Goal: Task Accomplishment & Management: Complete application form

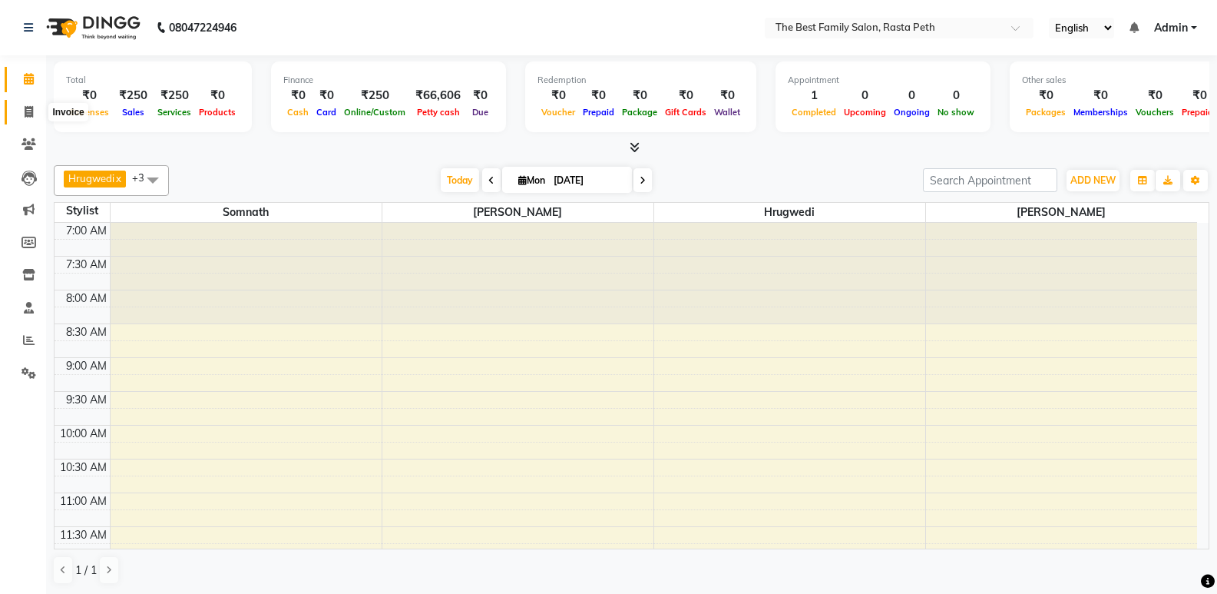
click at [28, 108] on icon at bounding box center [29, 112] width 8 height 12
select select "6744"
select select "service"
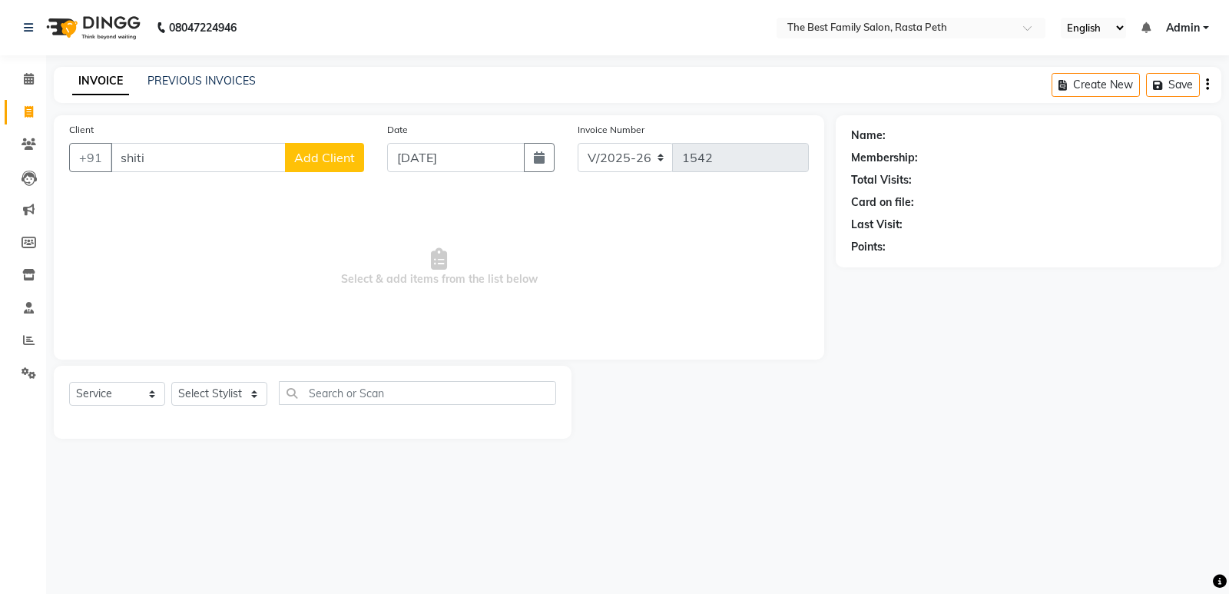
click at [116, 157] on input "shiti" at bounding box center [198, 157] width 175 height 29
click at [162, 158] on input "[PERSON_NAME]" at bounding box center [198, 157] width 175 height 29
type input "[PERSON_NAME]"
click at [338, 152] on span "Add Client" at bounding box center [324, 157] width 61 height 15
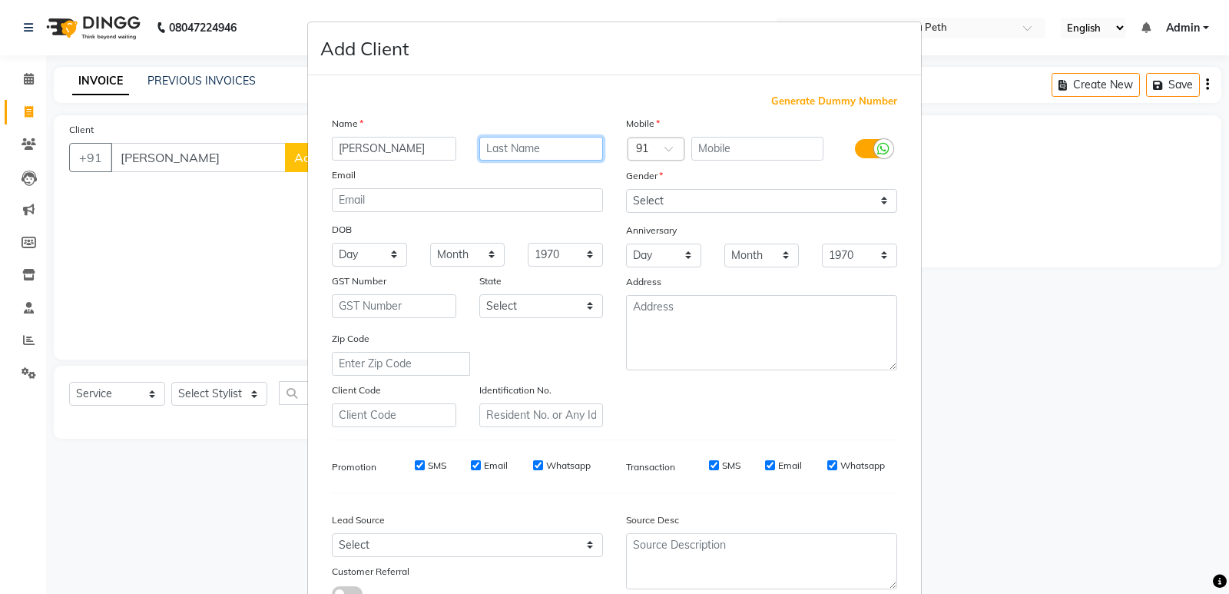
click at [489, 144] on input "text" at bounding box center [541, 149] width 124 height 24
click at [489, 144] on input "[PERSON_NAME]" at bounding box center [541, 149] width 124 height 24
type input "[PERSON_NAME]"
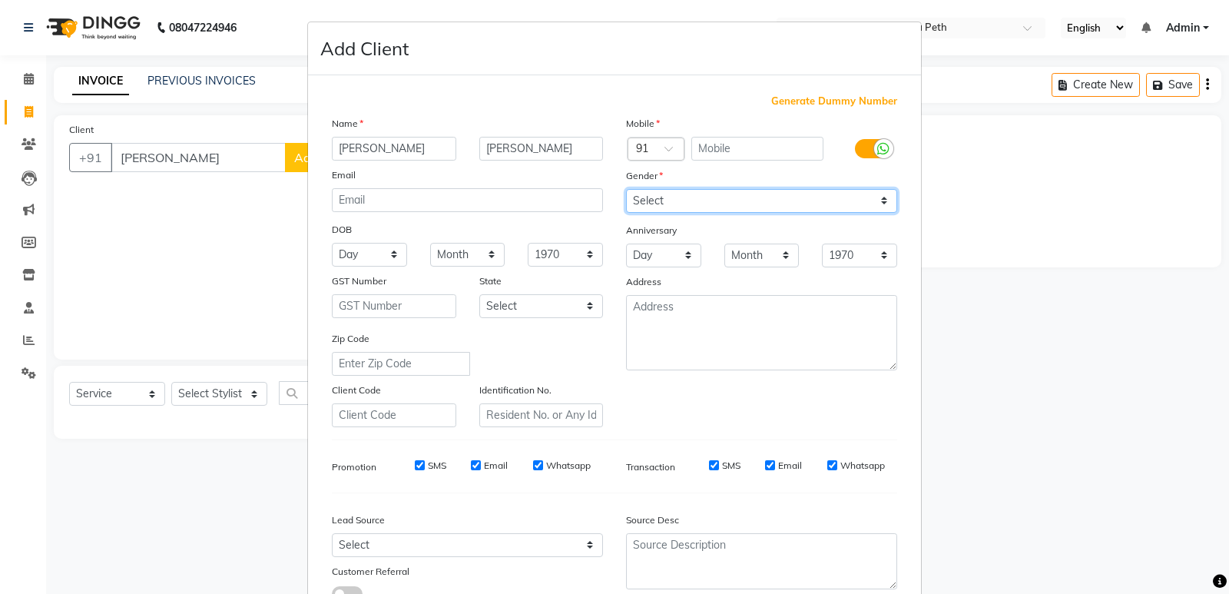
click at [726, 201] on select "Select [DEMOGRAPHIC_DATA] [DEMOGRAPHIC_DATA] Other Prefer Not To Say" at bounding box center [761, 201] width 271 height 24
select select "[DEMOGRAPHIC_DATA]"
click at [626, 189] on select "Select [DEMOGRAPHIC_DATA] [DEMOGRAPHIC_DATA] Other Prefer Not To Say" at bounding box center [761, 201] width 271 height 24
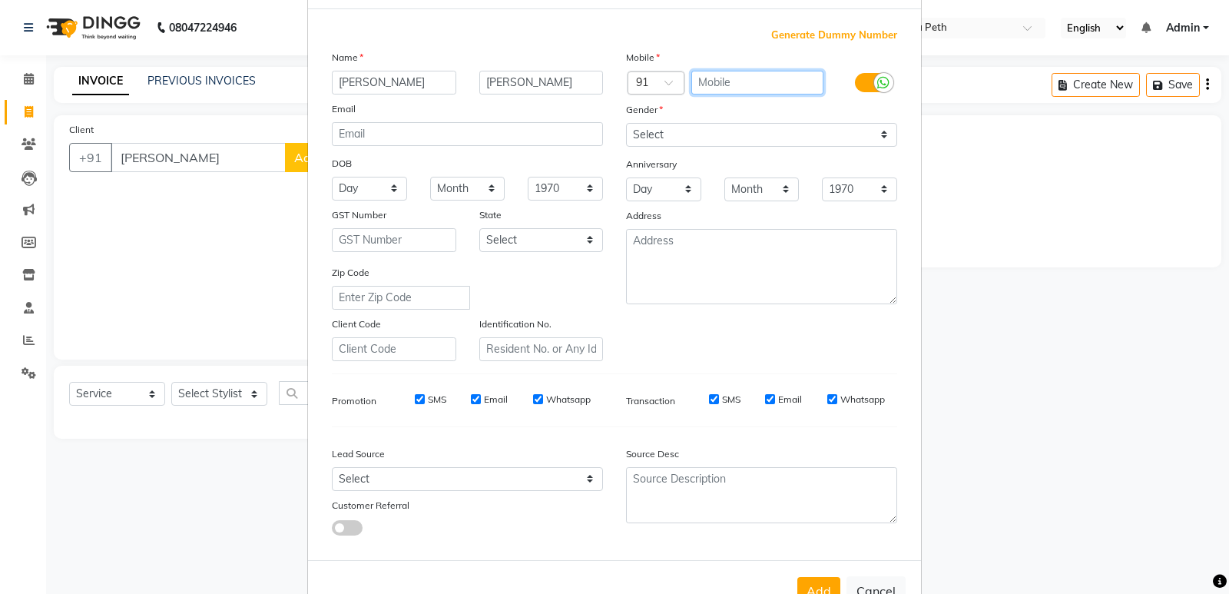
click at [702, 84] on input "text" at bounding box center [757, 83] width 133 height 24
type input "8149970395"
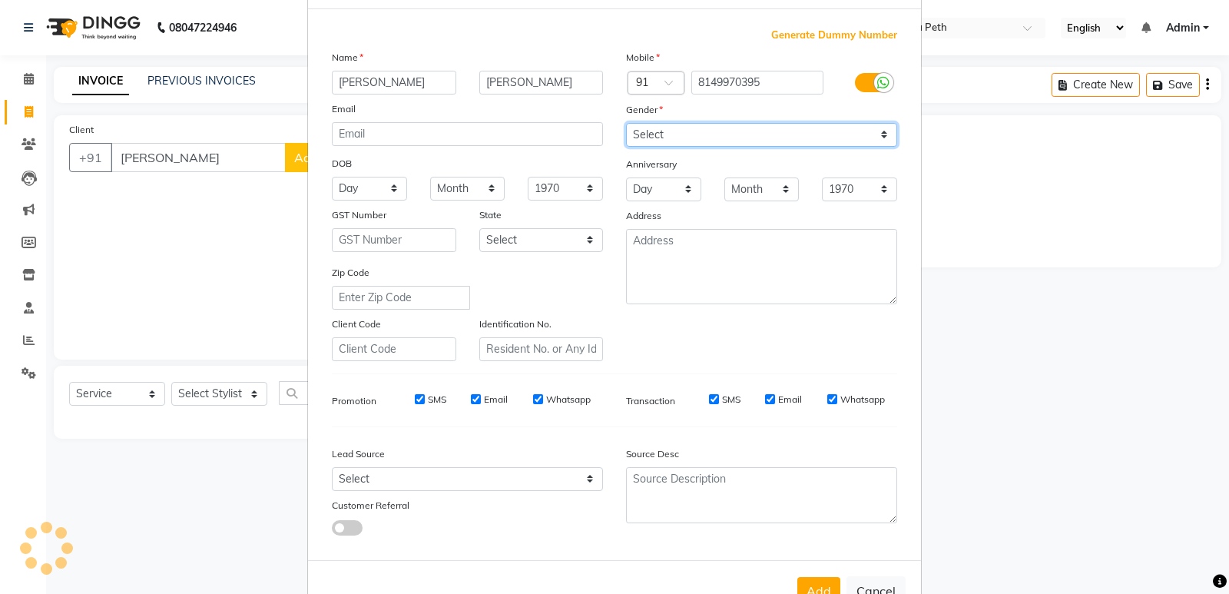
click at [673, 136] on select "Select [DEMOGRAPHIC_DATA] [DEMOGRAPHIC_DATA] Other Prefer Not To Say" at bounding box center [761, 135] width 271 height 24
click at [626, 123] on select "Select [DEMOGRAPHIC_DATA] [DEMOGRAPHIC_DATA] Other Prefer Not To Say" at bounding box center [761, 135] width 271 height 24
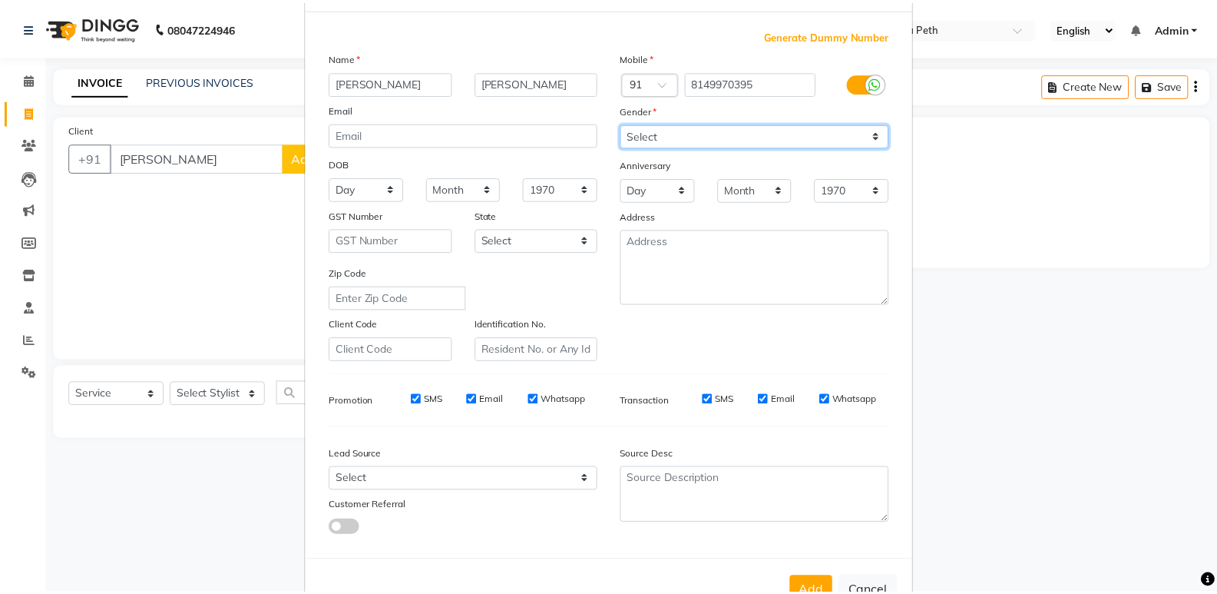
scroll to position [115, 0]
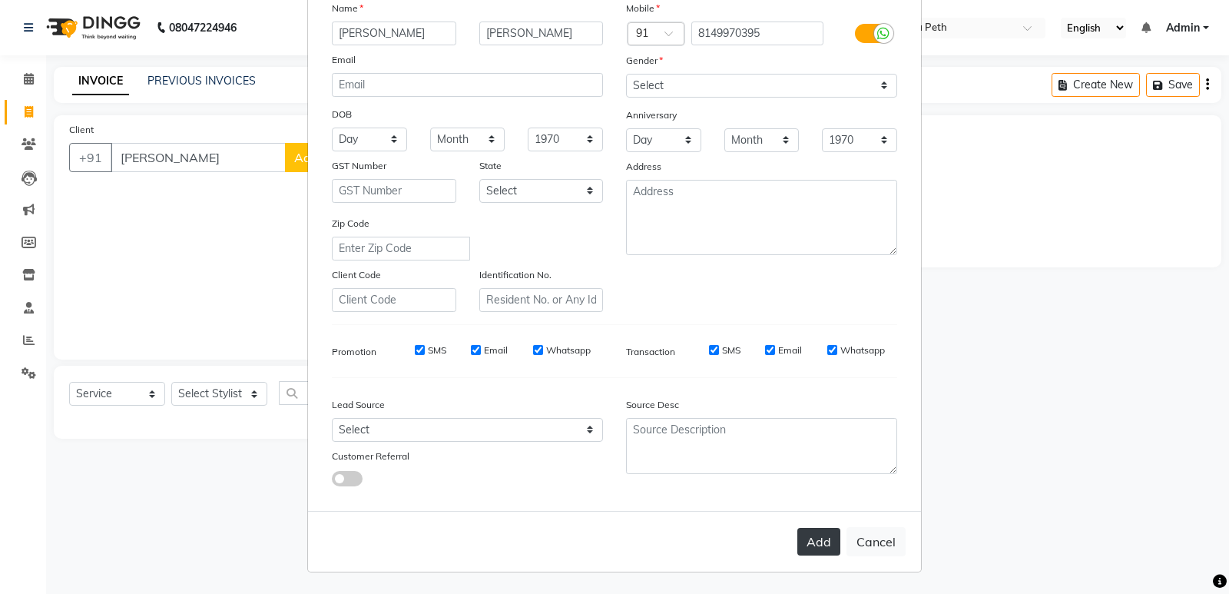
click at [815, 545] on button "Add" at bounding box center [818, 542] width 43 height 28
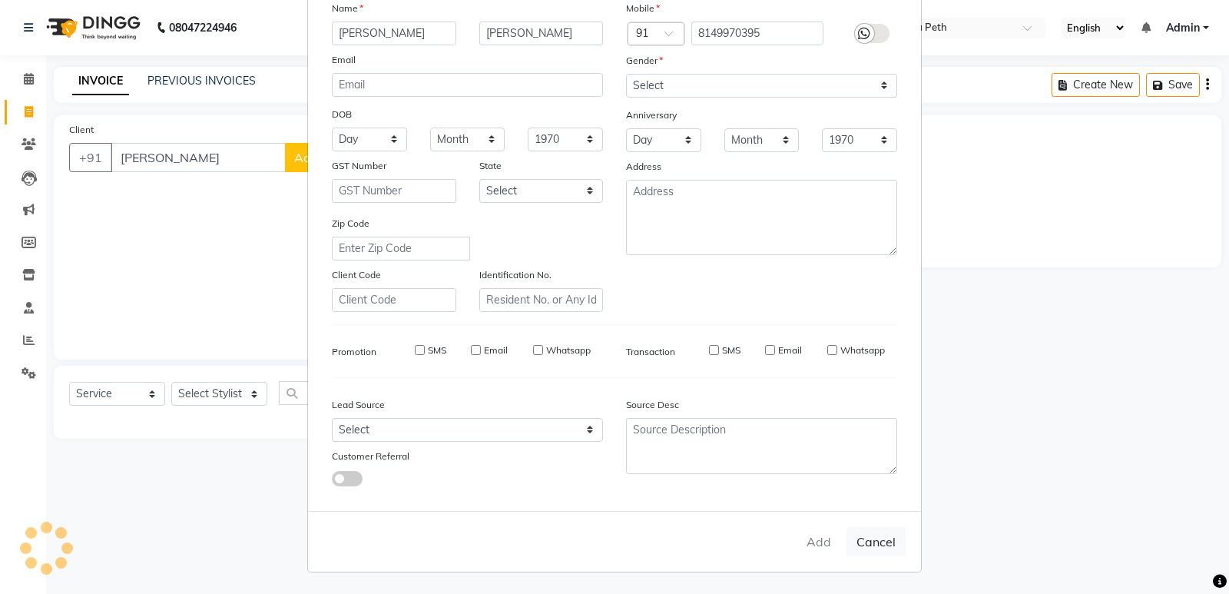
type input "8149970395"
select select
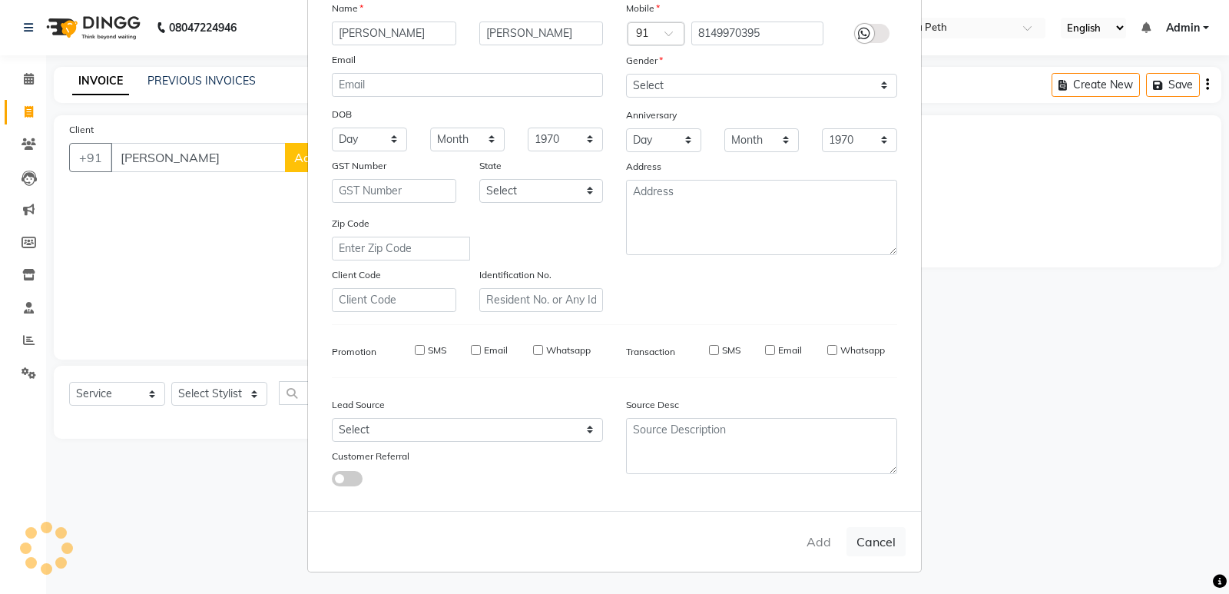
select select
checkbox input "false"
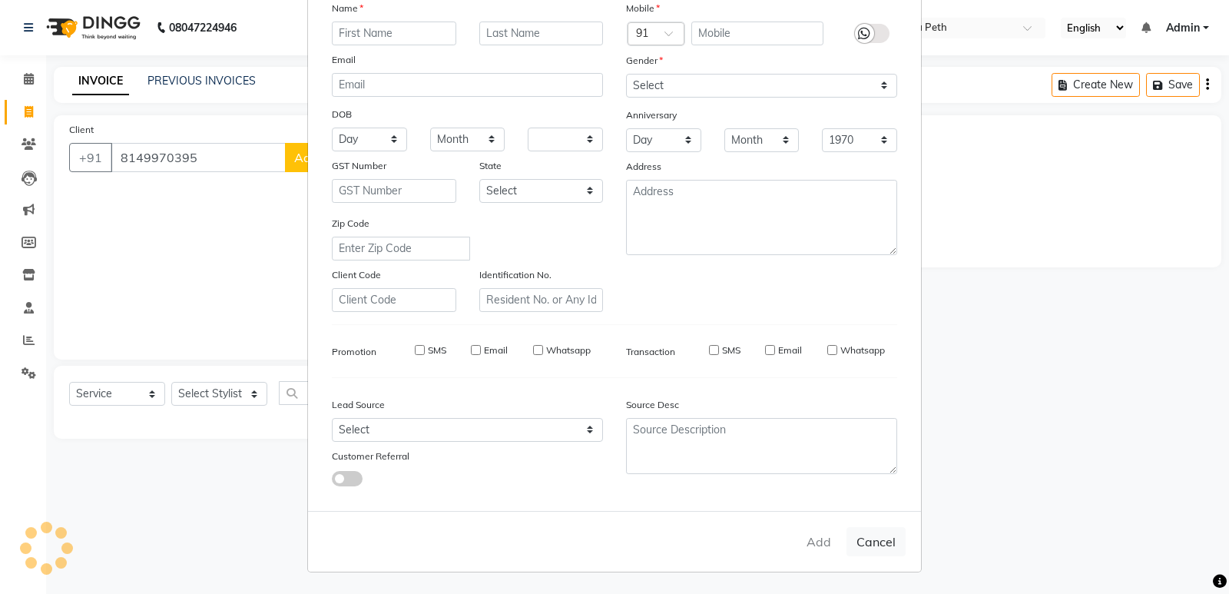
checkbox input "false"
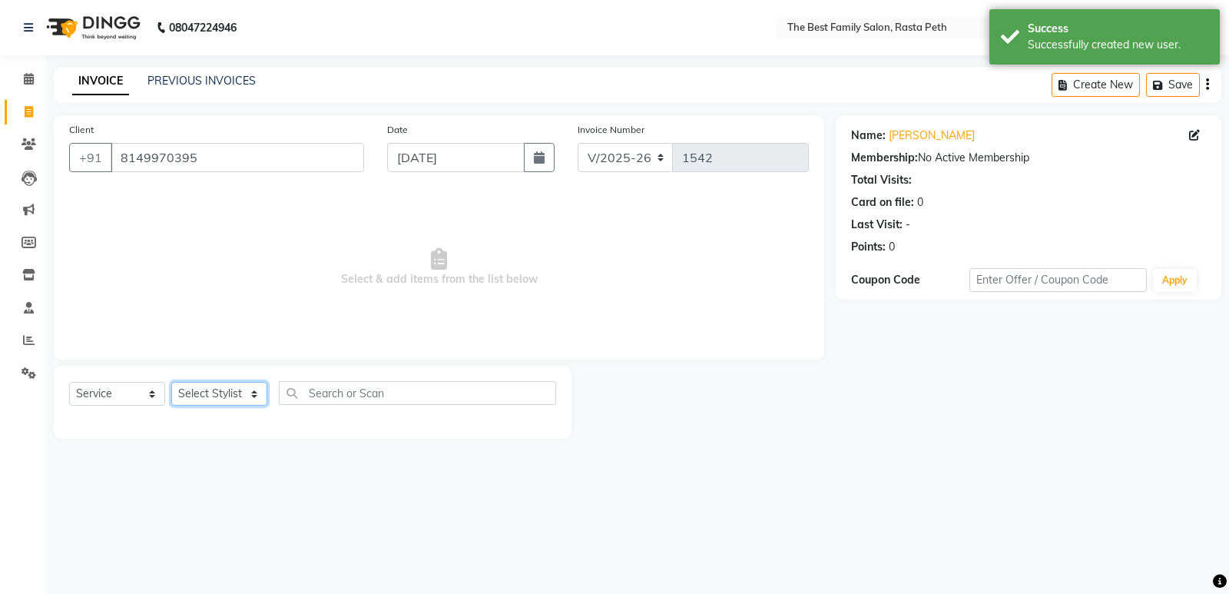
click at [208, 398] on select "Select Stylist Hrugwedi [PERSON_NAME] [PERSON_NAME] Om Other Pooja Somnath [PER…" at bounding box center [219, 394] width 96 height 24
select select "59861"
click at [171, 382] on select "Select Stylist Hrugwedi [PERSON_NAME] [PERSON_NAME] Om Other Pooja Somnath [PER…" at bounding box center [219, 394] width 96 height 24
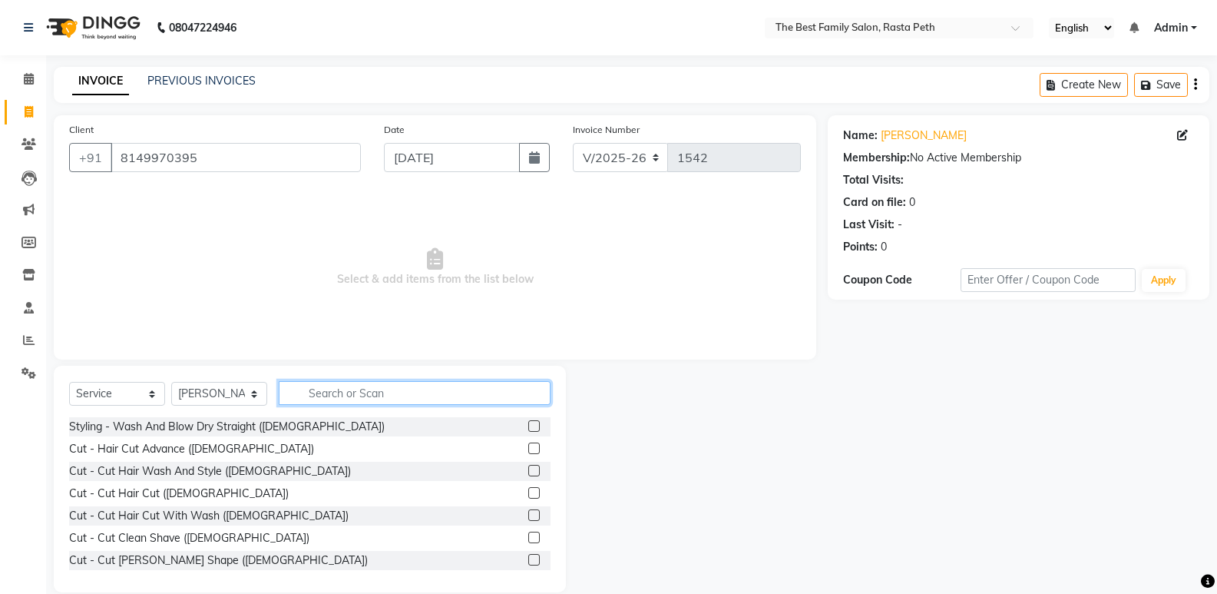
click at [306, 386] on input "text" at bounding box center [415, 393] width 272 height 24
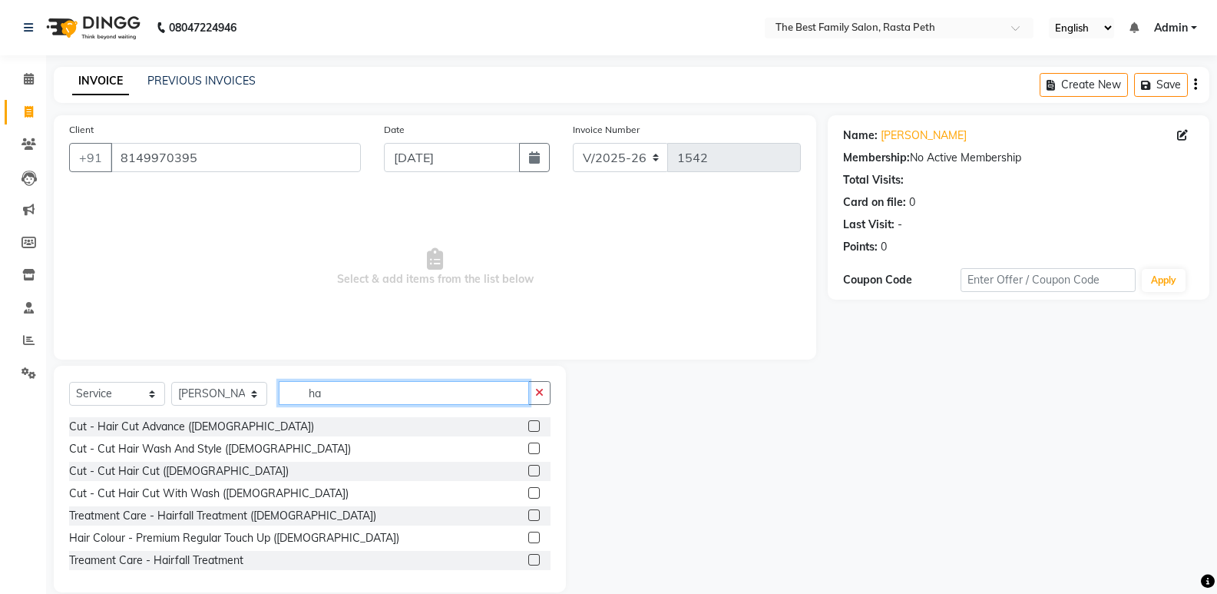
type input "h"
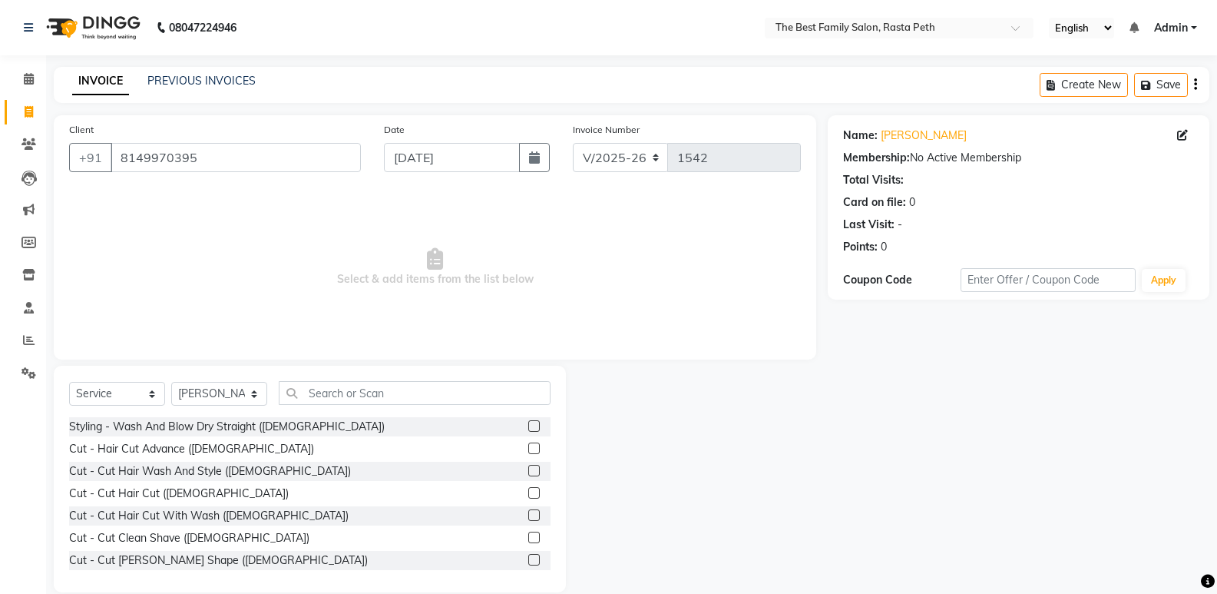
click at [465, 450] on div "Cut - Hair Cut Advance ([DEMOGRAPHIC_DATA])" at bounding box center [309, 448] width 481 height 19
click at [333, 395] on input "text" at bounding box center [415, 393] width 272 height 24
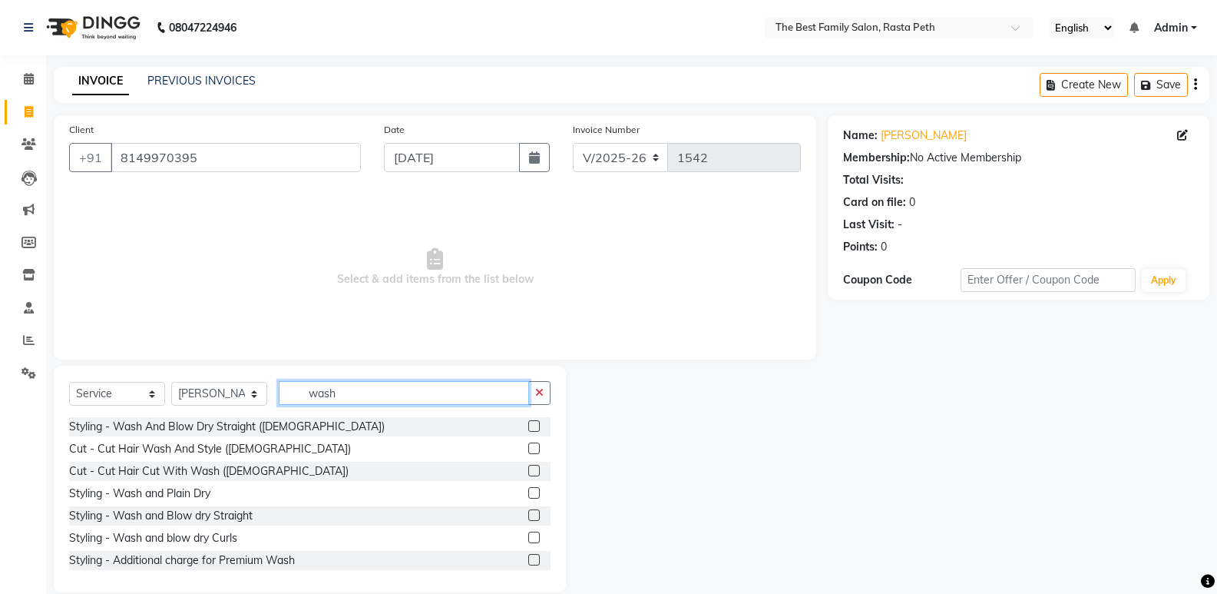
type input "wash"
click at [528, 425] on label at bounding box center [534, 426] width 12 height 12
click at [528, 425] on input "checkbox" at bounding box center [533, 427] width 10 height 10
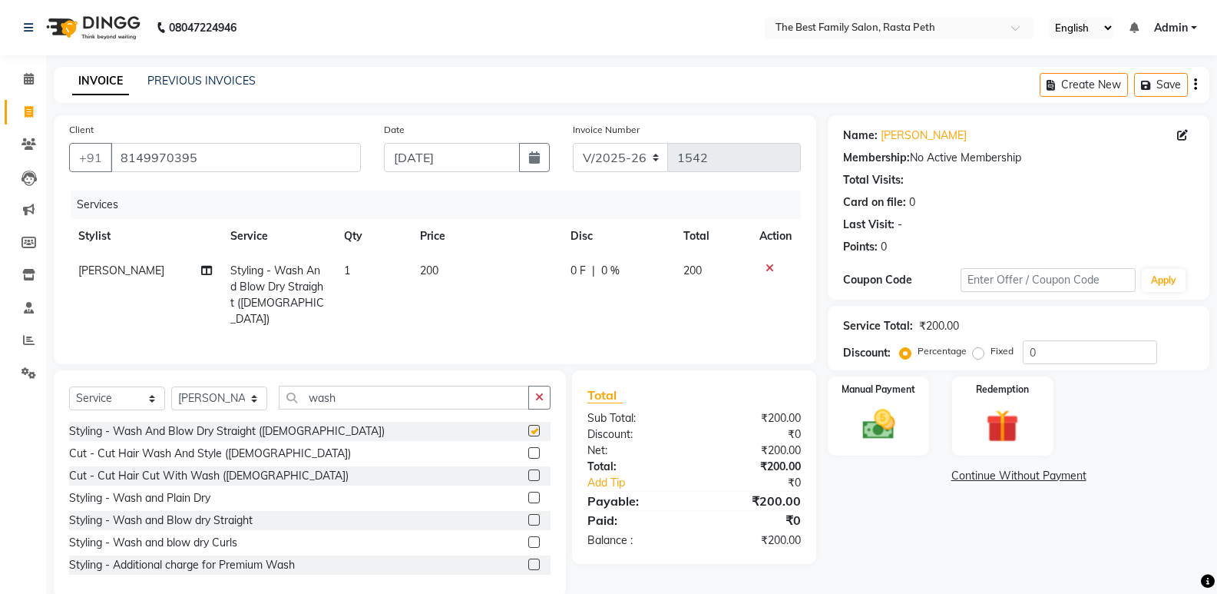
checkbox input "false"
click at [528, 514] on label at bounding box center [534, 520] width 12 height 12
click at [528, 515] on input "checkbox" at bounding box center [533, 520] width 10 height 10
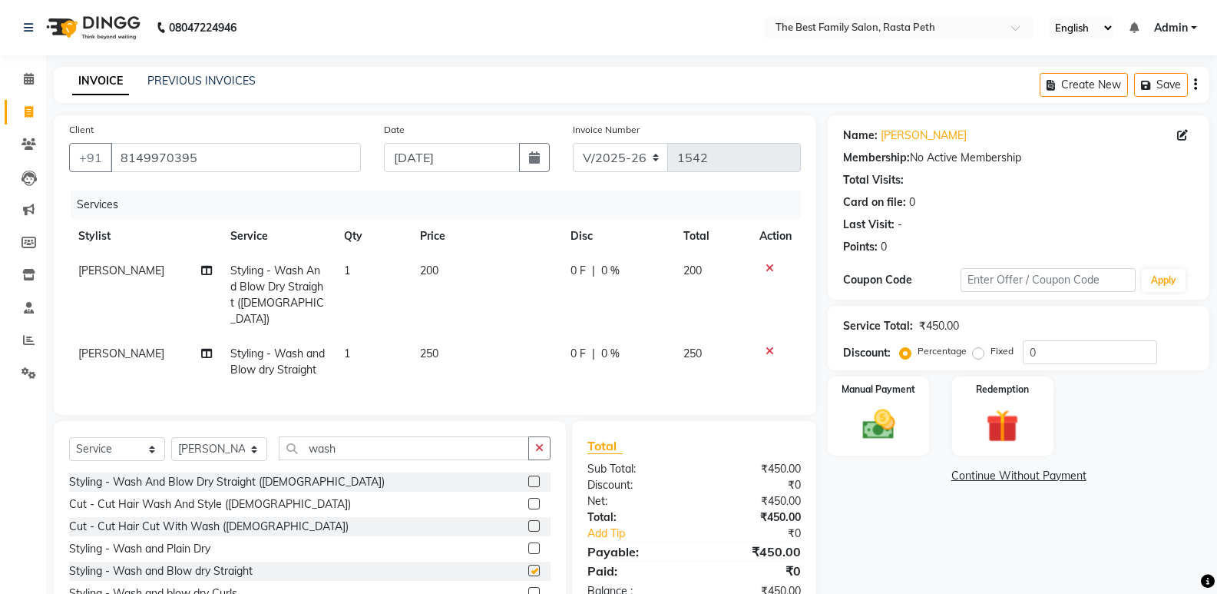
checkbox input "false"
click at [764, 270] on div at bounding box center [775, 268] width 32 height 11
click at [770, 266] on icon at bounding box center [770, 268] width 8 height 11
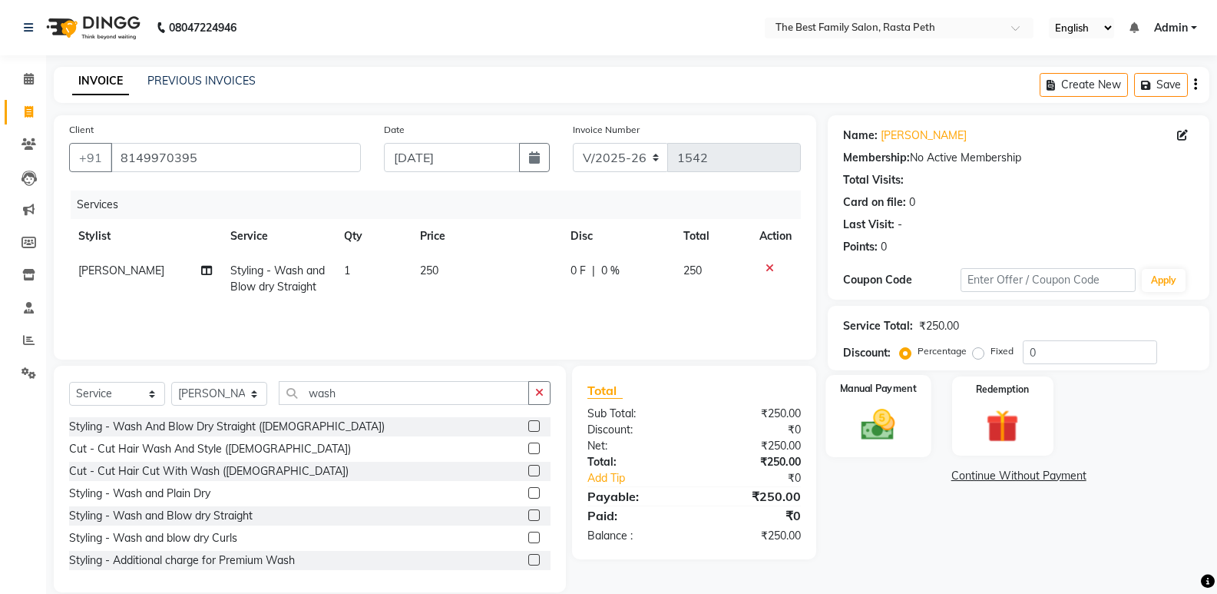
click at [892, 405] on img at bounding box center [878, 424] width 55 height 39
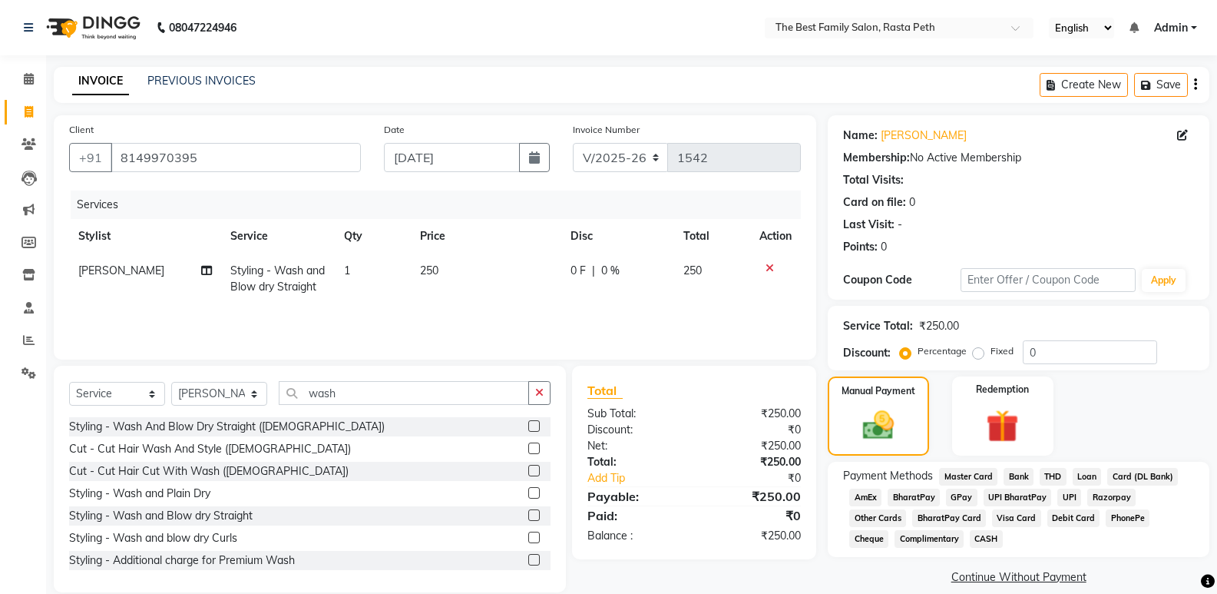
click at [1064, 492] on span "UPI" at bounding box center [1069, 497] width 24 height 18
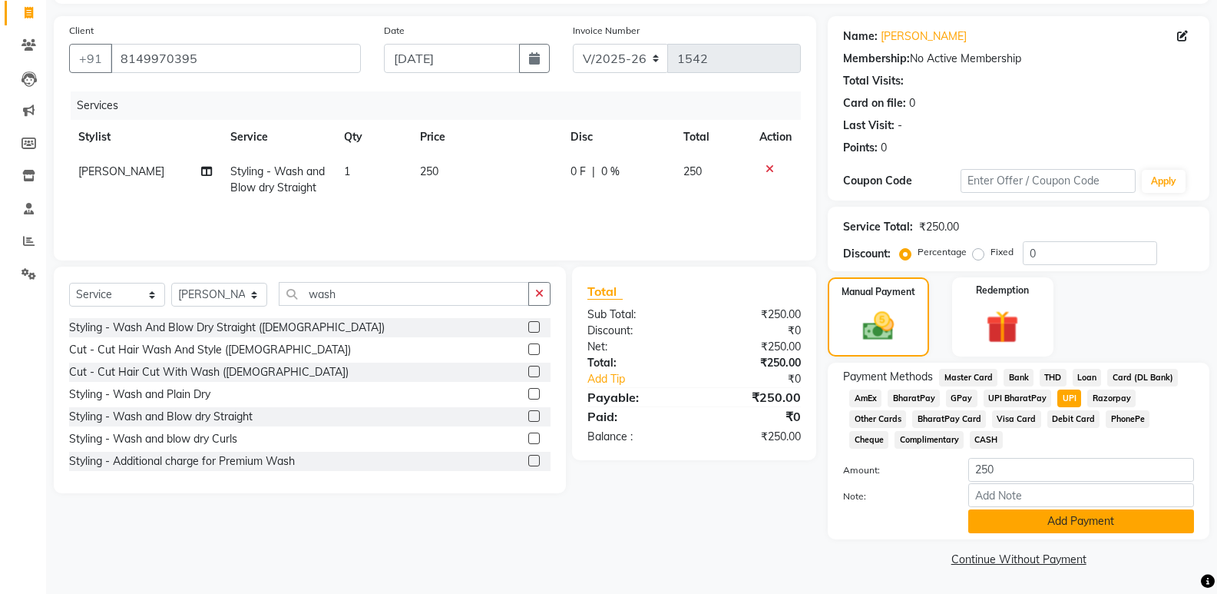
click at [1054, 517] on button "Add Payment" at bounding box center [1081, 521] width 226 height 24
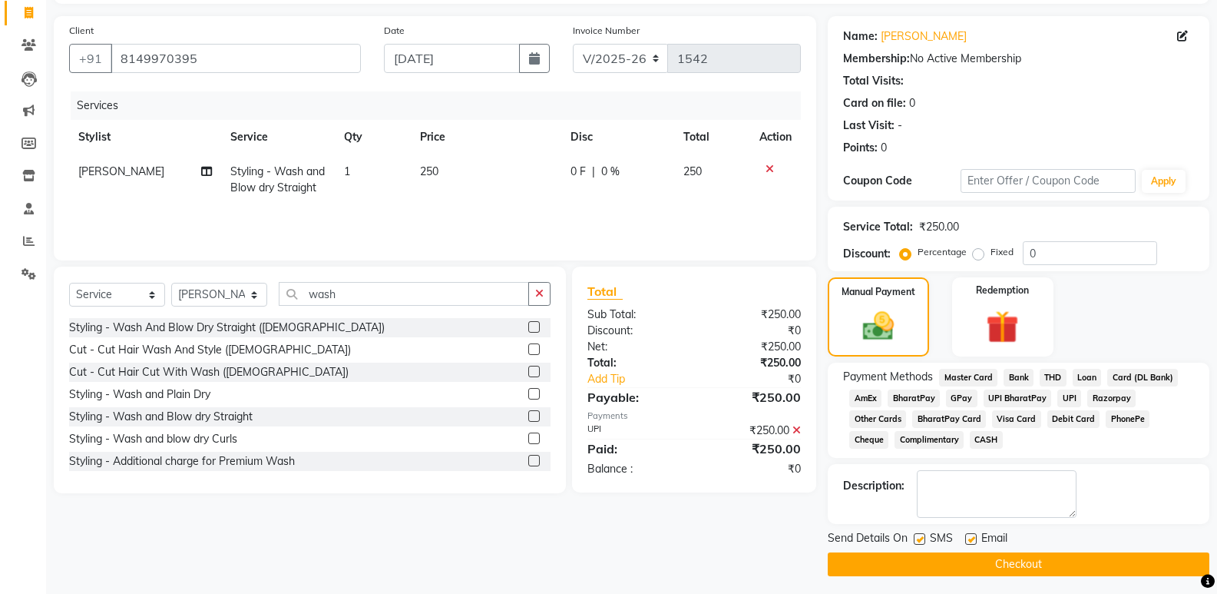
scroll to position [104, 0]
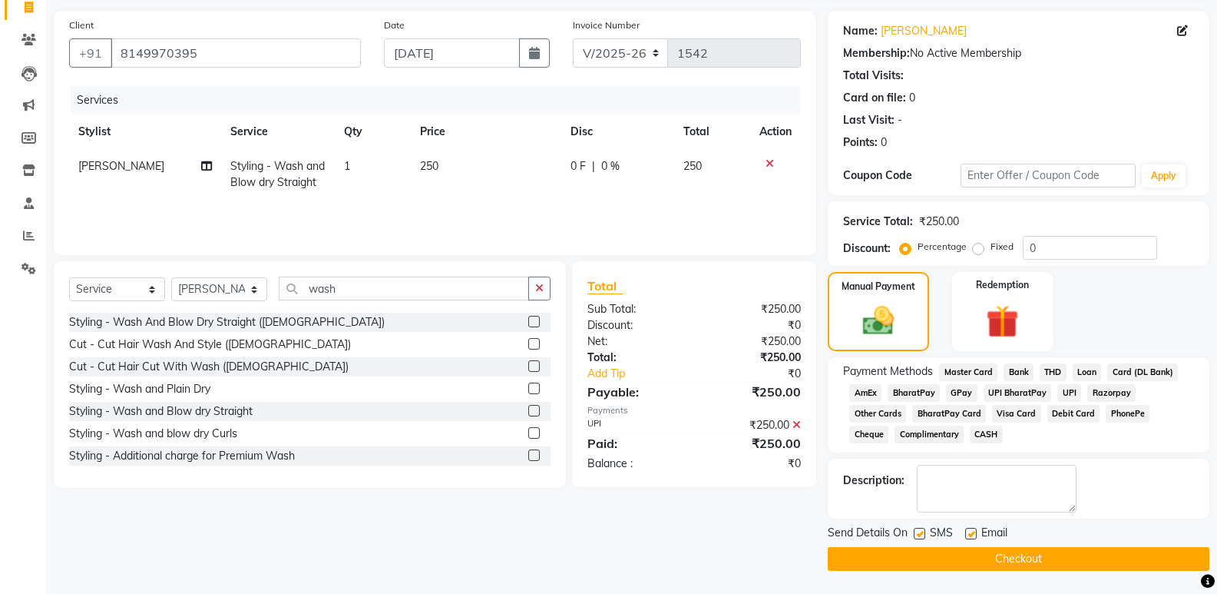
click at [1037, 559] on button "Checkout" at bounding box center [1019, 559] width 382 height 24
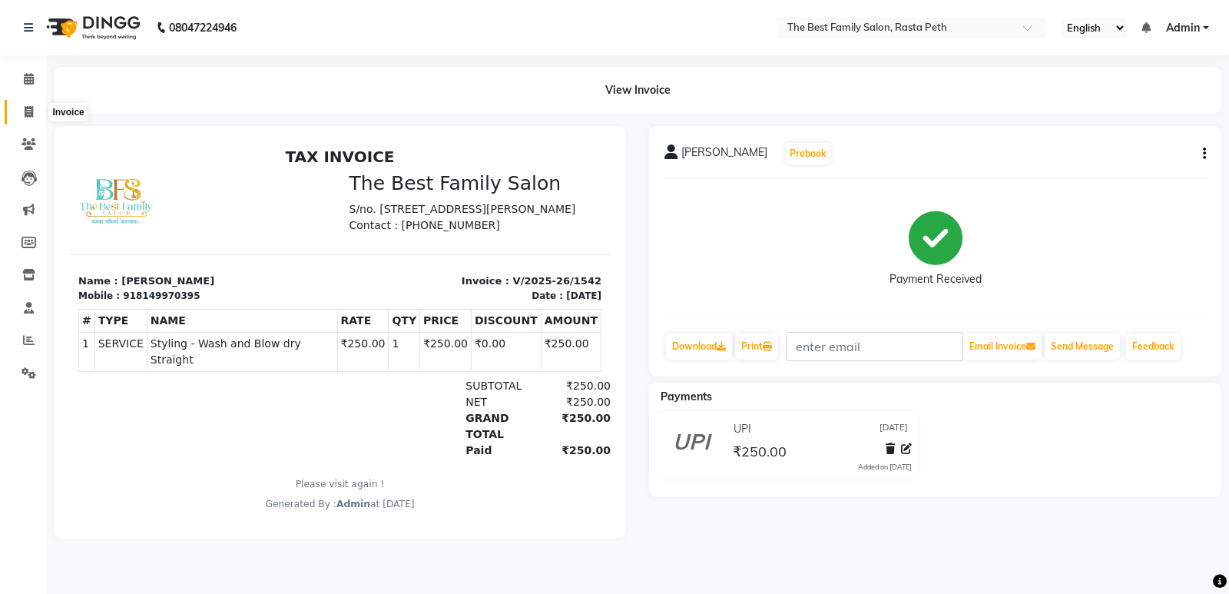
click at [30, 110] on icon at bounding box center [29, 112] width 8 height 12
select select "service"
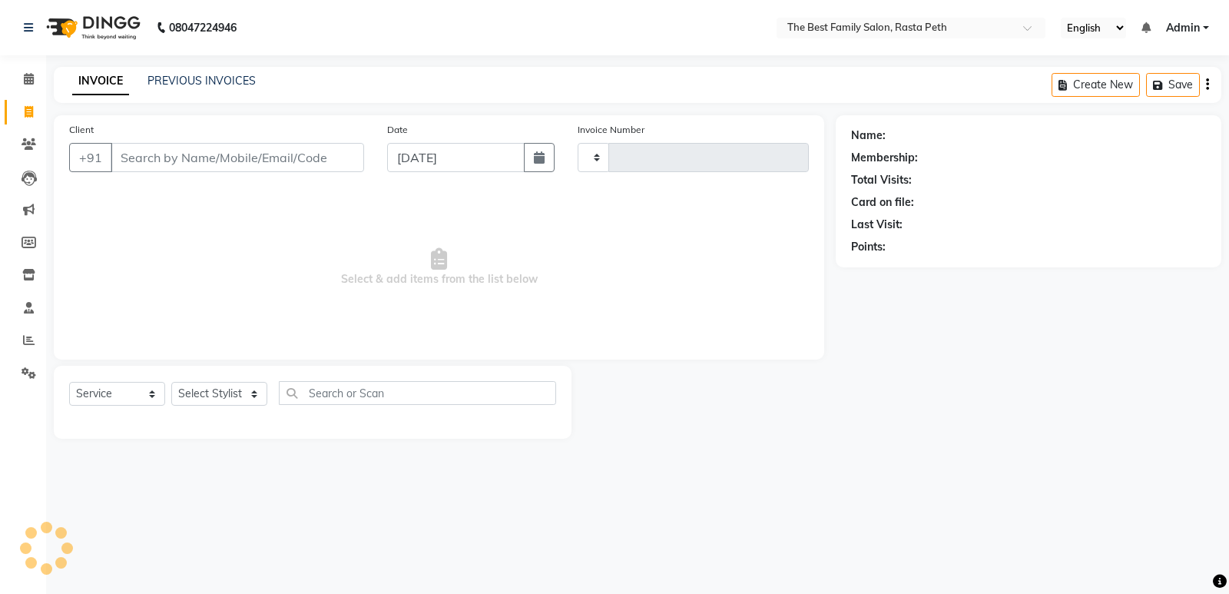
type input "1543"
select select "6744"
click at [30, 110] on icon at bounding box center [29, 112] width 8 height 12
select select "service"
type input "1543"
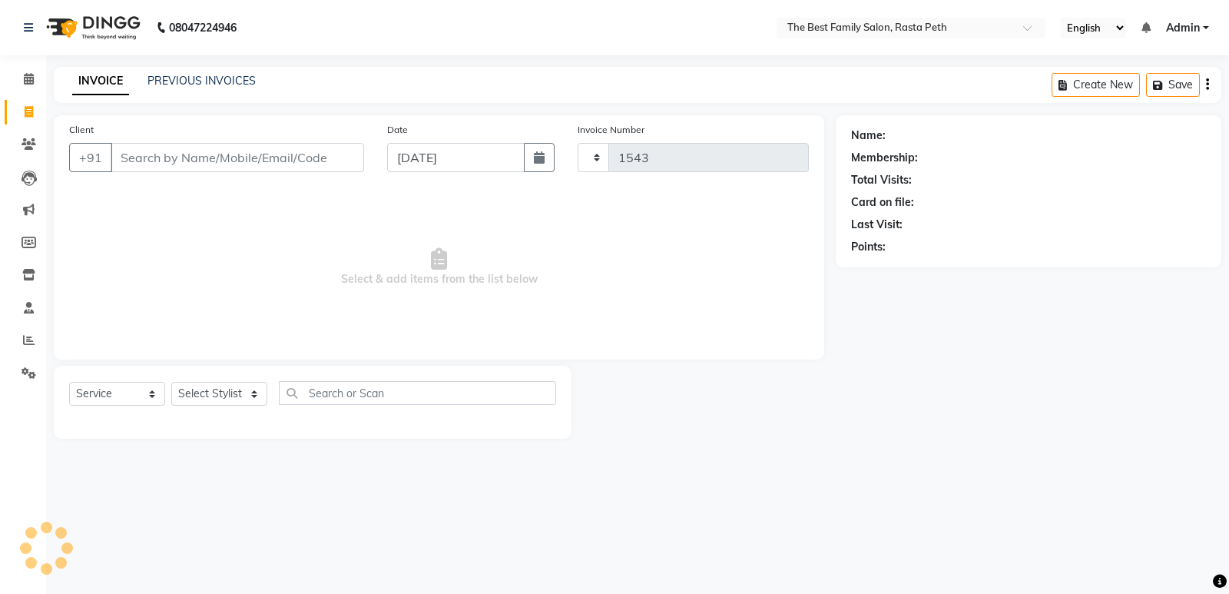
select select "6744"
click at [144, 153] on input "Client" at bounding box center [237, 157] width 253 height 29
type input "j"
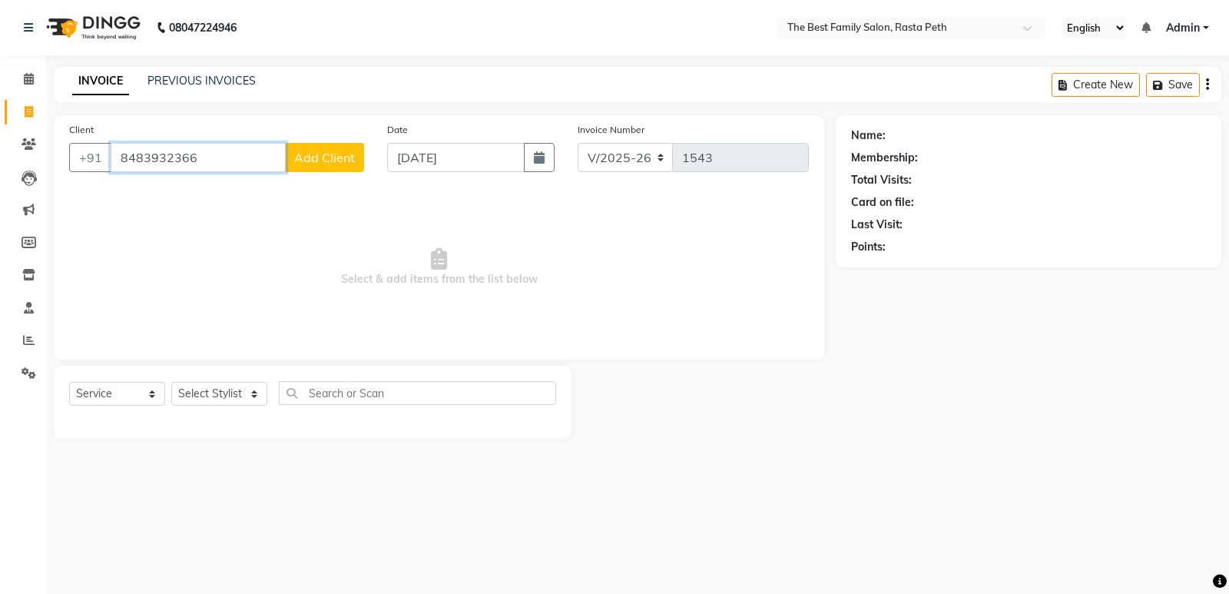
type input "8483932366"
click at [329, 156] on span "Add Client" at bounding box center [324, 157] width 61 height 15
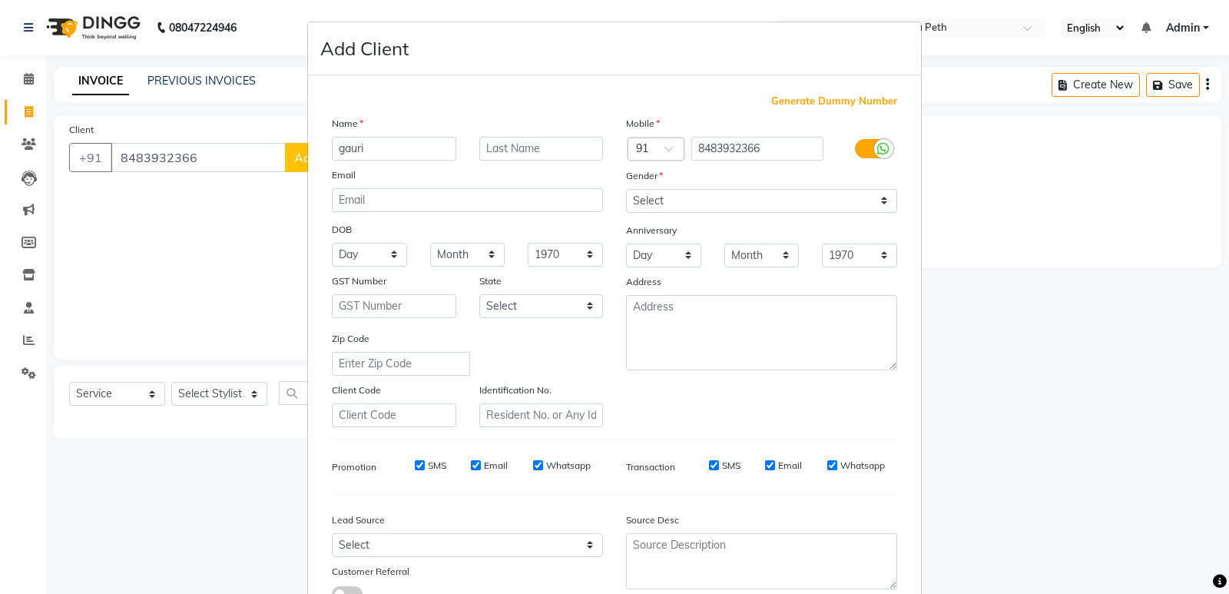
type input "gauri"
click at [528, 148] on input "text" at bounding box center [541, 149] width 124 height 24
type input "pawar"
click at [876, 197] on select "Select [DEMOGRAPHIC_DATA] [DEMOGRAPHIC_DATA] Other Prefer Not To Say" at bounding box center [761, 201] width 271 height 24
select select "[DEMOGRAPHIC_DATA]"
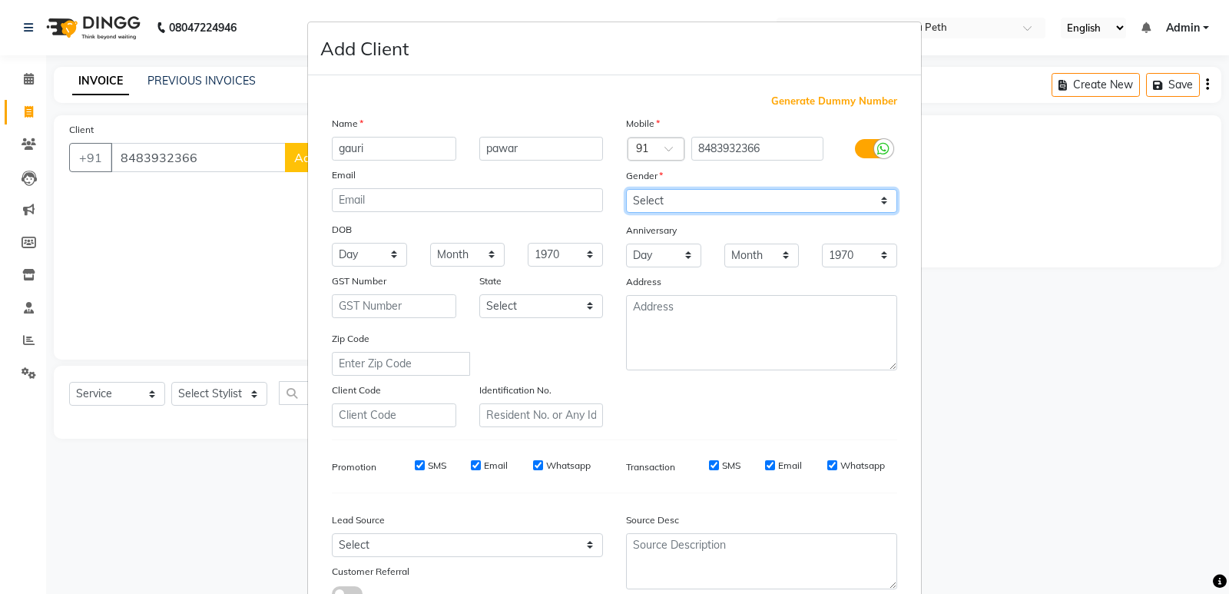
click at [626, 189] on select "Select [DEMOGRAPHIC_DATA] [DEMOGRAPHIC_DATA] Other Prefer Not To Say" at bounding box center [761, 201] width 271 height 24
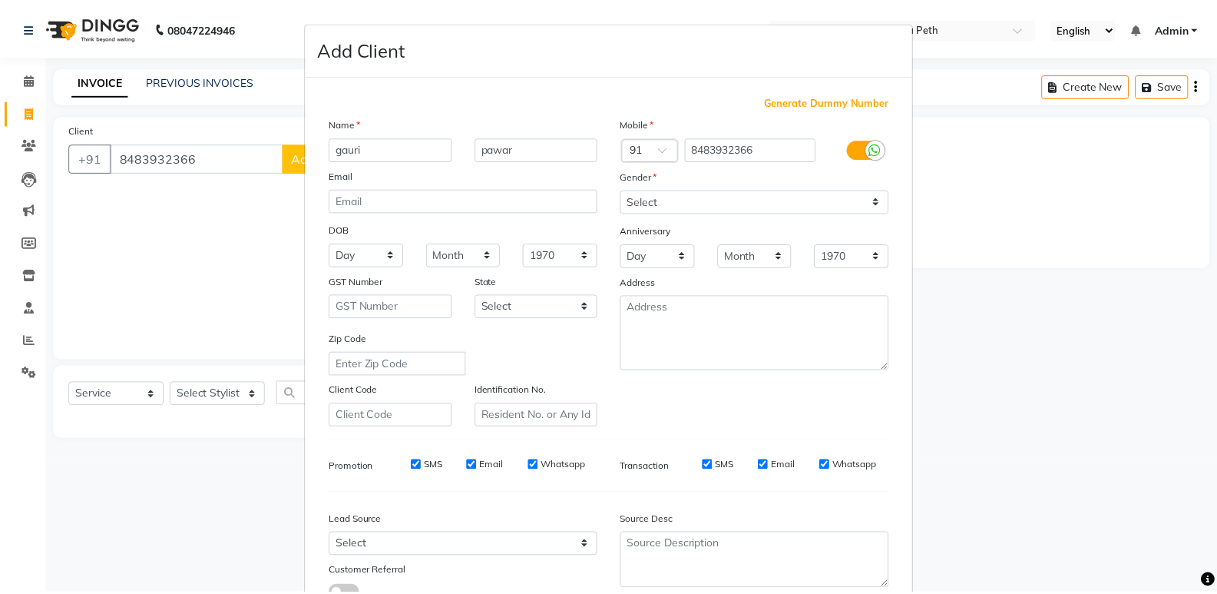
scroll to position [115, 0]
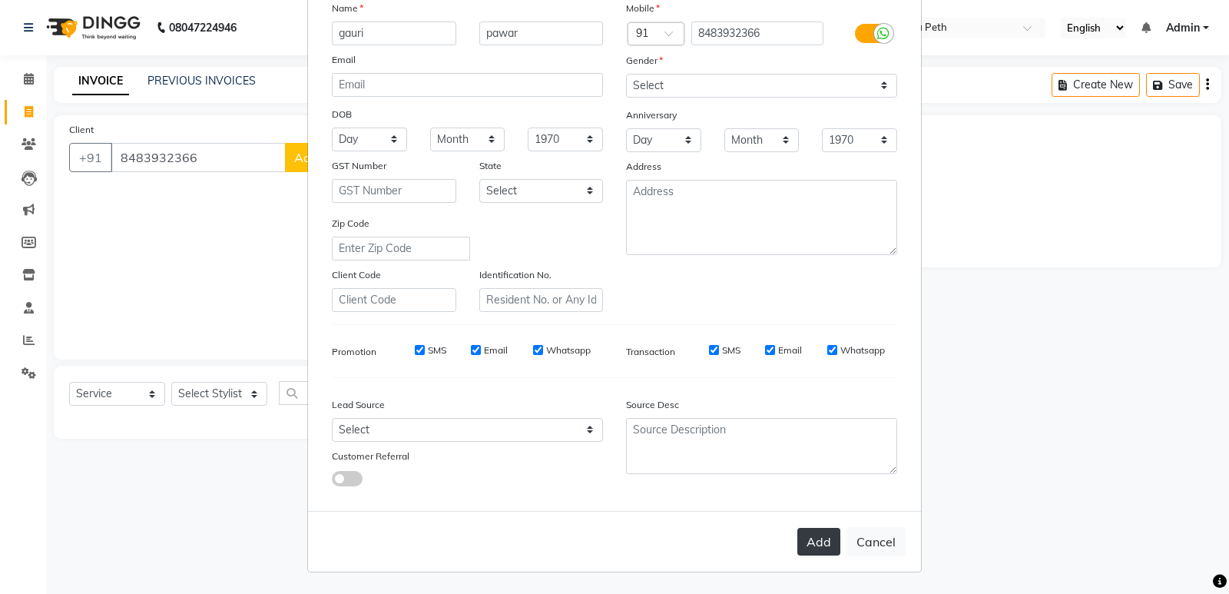
click at [807, 543] on button "Add" at bounding box center [818, 542] width 43 height 28
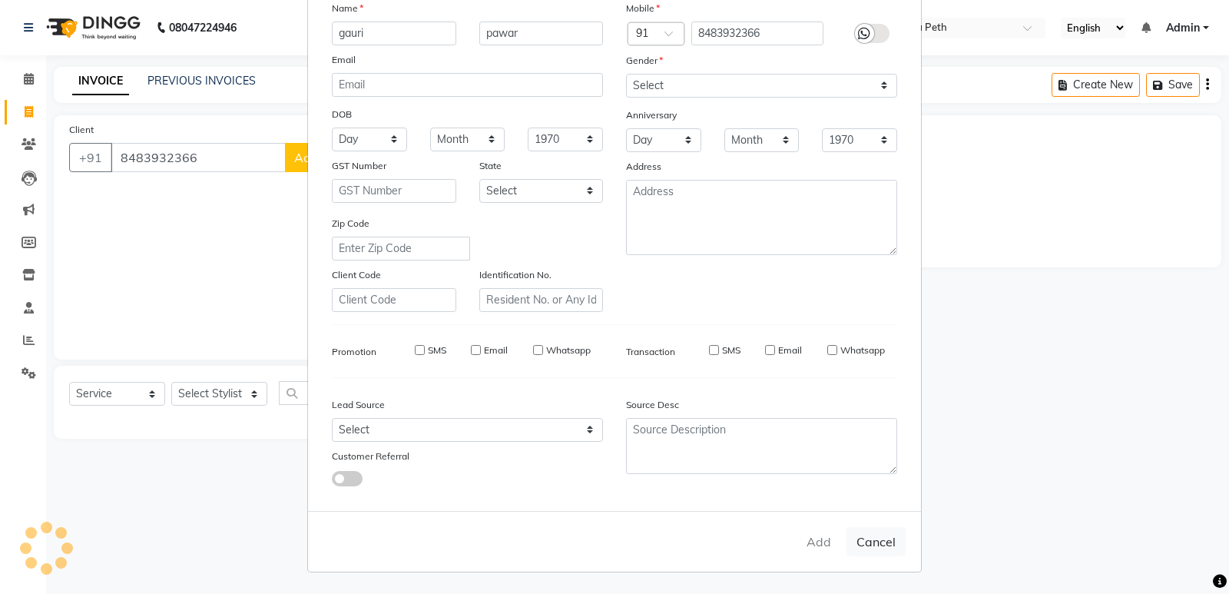
select select
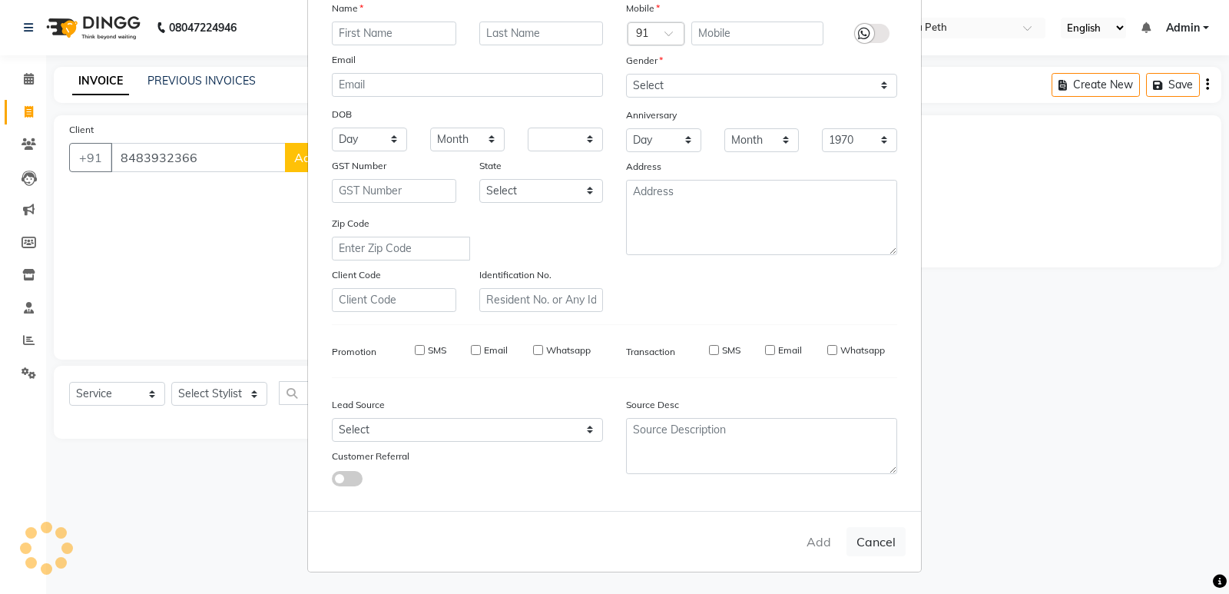
select select
checkbox input "false"
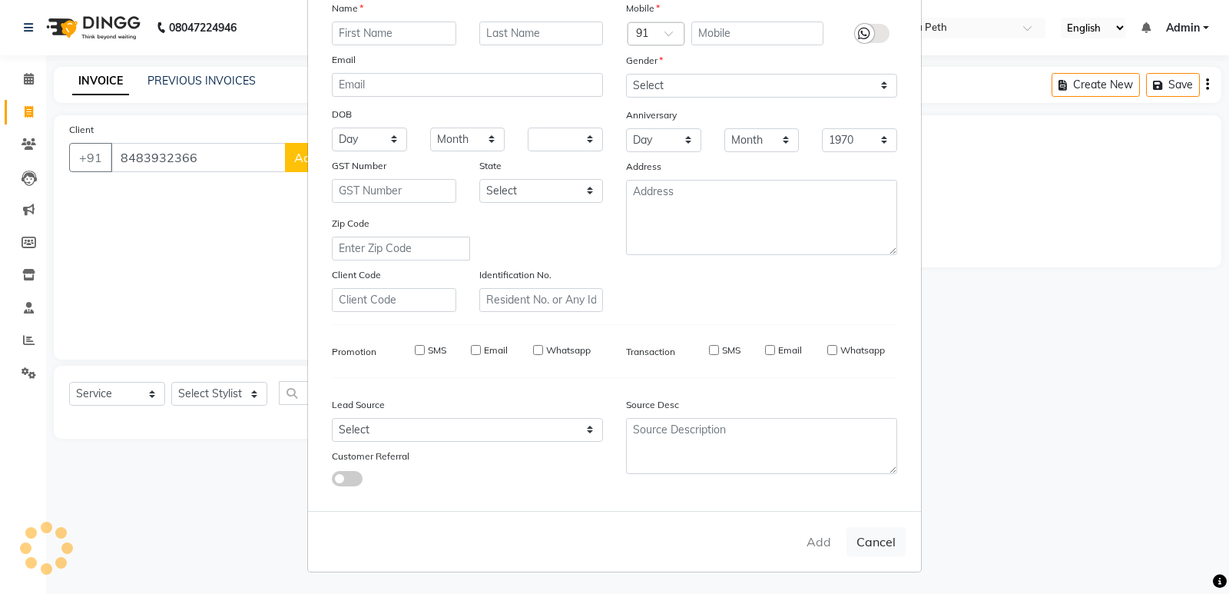
checkbox input "false"
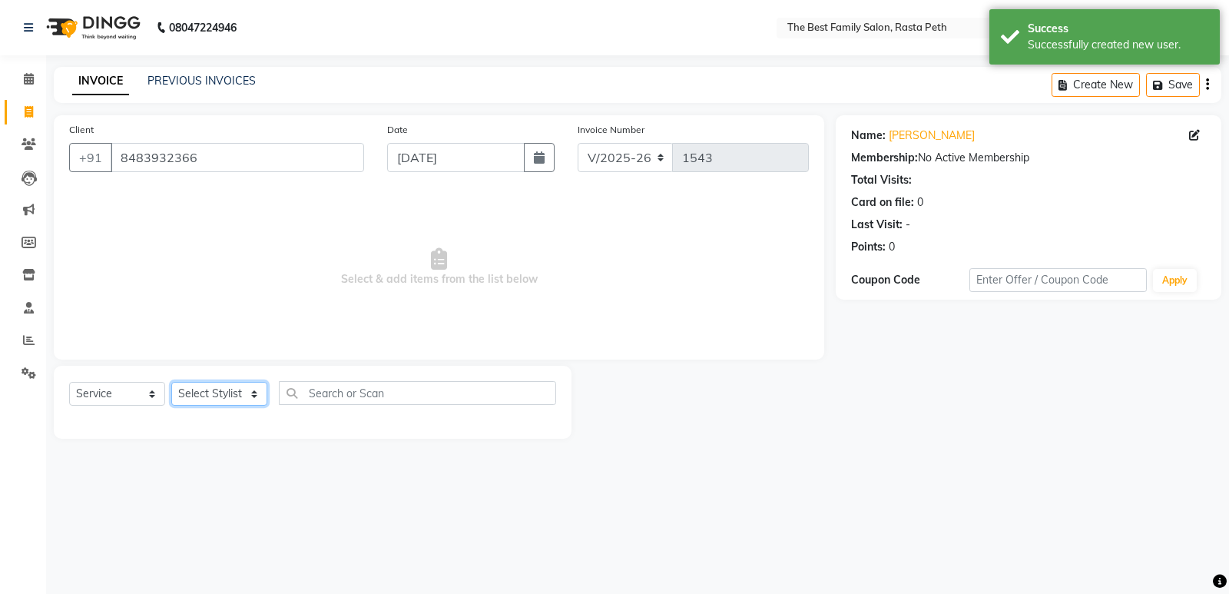
click at [248, 395] on select "Select Stylist Hrugwedi [PERSON_NAME] [PERSON_NAME] Om Other Pooja Somnath [PER…" at bounding box center [219, 394] width 96 height 24
select select "52950"
click at [171, 382] on select "Select Stylist Hrugwedi [PERSON_NAME] [PERSON_NAME] Om Other Pooja Somnath [PER…" at bounding box center [219, 394] width 96 height 24
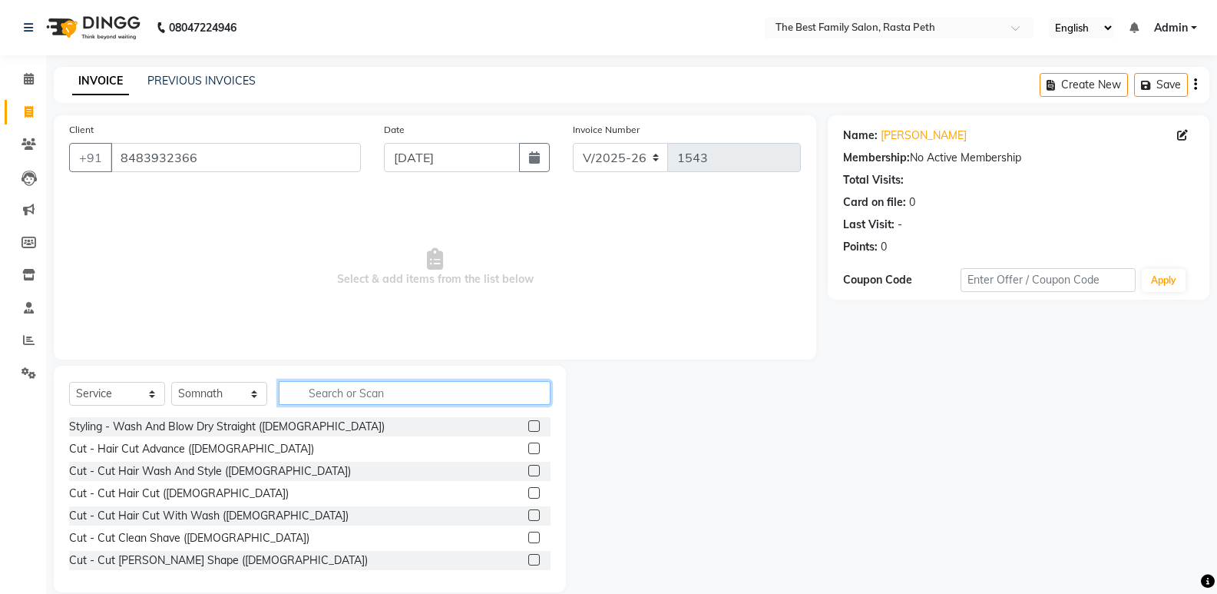
click at [316, 389] on input "text" at bounding box center [415, 393] width 272 height 24
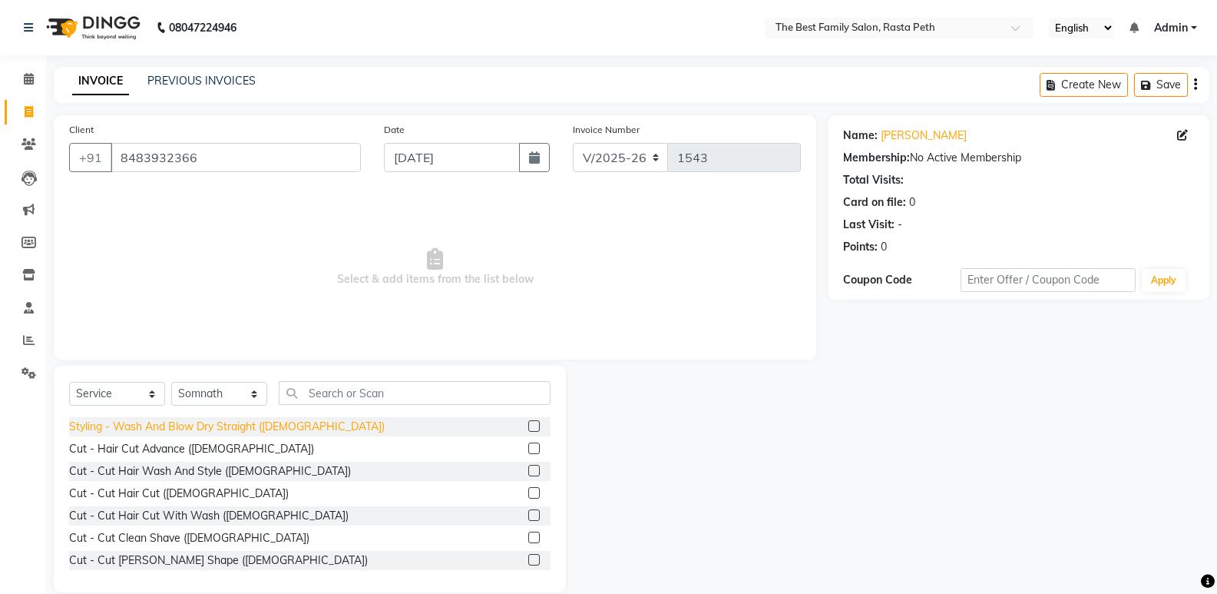
click at [269, 427] on div "Styling - Wash And Blow Dry Straight ([DEMOGRAPHIC_DATA])" at bounding box center [227, 427] width 316 height 16
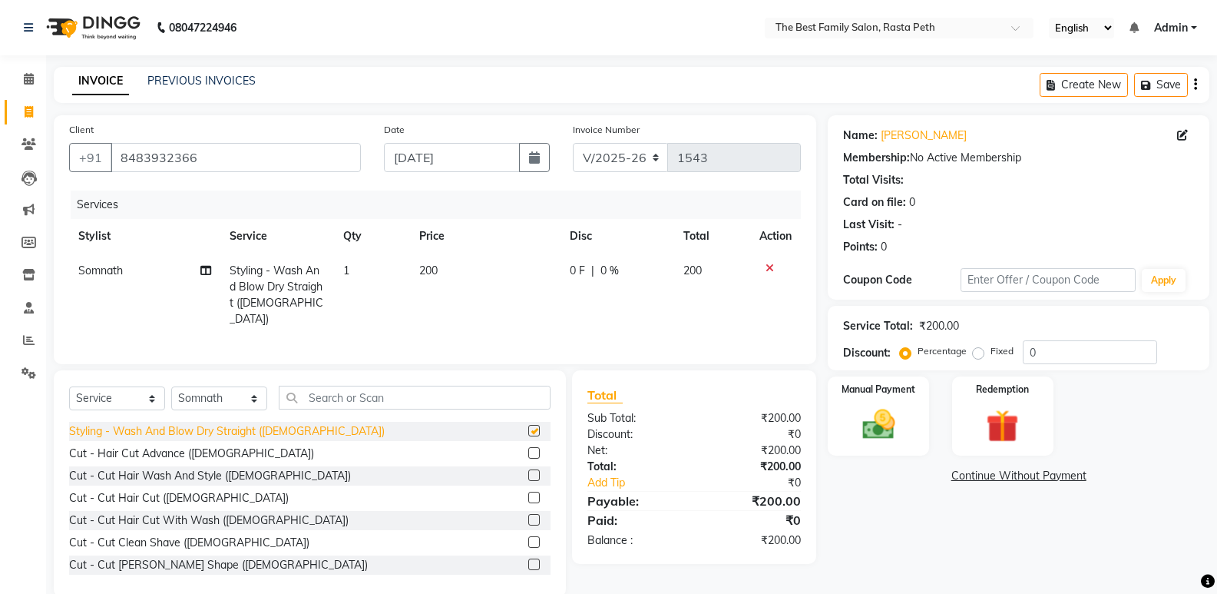
checkbox input "false"
click at [425, 269] on span "200" at bounding box center [428, 270] width 18 height 14
select select "52950"
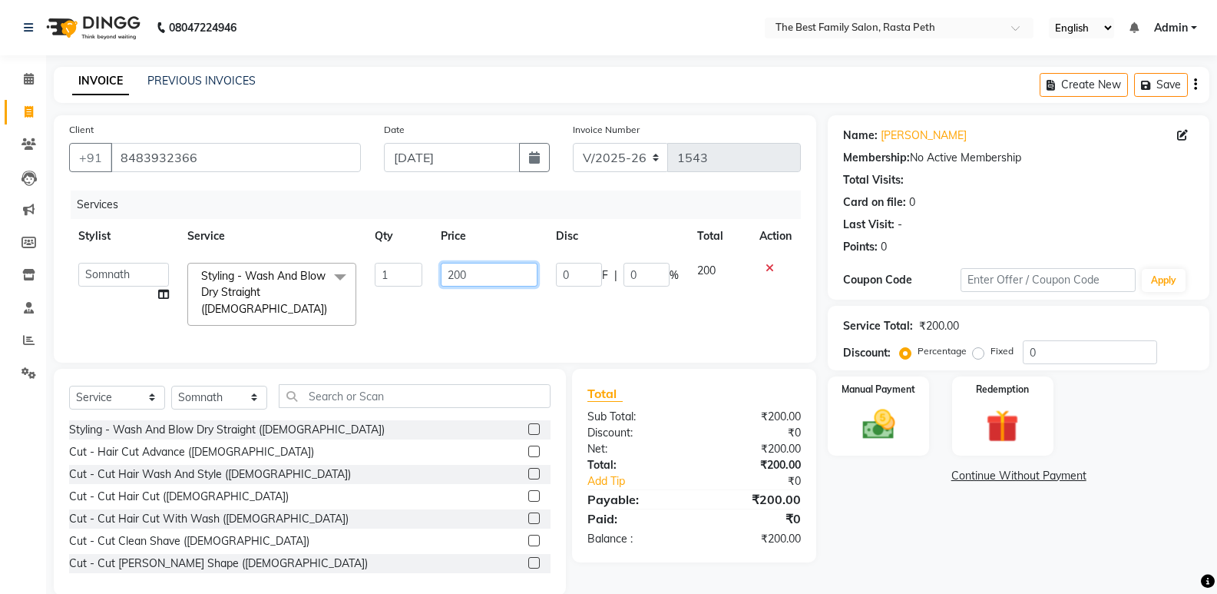
click at [452, 271] on input "200" at bounding box center [489, 275] width 96 height 24
type input "300"
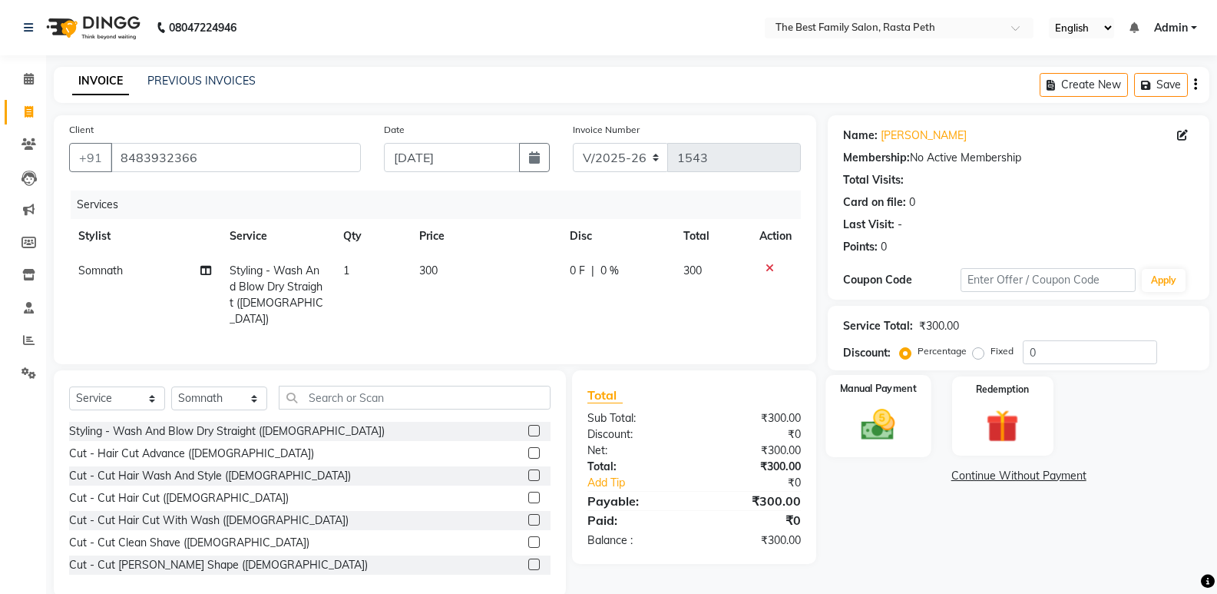
click at [912, 426] on div "Manual Payment" at bounding box center [878, 416] width 105 height 82
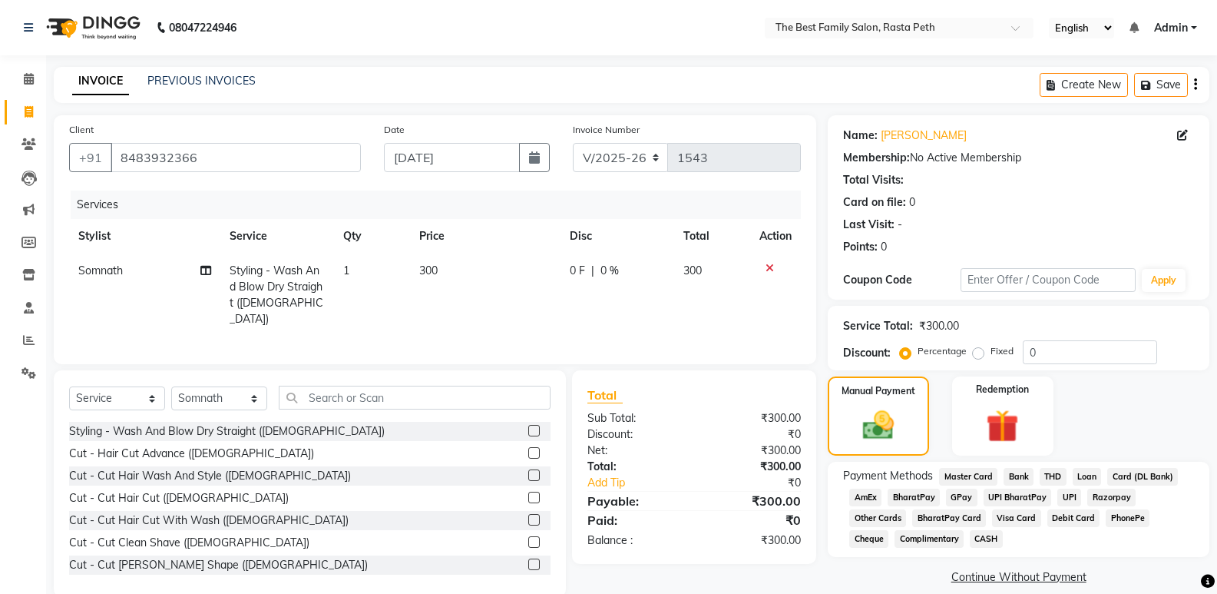
click at [1069, 498] on span "UPI" at bounding box center [1069, 497] width 24 height 18
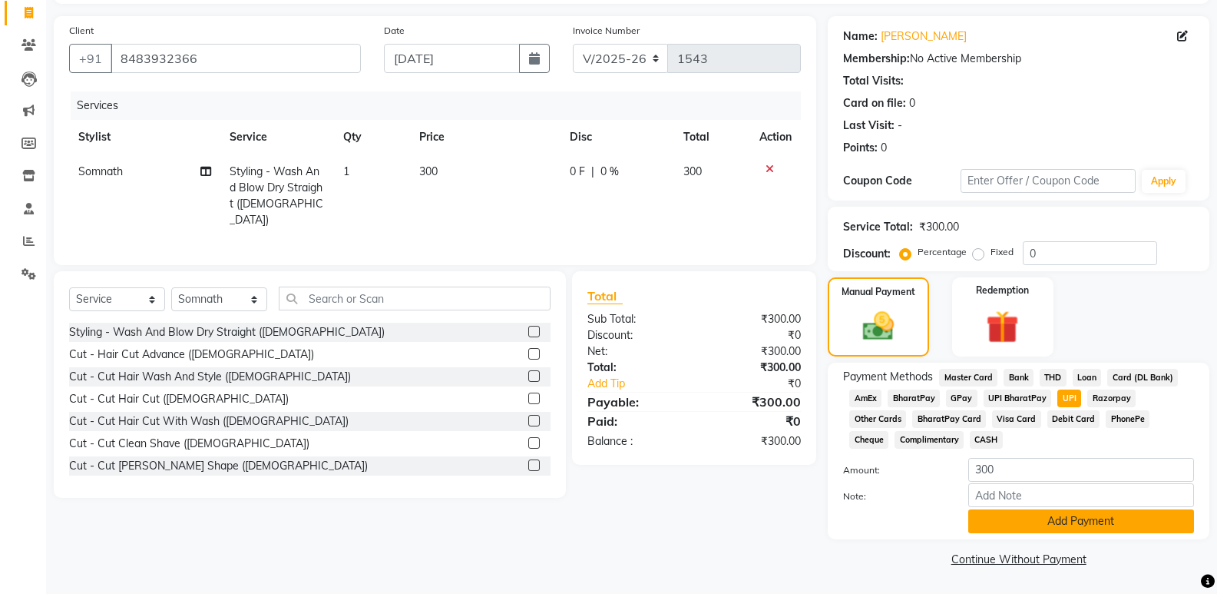
click at [1096, 520] on button "Add Payment" at bounding box center [1081, 521] width 226 height 24
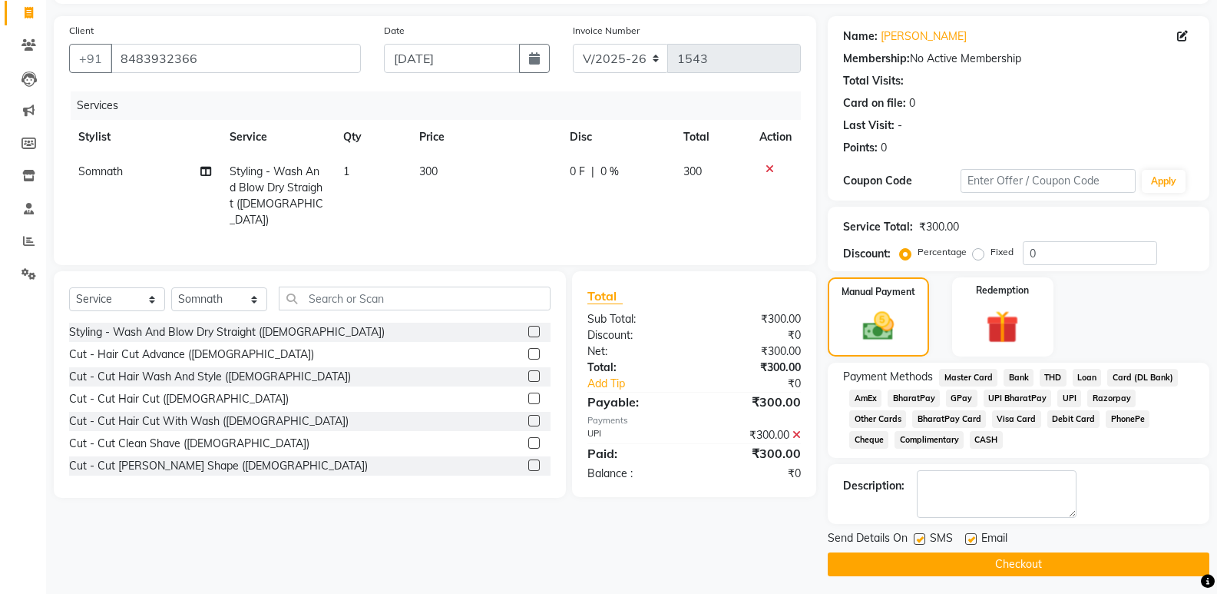
click at [1017, 571] on button "Checkout" at bounding box center [1019, 564] width 382 height 24
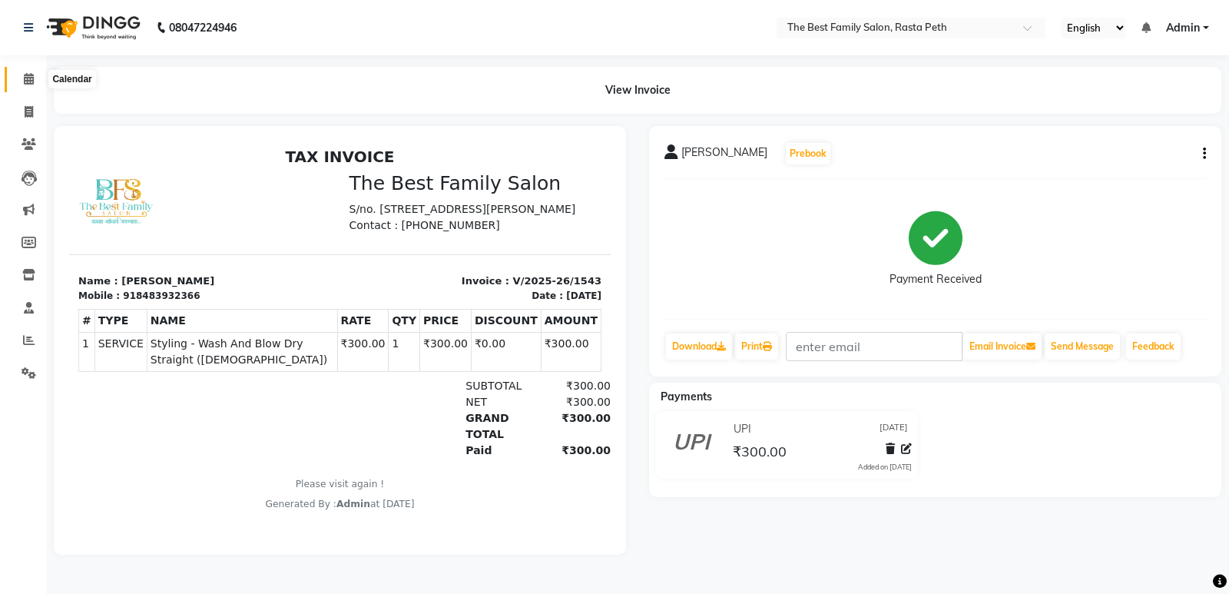
click at [29, 81] on icon at bounding box center [29, 79] width 10 height 12
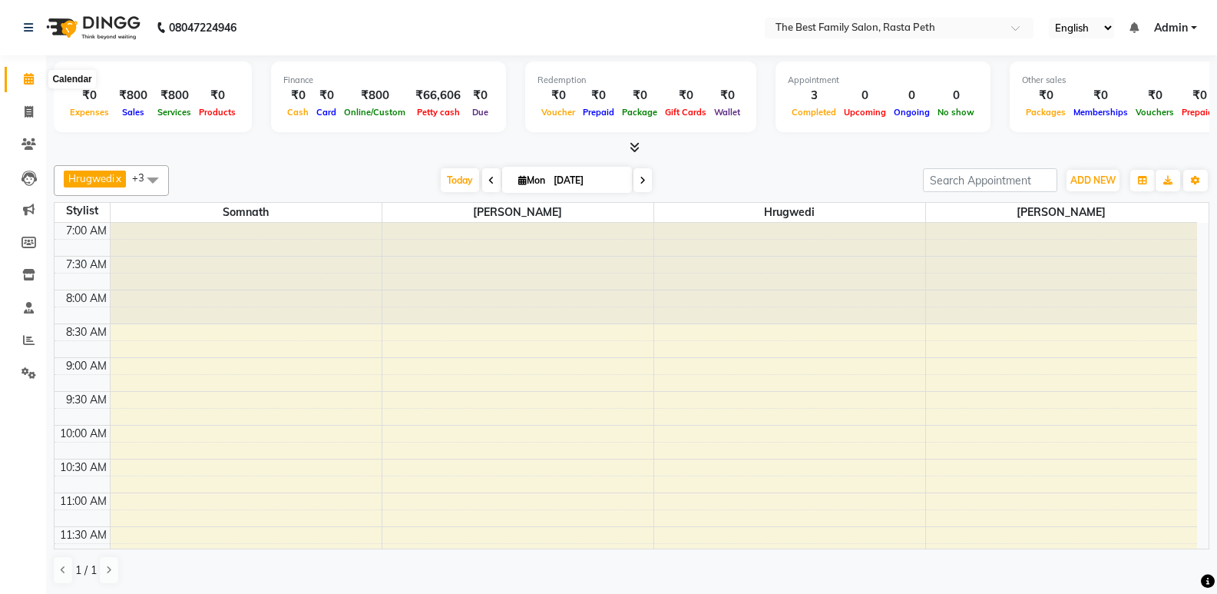
click at [29, 79] on icon at bounding box center [29, 79] width 10 height 12
click at [27, 111] on icon at bounding box center [29, 112] width 8 height 12
select select "service"
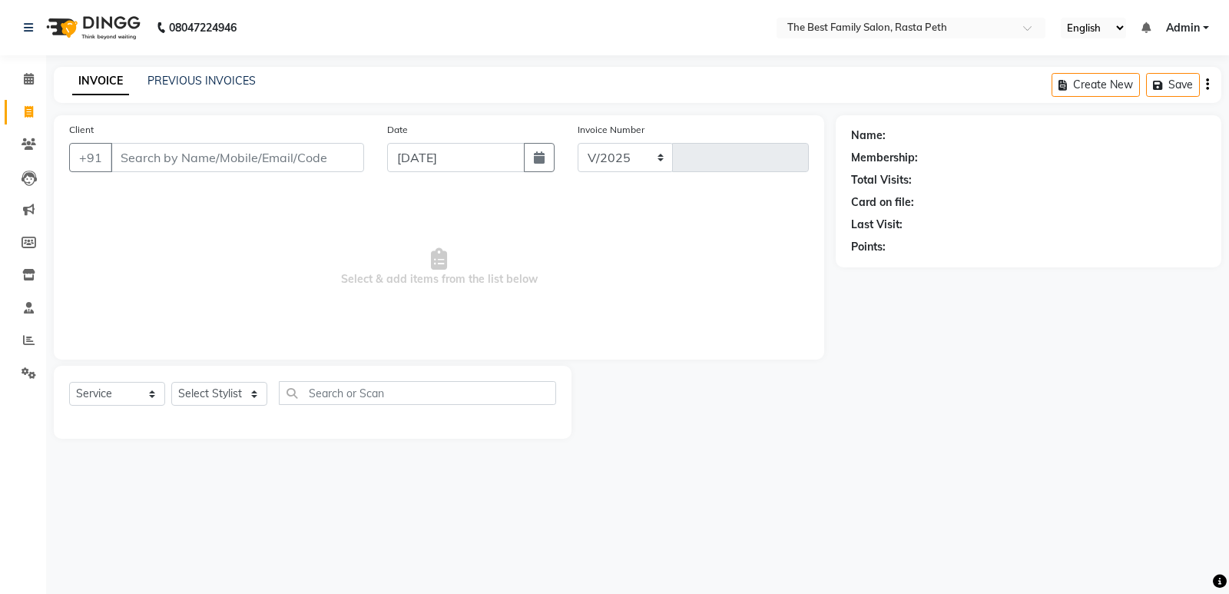
select select "6744"
type input "1544"
click at [135, 160] on input "Client" at bounding box center [237, 157] width 253 height 29
click at [111, 163] on input "[PERSON_NAME]" at bounding box center [198, 157] width 175 height 29
click at [190, 161] on input "[PERSON_NAME]" at bounding box center [198, 157] width 175 height 29
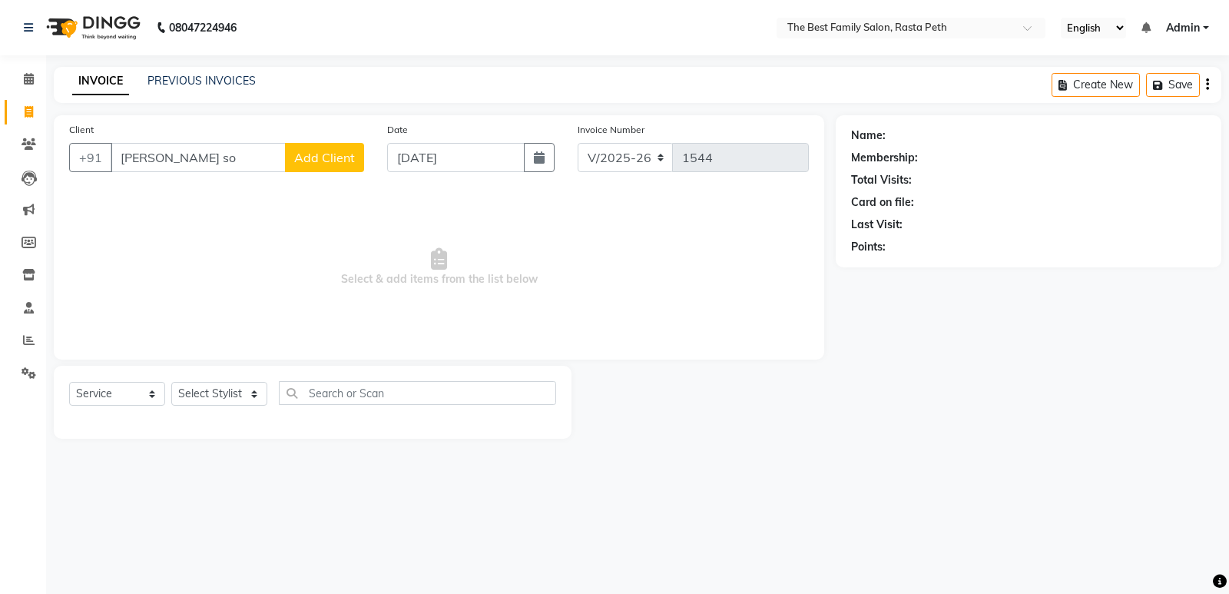
type input "[PERSON_NAME] so"
click at [217, 384] on select "Select Stylist Hrugwedi [PERSON_NAME] [PERSON_NAME] Om Other Pooja Somnath [PER…" at bounding box center [219, 394] width 96 height 24
select select "59861"
click at [171, 382] on select "Select Stylist Hrugwedi [PERSON_NAME] [PERSON_NAME] Om Other Pooja Somnath [PER…" at bounding box center [219, 394] width 96 height 24
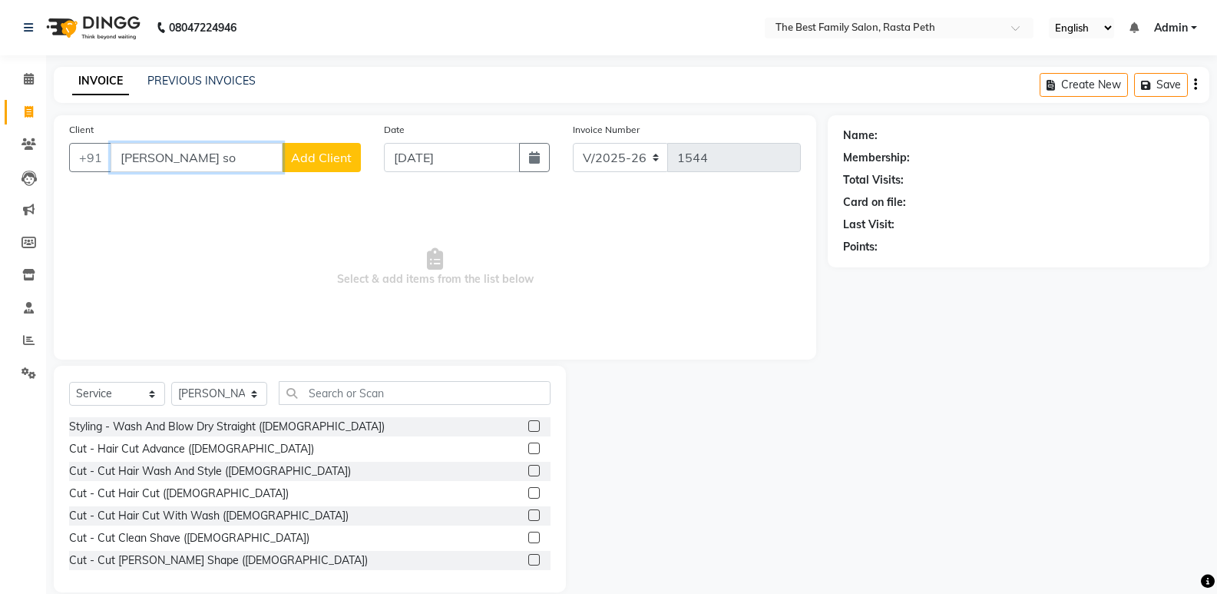
click at [201, 162] on input "[PERSON_NAME] so" at bounding box center [197, 157] width 172 height 29
type input "J"
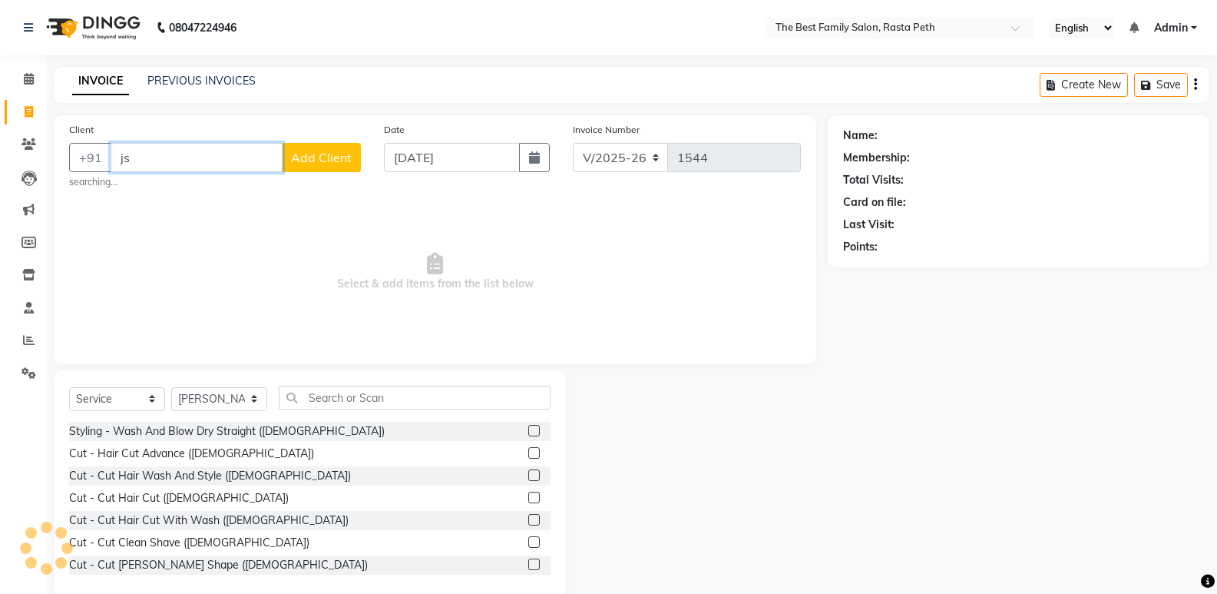
type input "j"
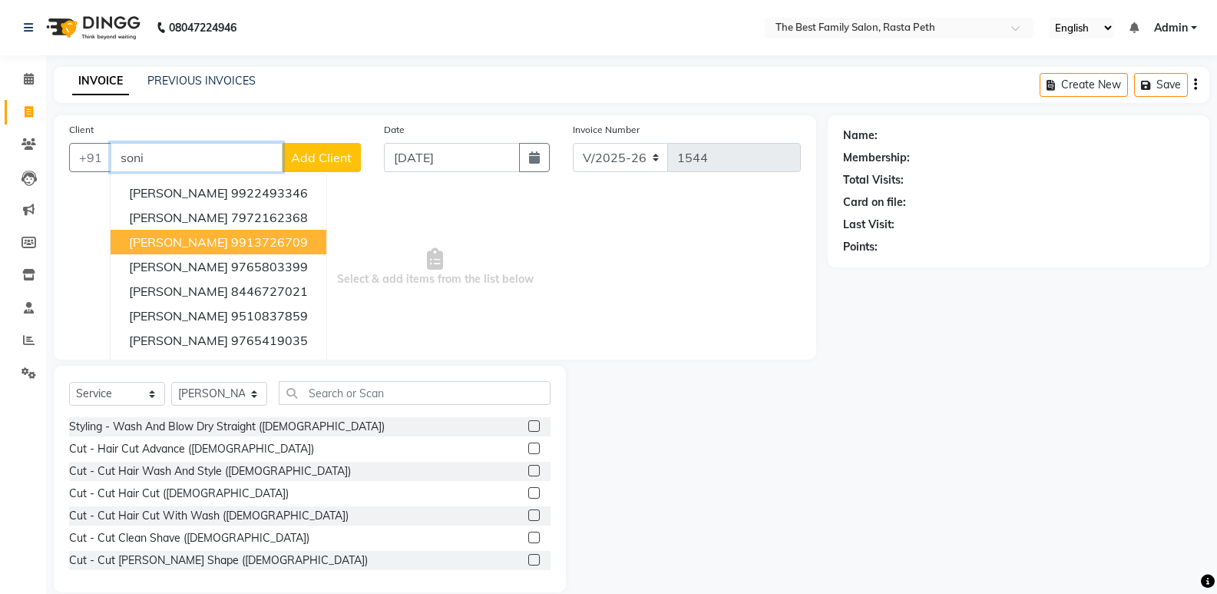
click at [231, 237] on ngb-highlight "9913726709" at bounding box center [269, 241] width 77 height 15
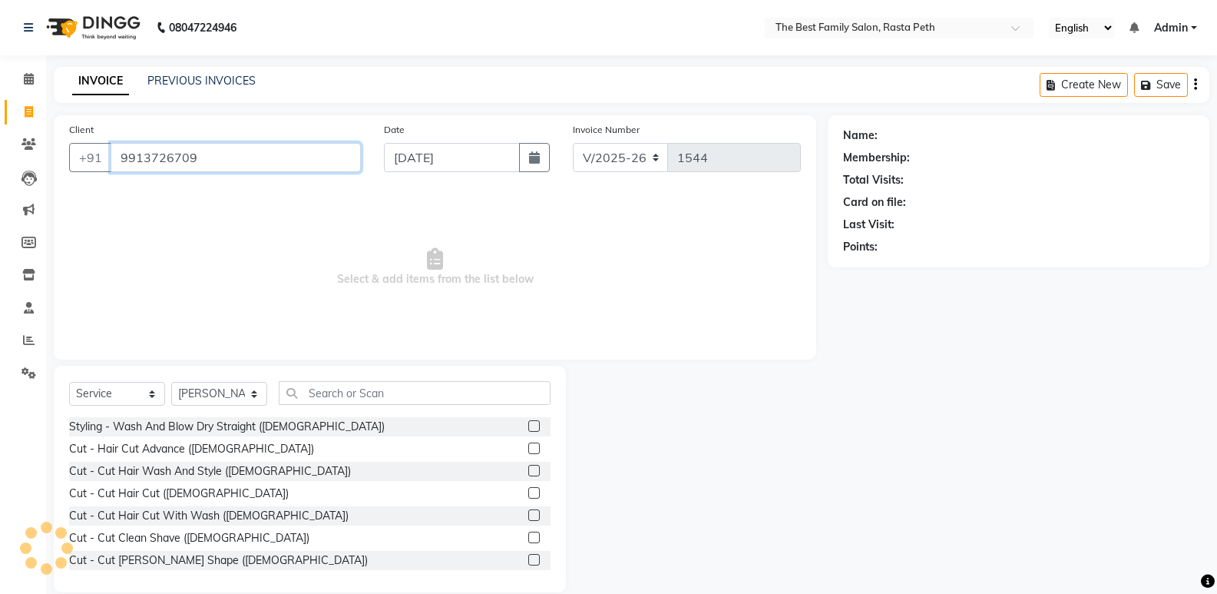
type input "9913726709"
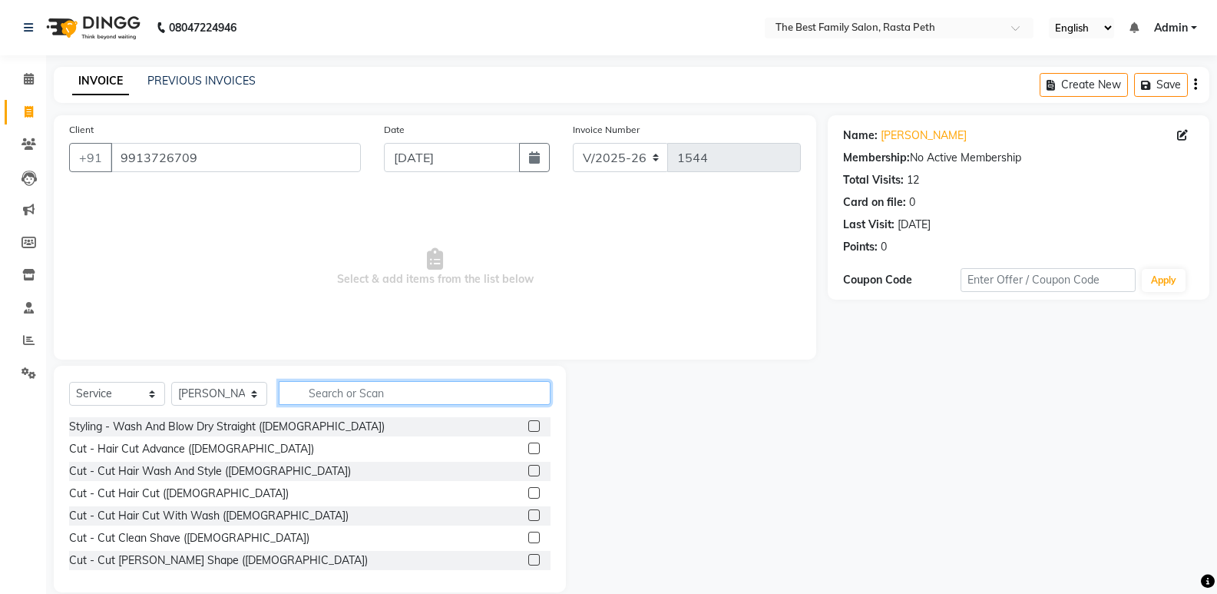
click at [402, 393] on input "text" at bounding box center [415, 393] width 272 height 24
click at [359, 393] on input "text" at bounding box center [415, 393] width 272 height 24
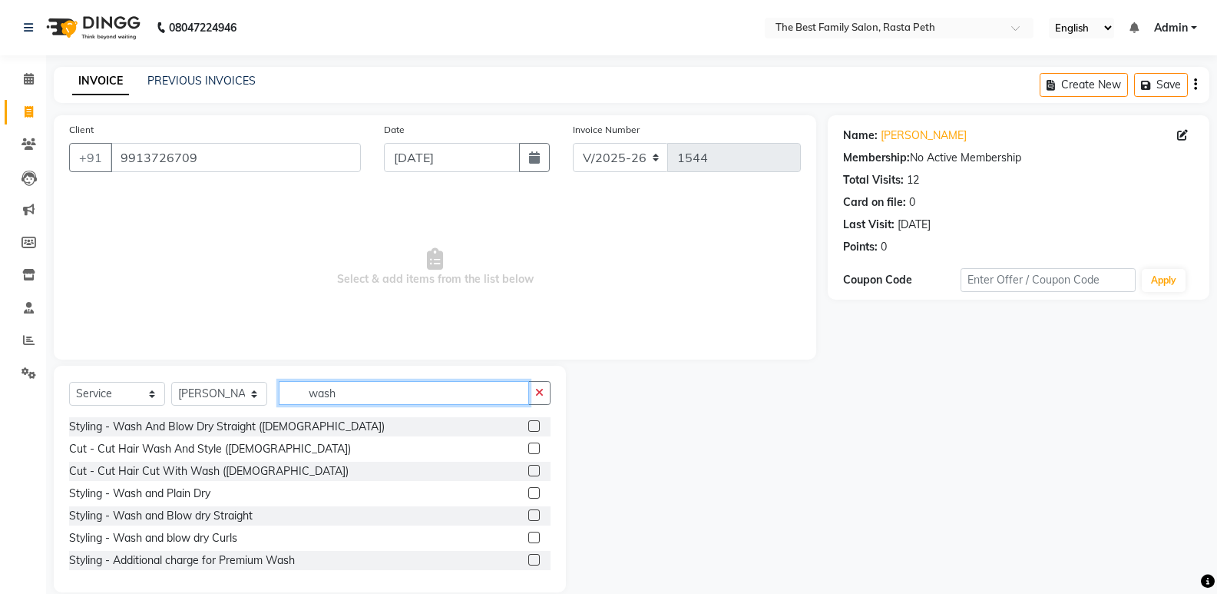
type input "wash"
click at [528, 428] on label at bounding box center [534, 426] width 12 height 12
click at [528, 428] on input "checkbox" at bounding box center [533, 427] width 10 height 10
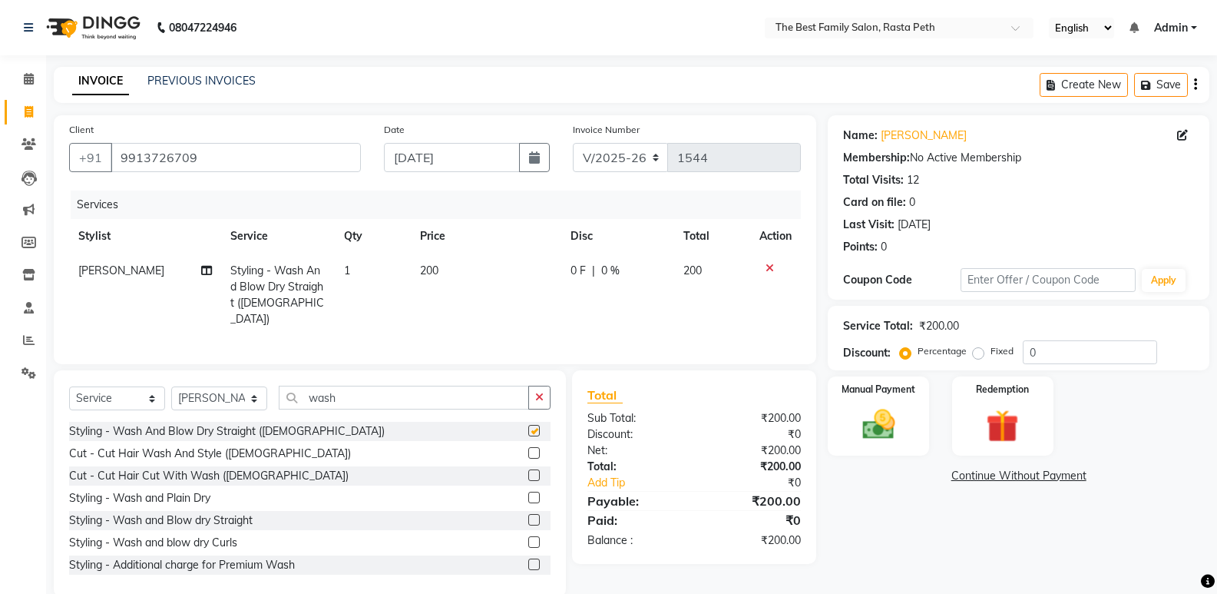
checkbox input "false"
click at [895, 423] on img at bounding box center [878, 424] width 55 height 39
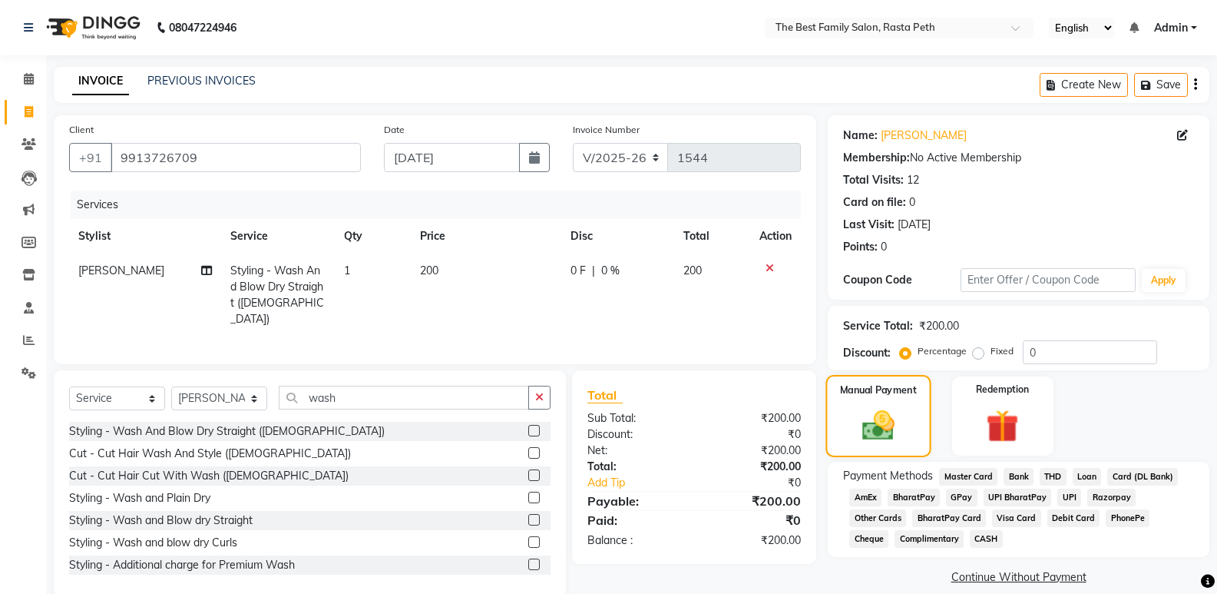
scroll to position [22, 0]
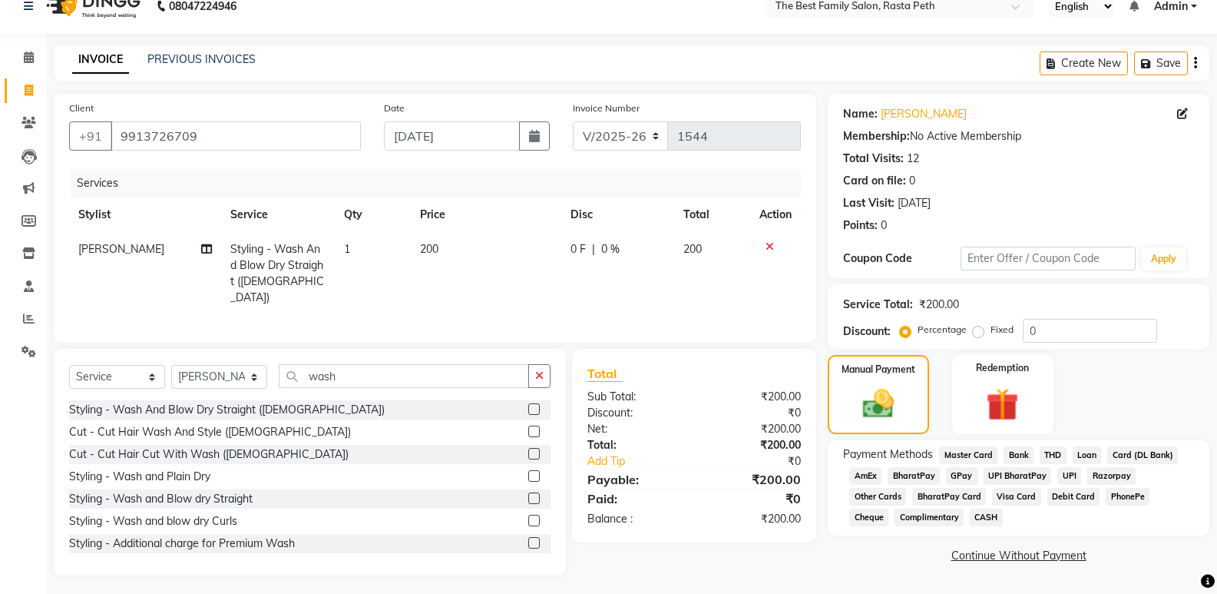
click at [1068, 473] on span "UPI" at bounding box center [1069, 476] width 24 height 18
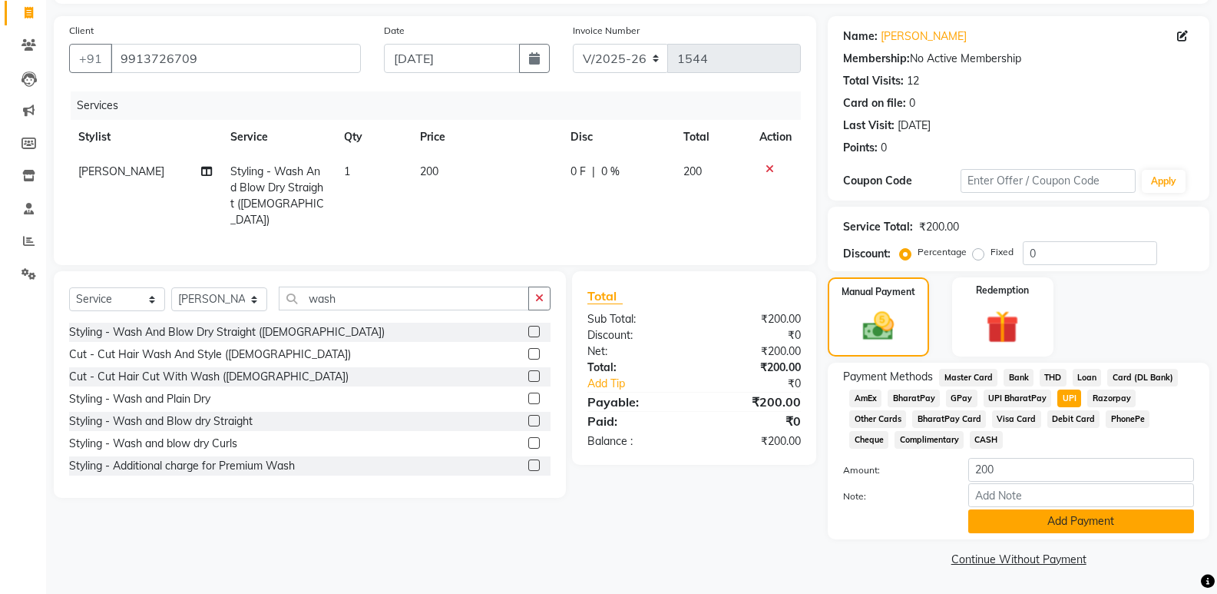
click at [1065, 524] on button "Add Payment" at bounding box center [1081, 521] width 226 height 24
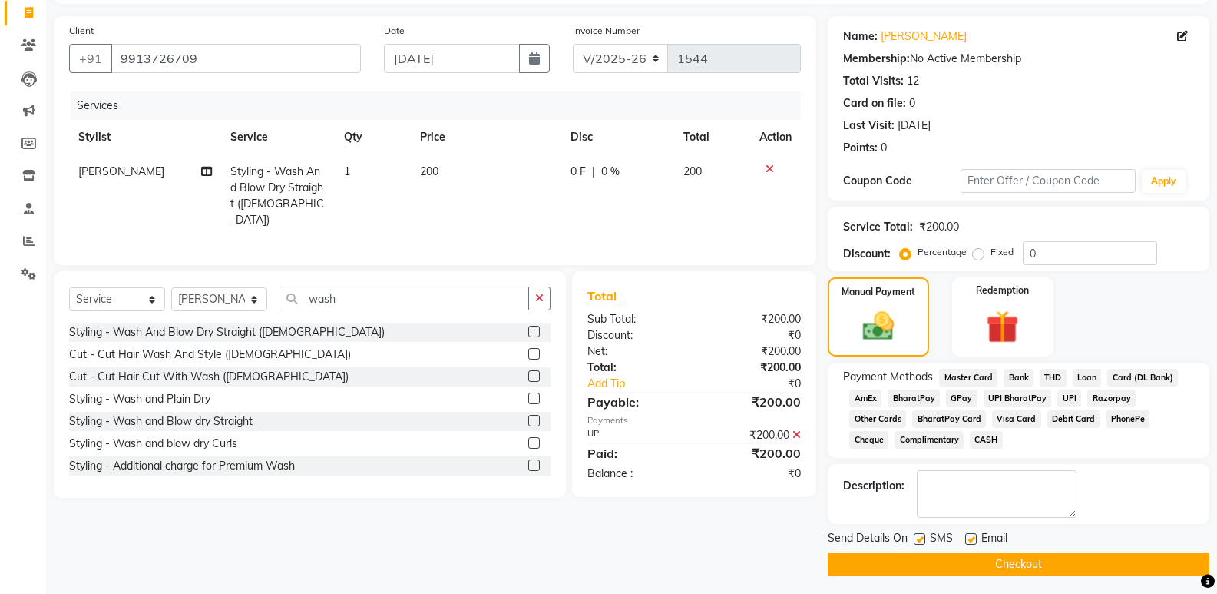
scroll to position [104, 0]
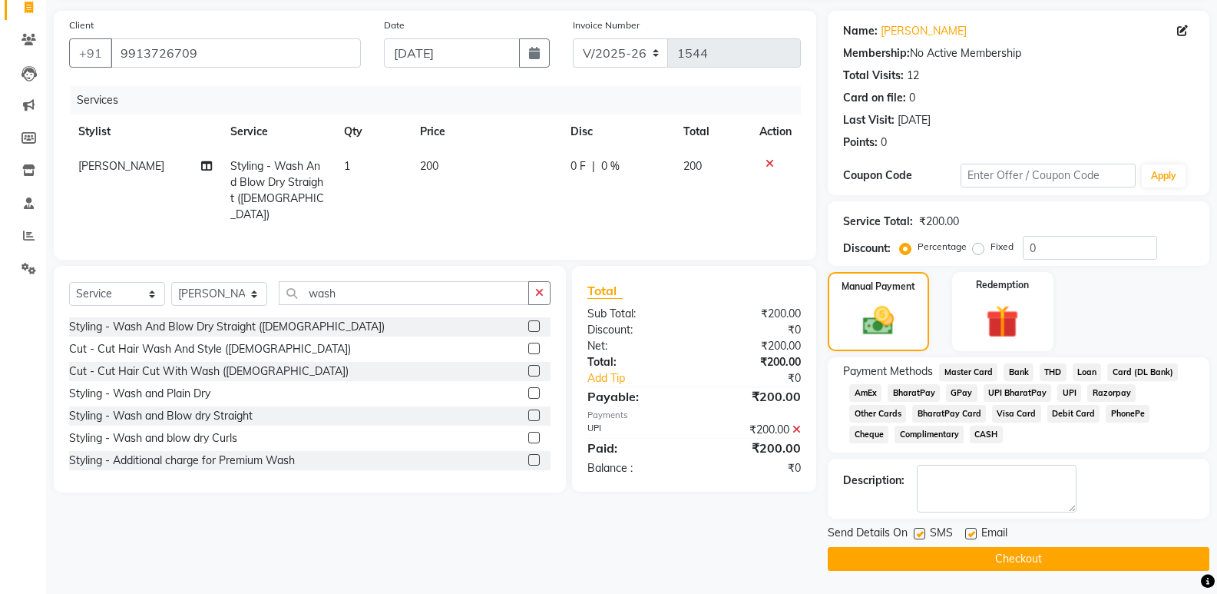
click at [1023, 560] on button "Checkout" at bounding box center [1019, 559] width 382 height 24
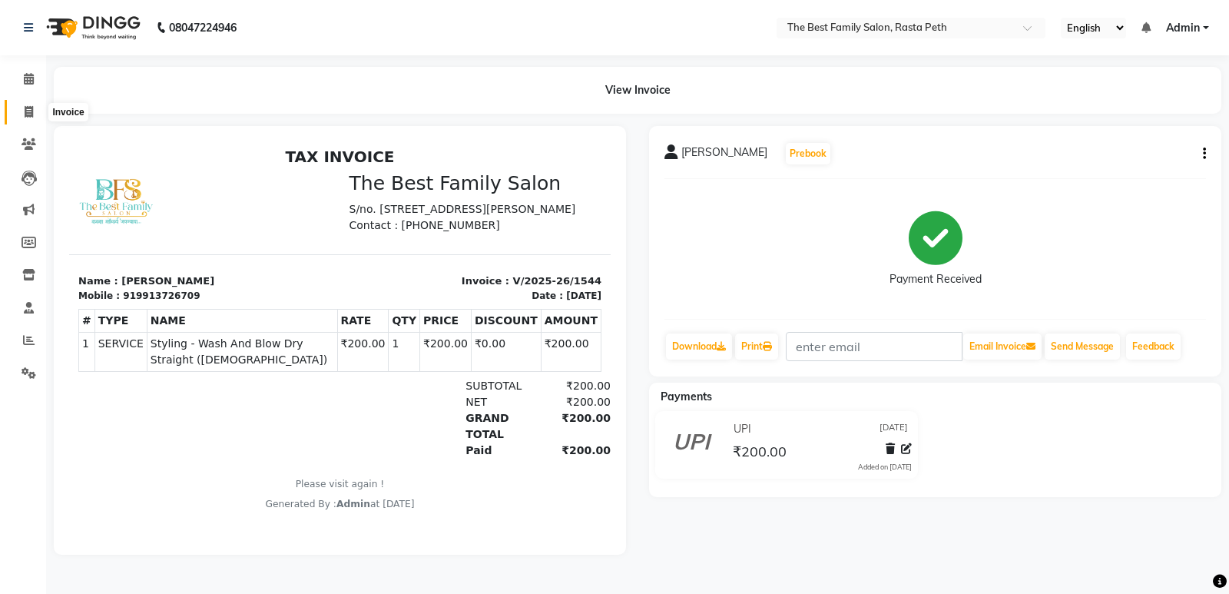
click at [30, 111] on icon at bounding box center [29, 112] width 8 height 12
select select "service"
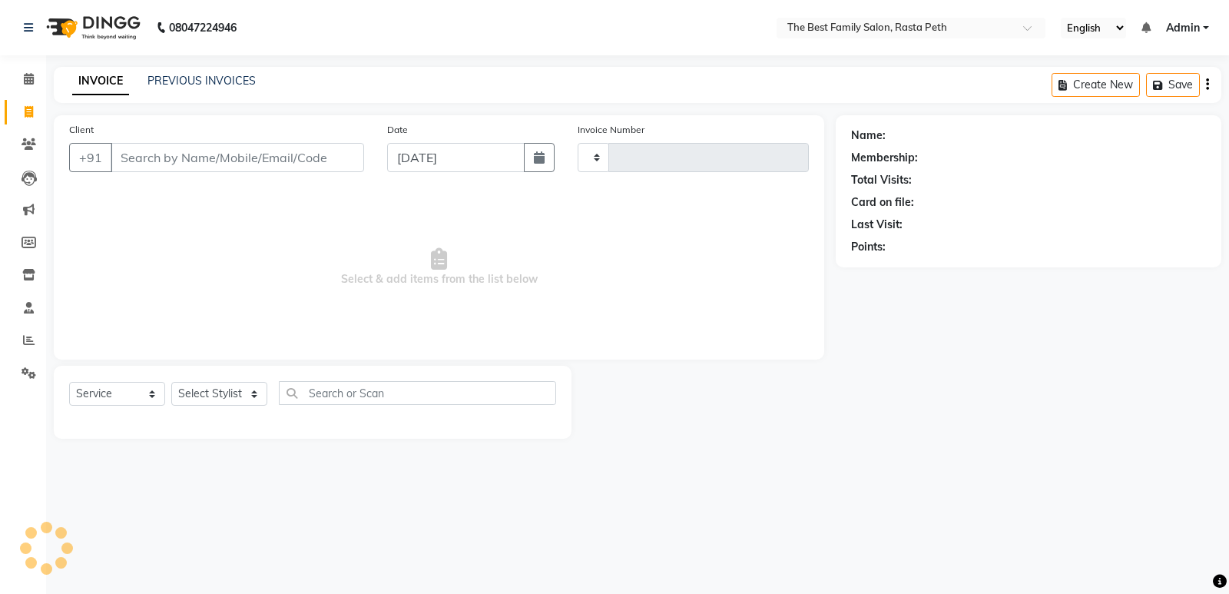
type input "1545"
select select "6744"
type input "3"
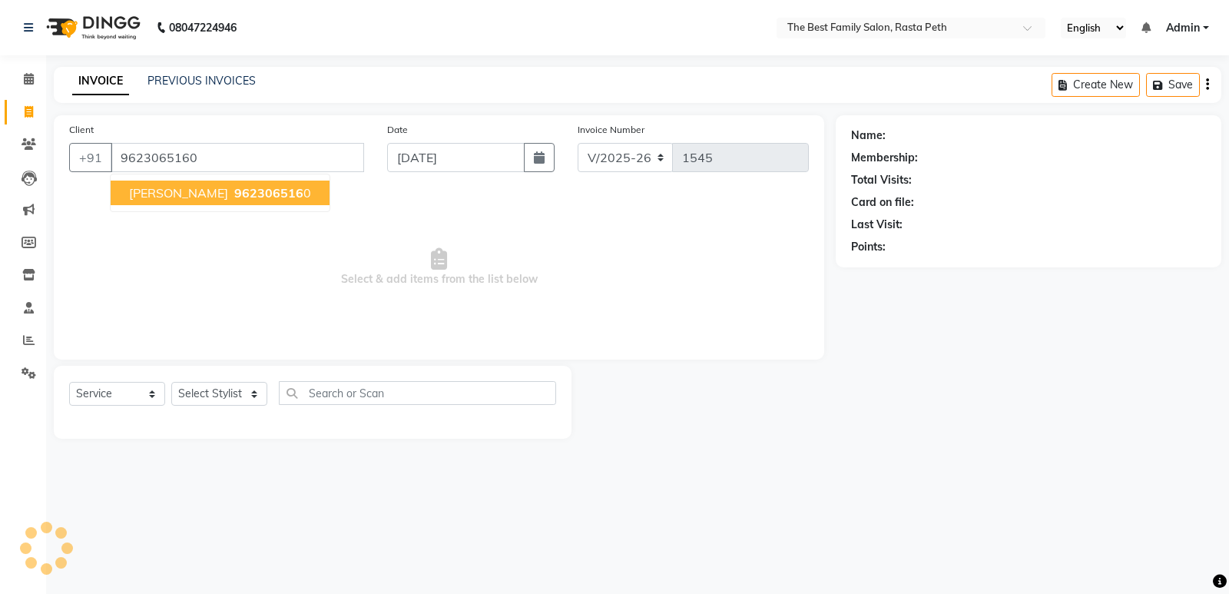
type input "9623065160"
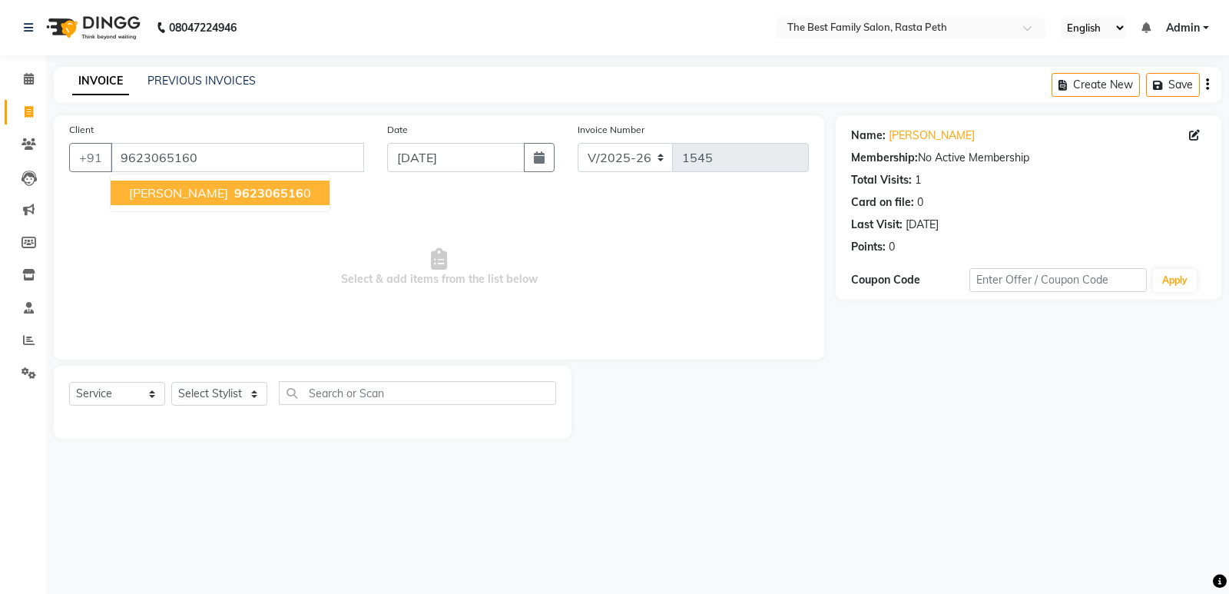
click at [251, 190] on span "962306516" at bounding box center [268, 192] width 69 height 15
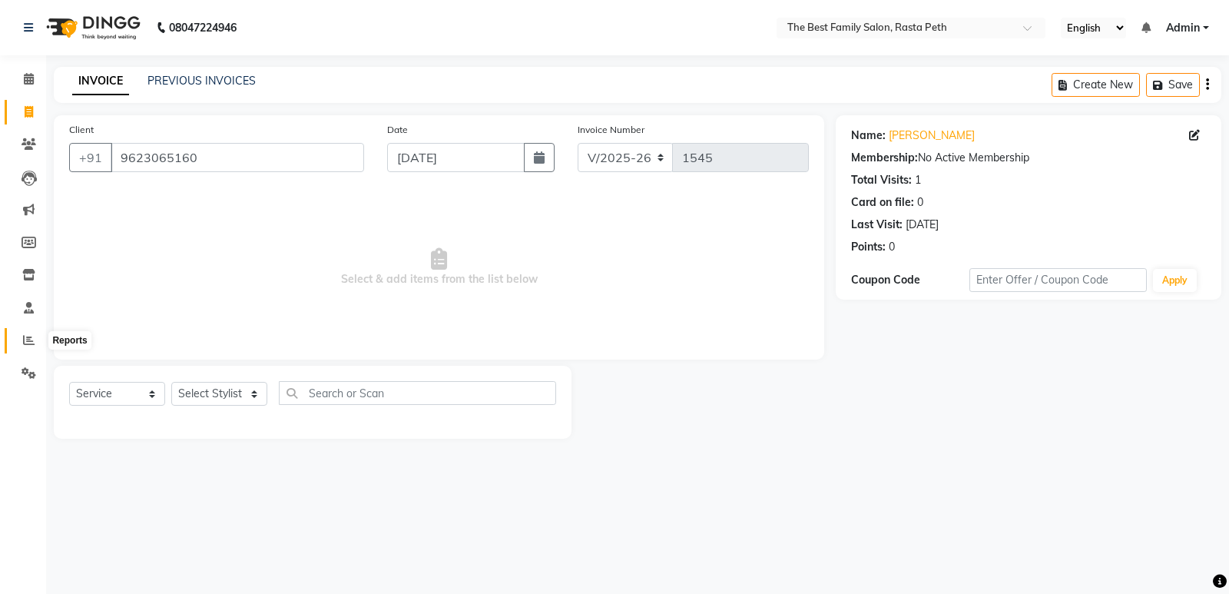
click at [21, 343] on span at bounding box center [28, 341] width 27 height 18
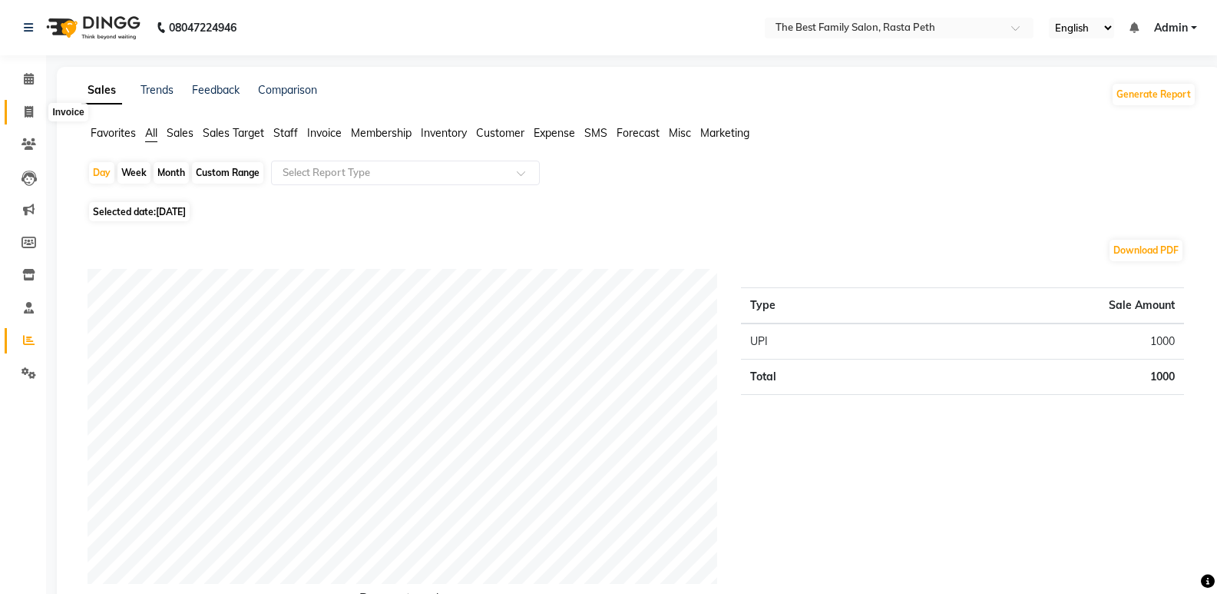
click at [27, 114] on icon at bounding box center [29, 112] width 8 height 12
select select "service"
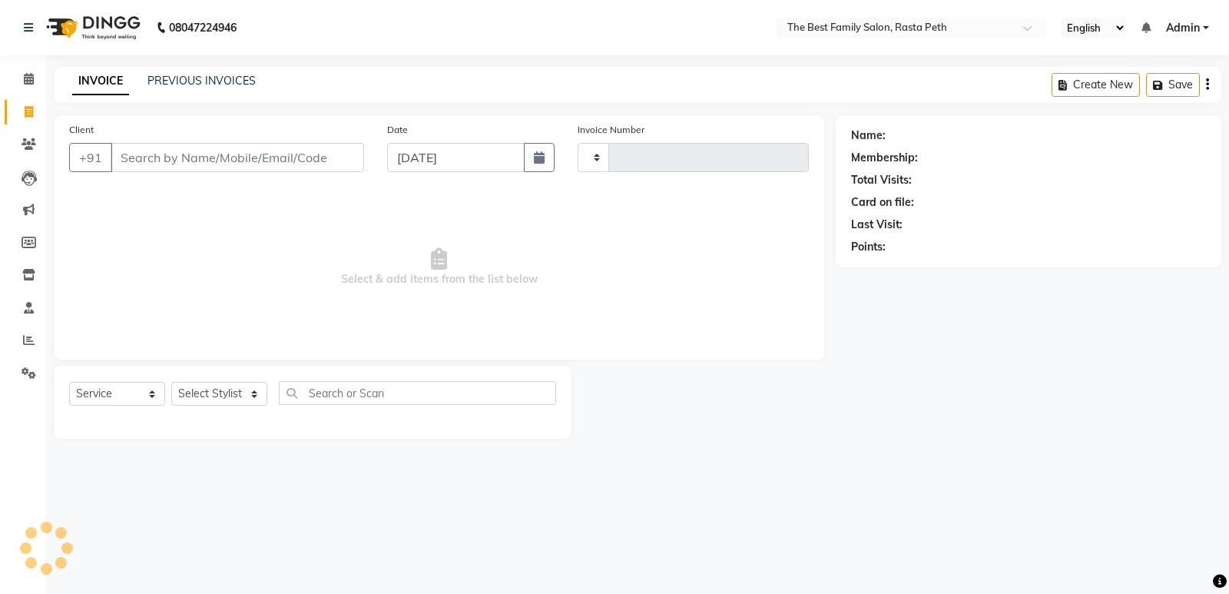
type input "1545"
select select "6744"
click at [169, 157] on input "Client" at bounding box center [237, 157] width 253 height 29
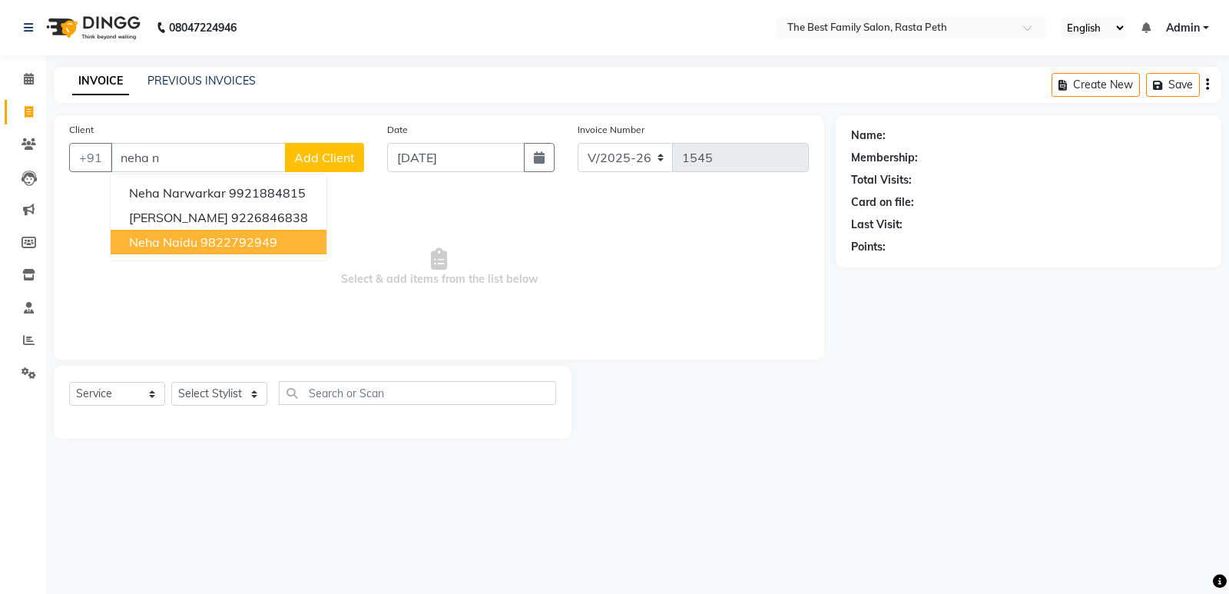
click at [174, 231] on button "neha naidu 9822792949" at bounding box center [219, 242] width 216 height 25
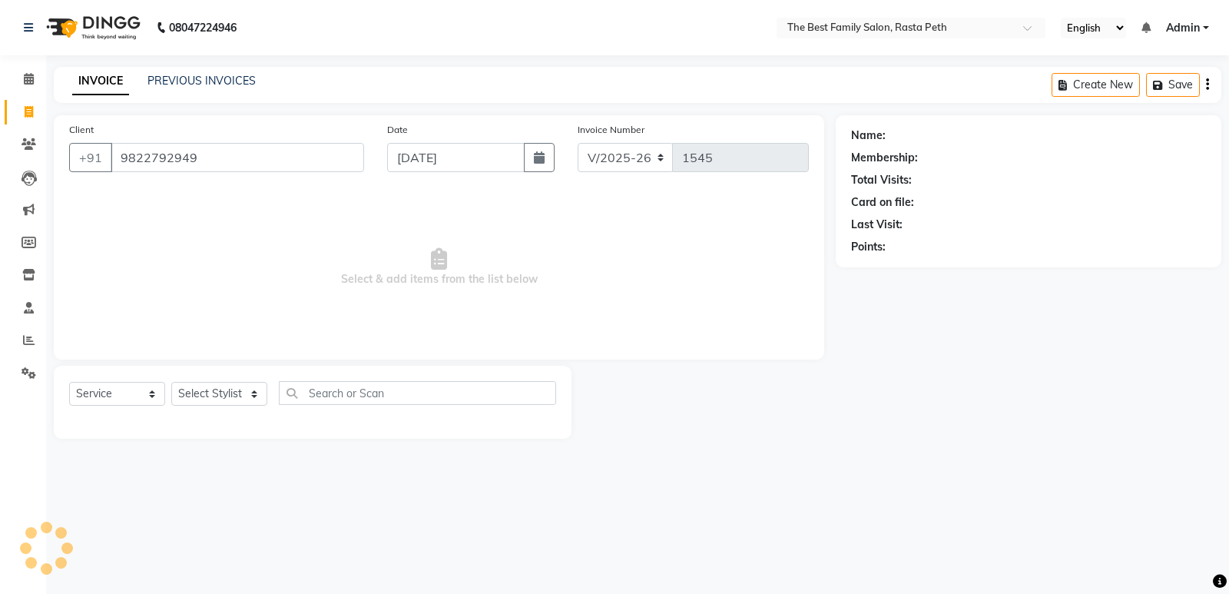
type input "9822792949"
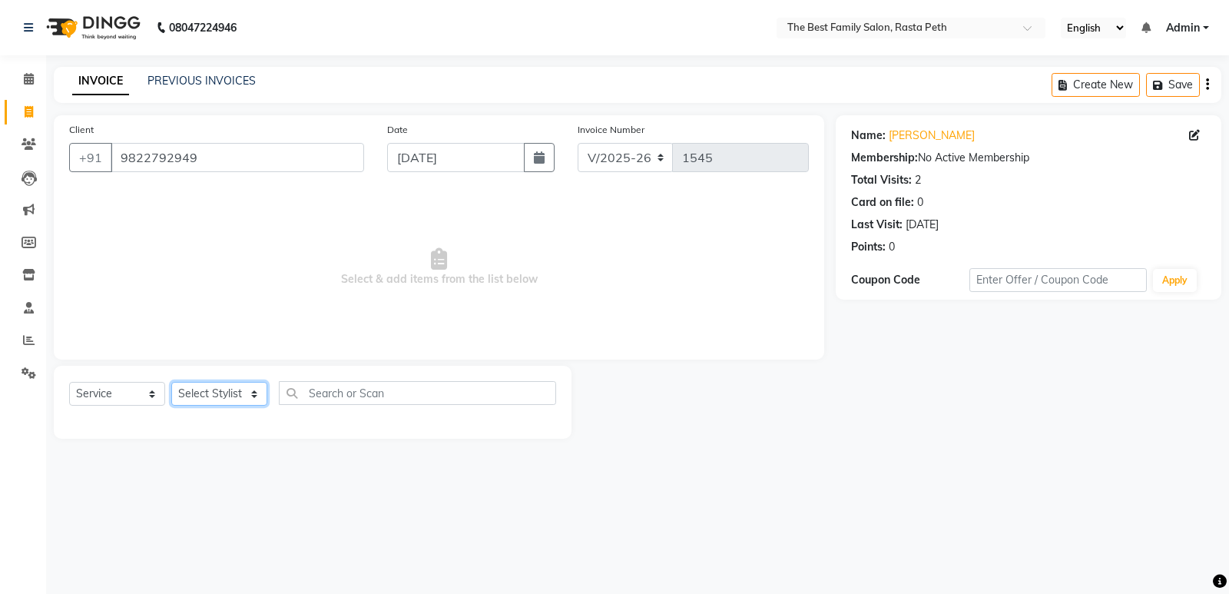
click at [257, 395] on select "Select Stylist Hrugwedi [PERSON_NAME] [PERSON_NAME] Om Other Pooja Somnath [PER…" at bounding box center [219, 394] width 96 height 24
select select "85213"
click at [171, 382] on select "Select Stylist Hrugwedi [PERSON_NAME] [PERSON_NAME] Om Other Pooja Somnath [PER…" at bounding box center [219, 394] width 96 height 24
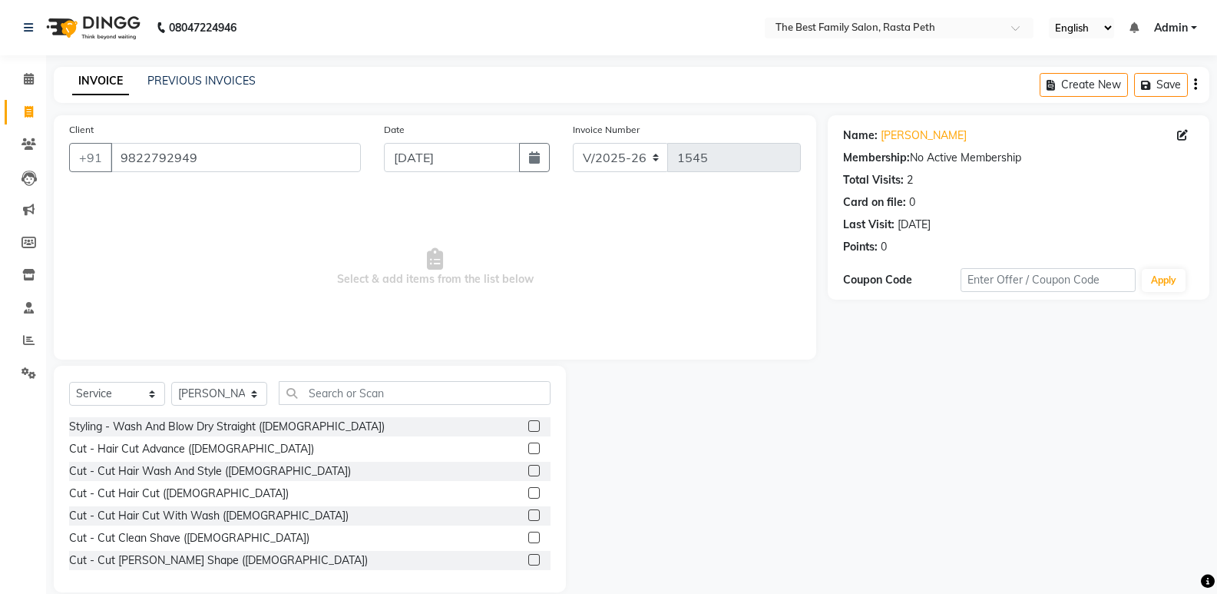
click at [528, 447] on label at bounding box center [534, 448] width 12 height 12
click at [528, 447] on input "checkbox" at bounding box center [533, 449] width 10 height 10
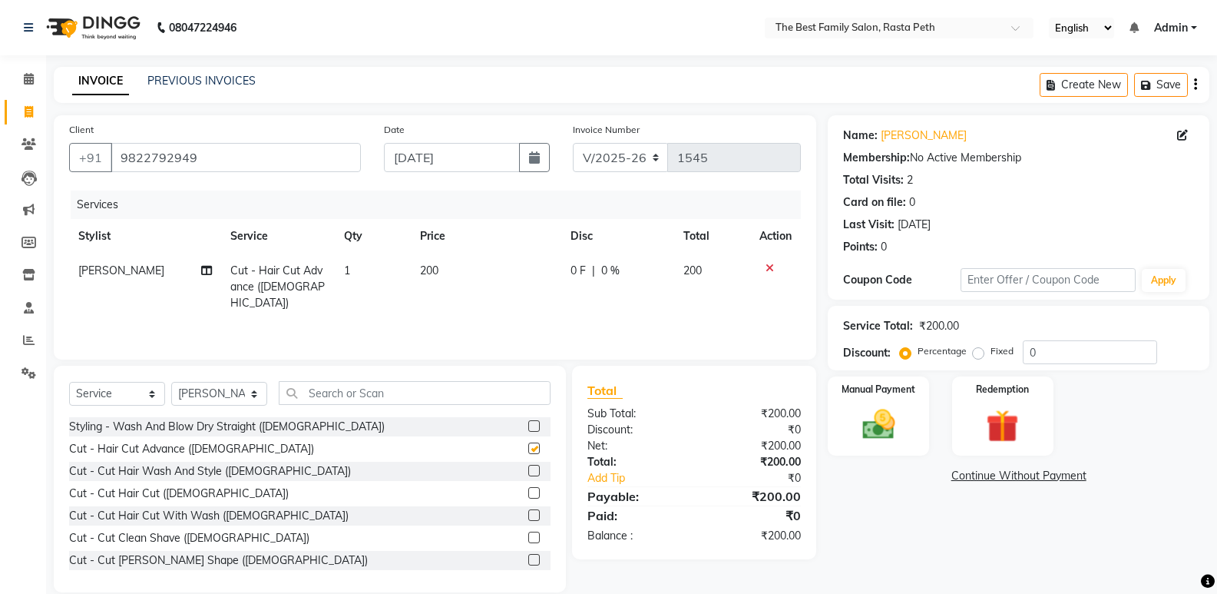
checkbox input "false"
click at [861, 428] on img at bounding box center [878, 424] width 55 height 39
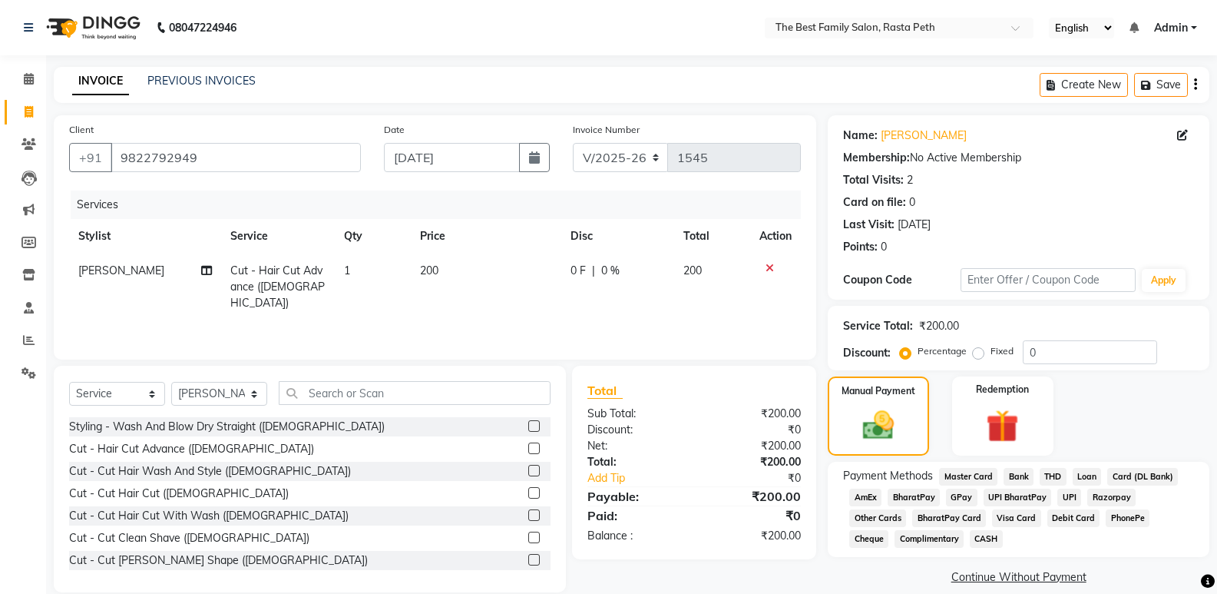
click at [970, 535] on span "CASH" at bounding box center [986, 539] width 33 height 18
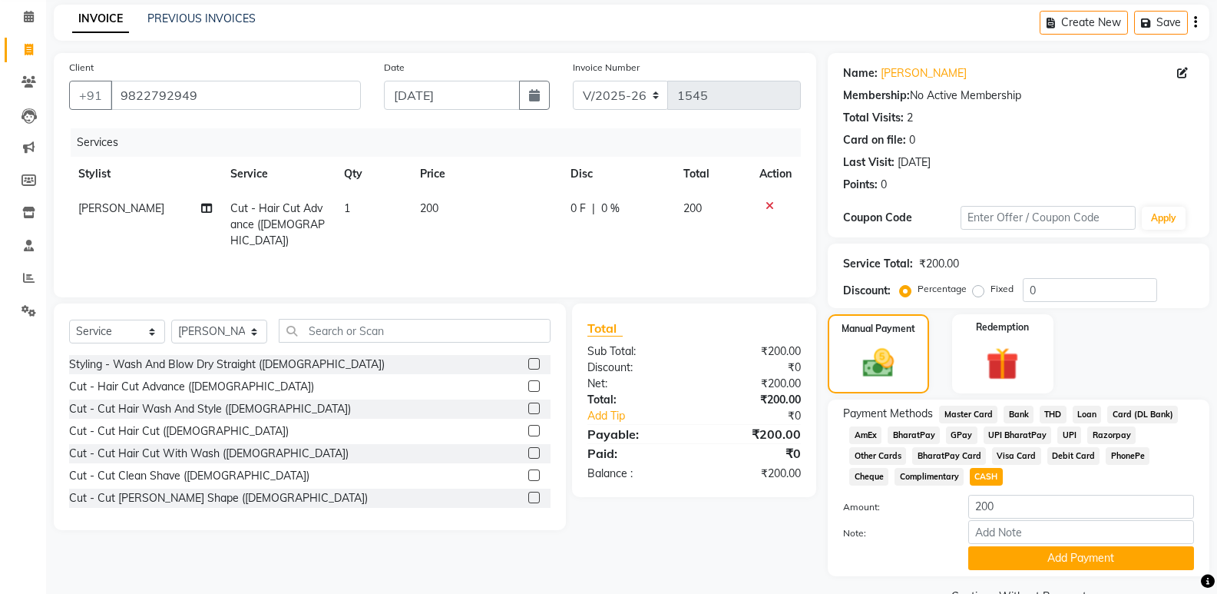
scroll to position [99, 0]
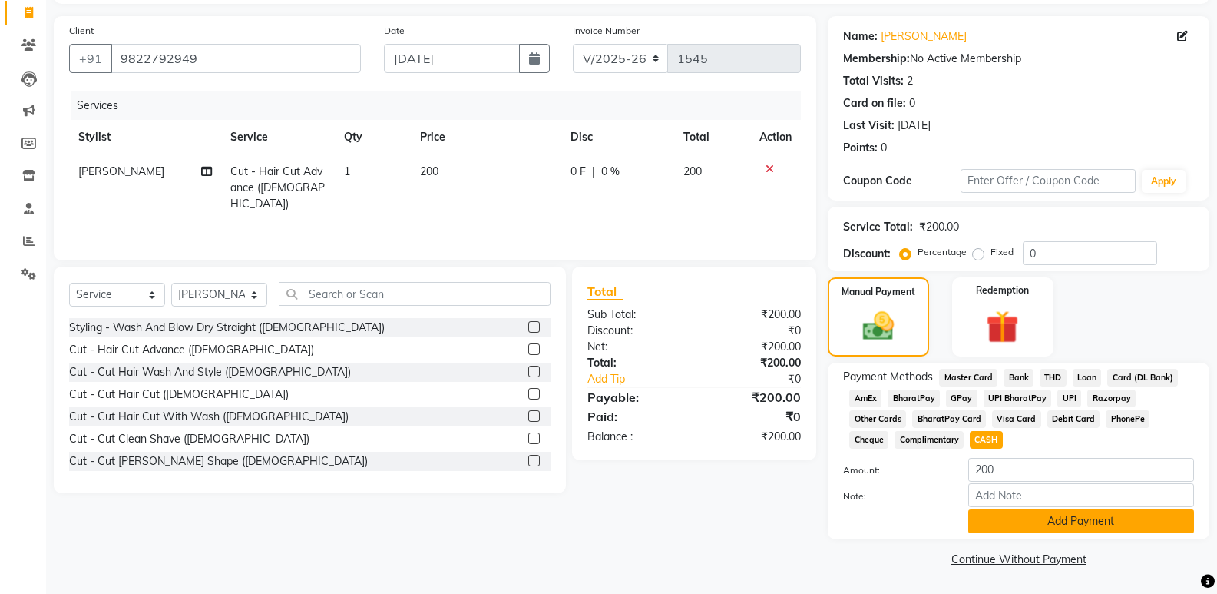
click at [987, 526] on button "Add Payment" at bounding box center [1081, 521] width 226 height 24
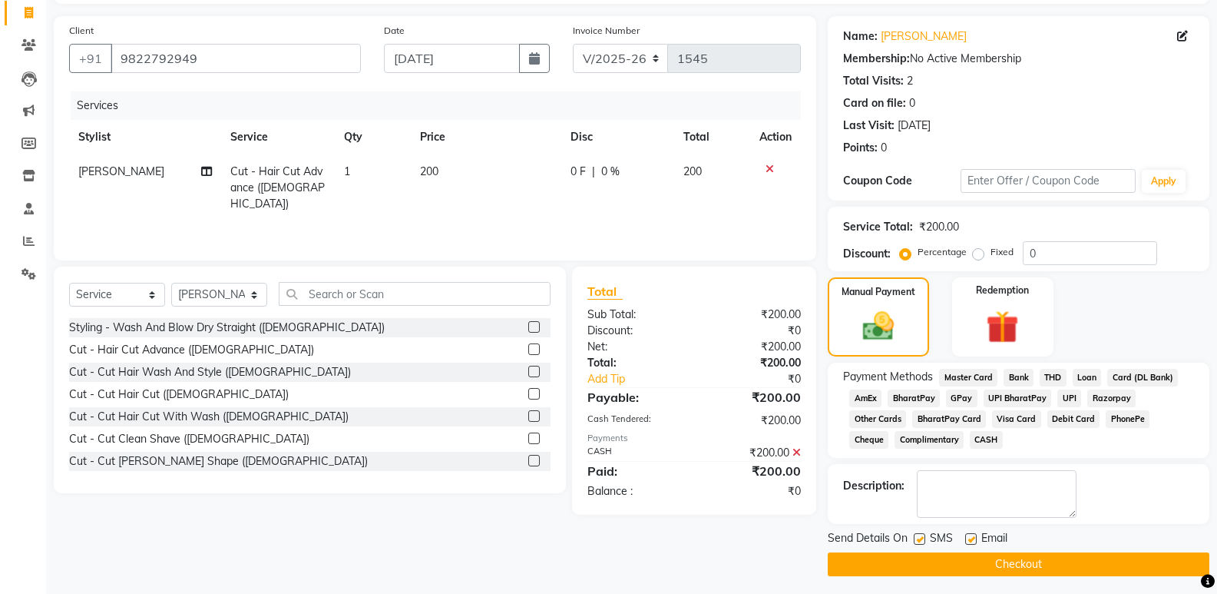
click at [937, 558] on button "Checkout" at bounding box center [1019, 564] width 382 height 24
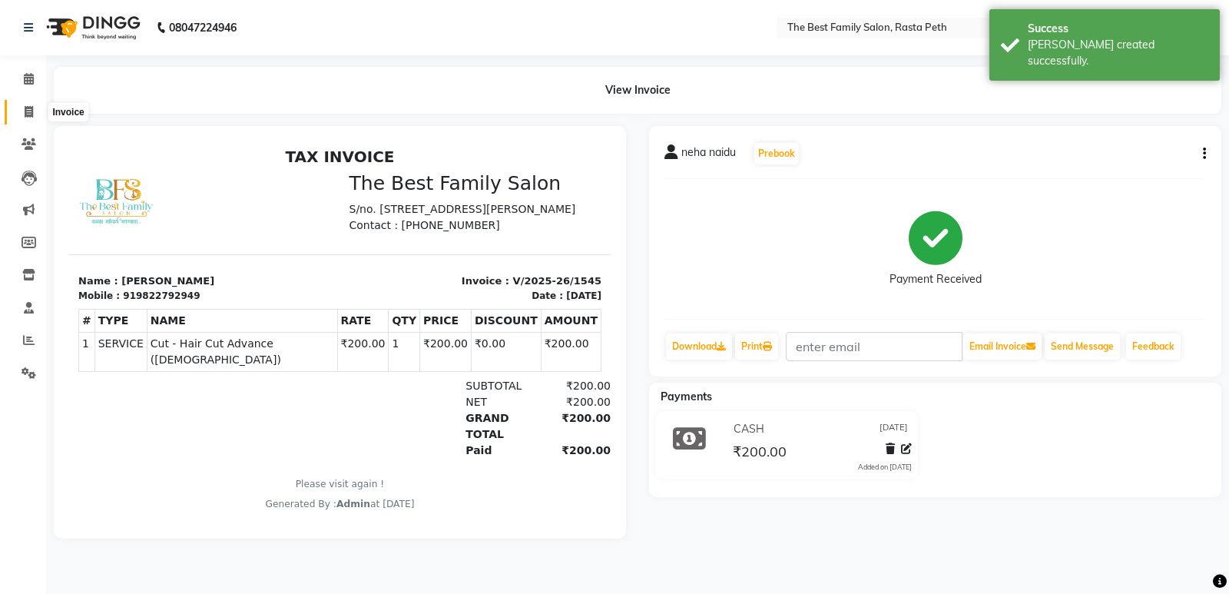
click at [30, 112] on icon at bounding box center [29, 112] width 8 height 12
select select "service"
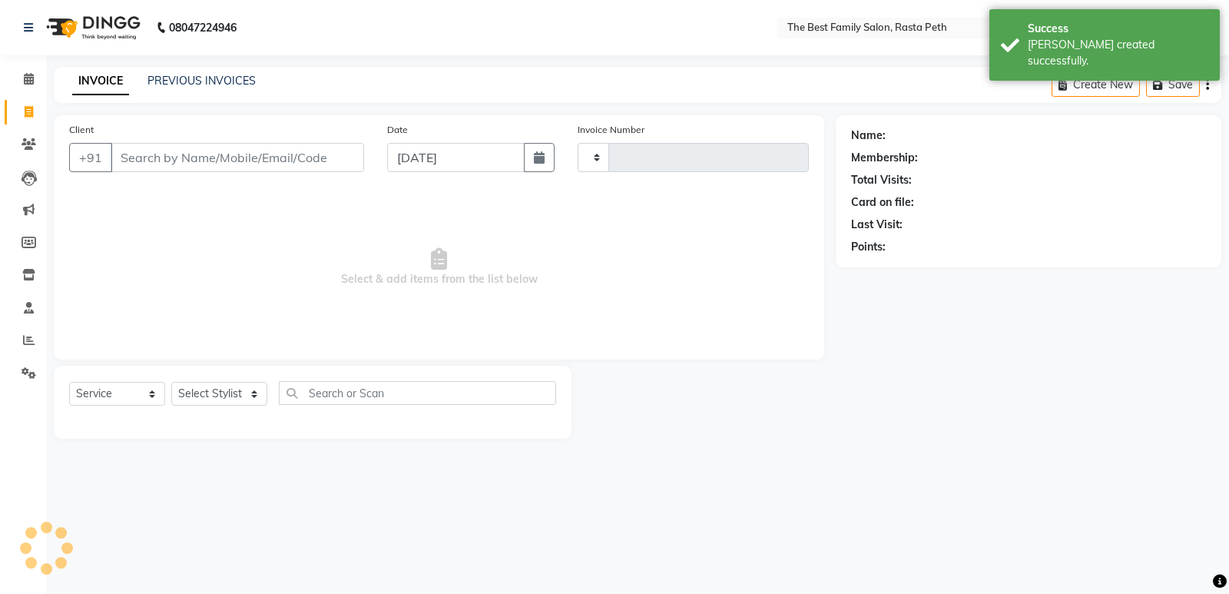
type input "1546"
select select "6744"
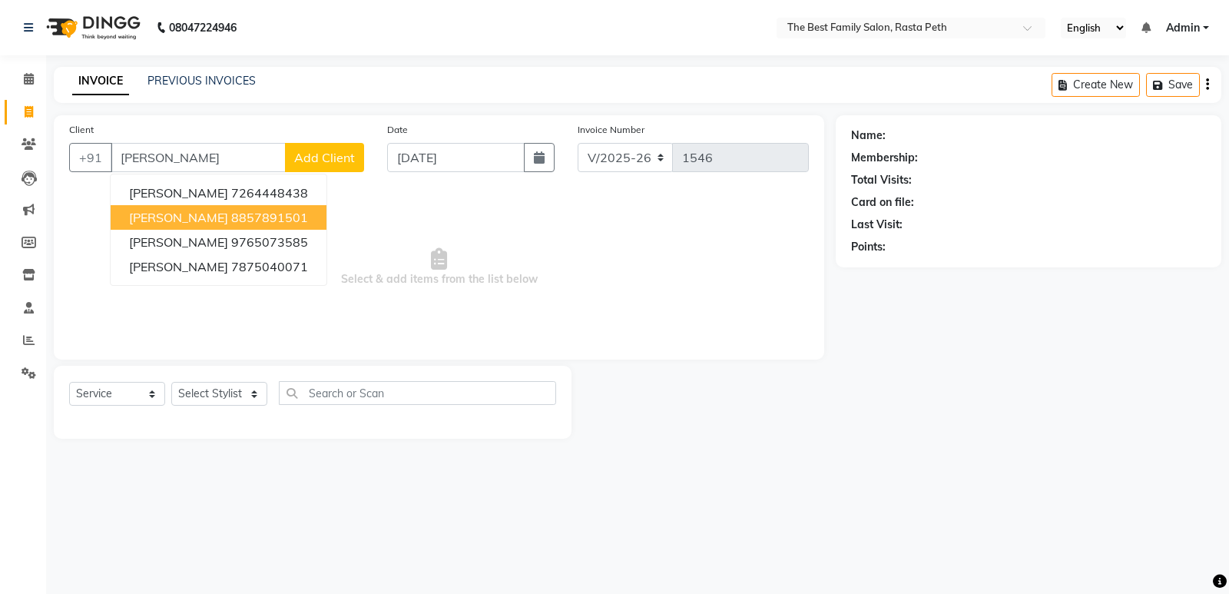
click at [209, 219] on span "[PERSON_NAME]" at bounding box center [178, 217] width 99 height 15
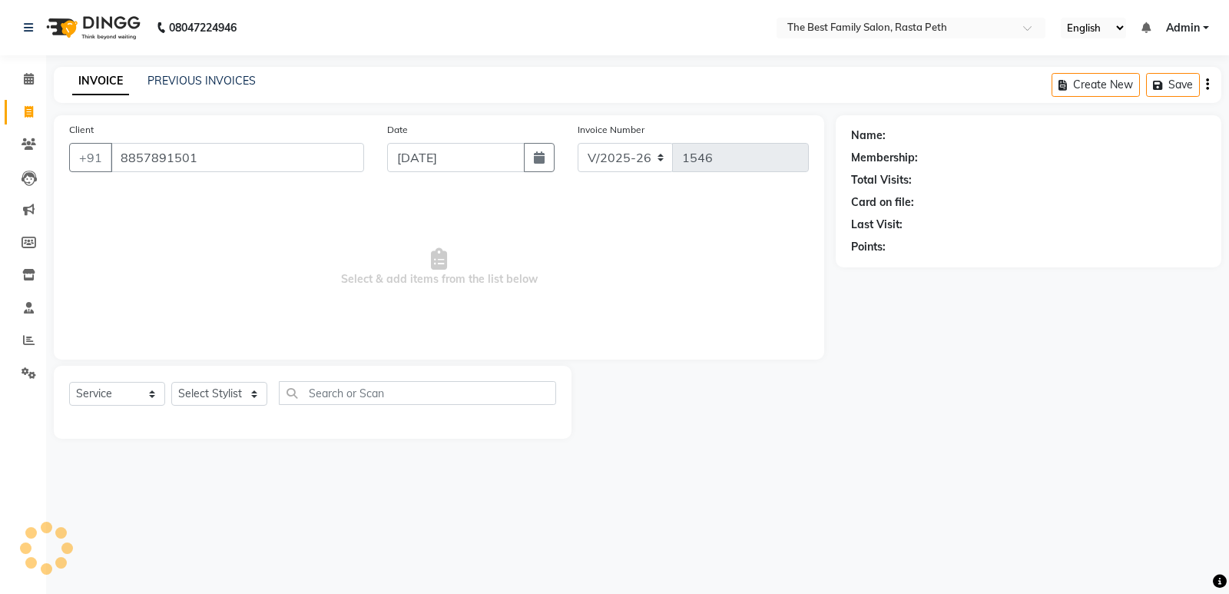
type input "8857891501"
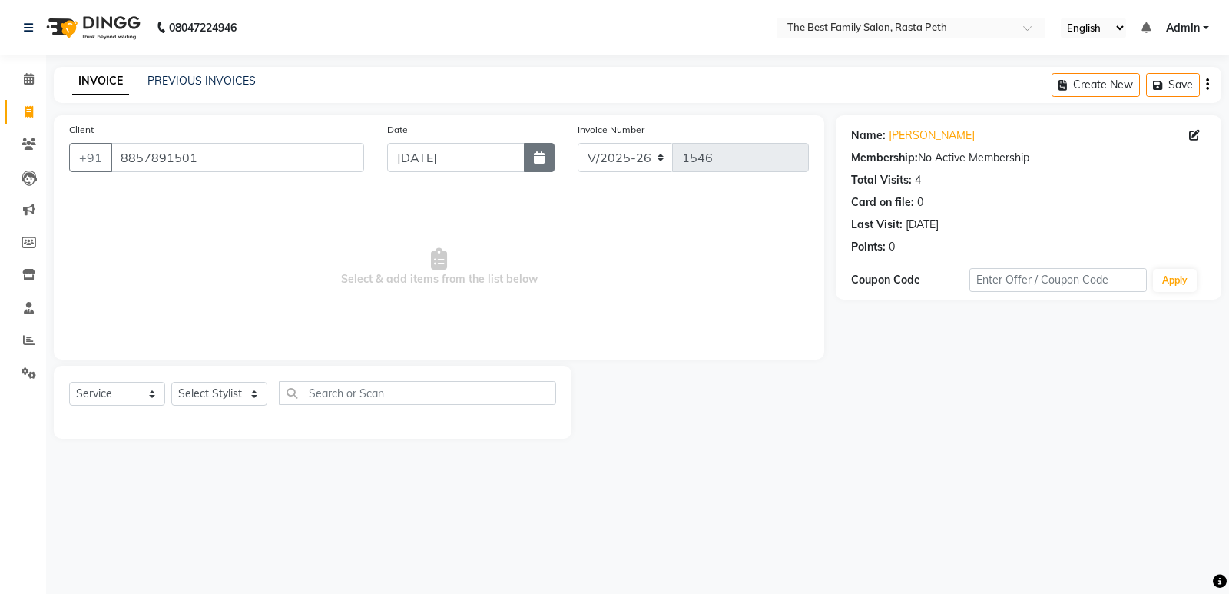
click at [533, 160] on button "button" at bounding box center [539, 157] width 31 height 29
select select "9"
select select "2025"
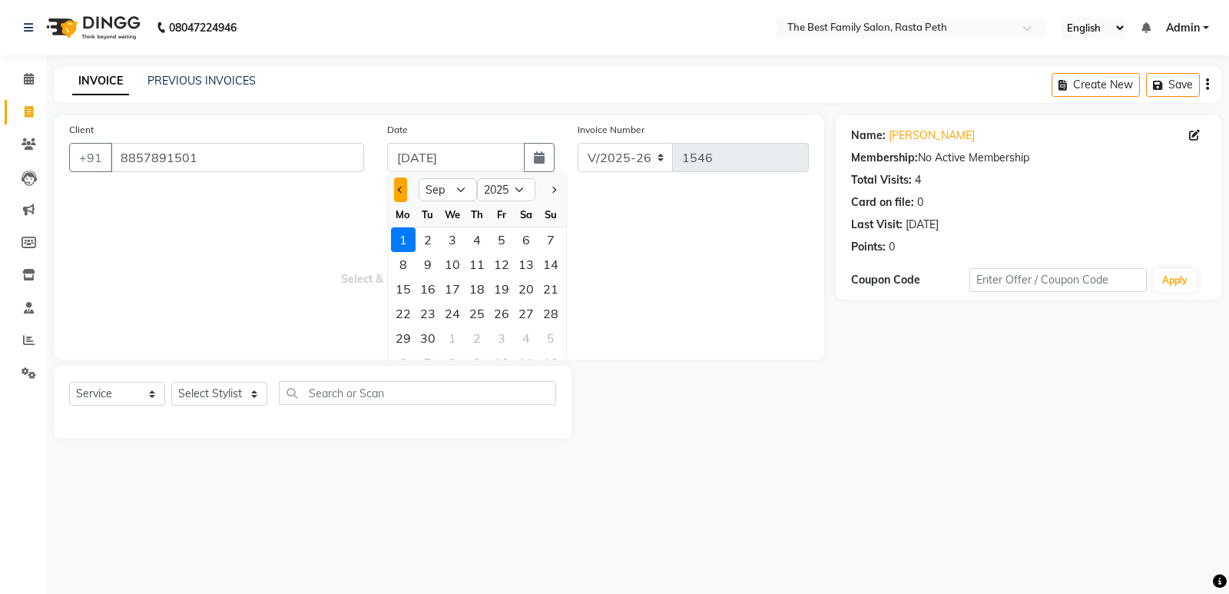
click at [404, 190] on button "Previous month" at bounding box center [400, 189] width 13 height 25
select select "8"
click at [554, 338] on div "31" at bounding box center [550, 338] width 25 height 25
type input "[DATE]"
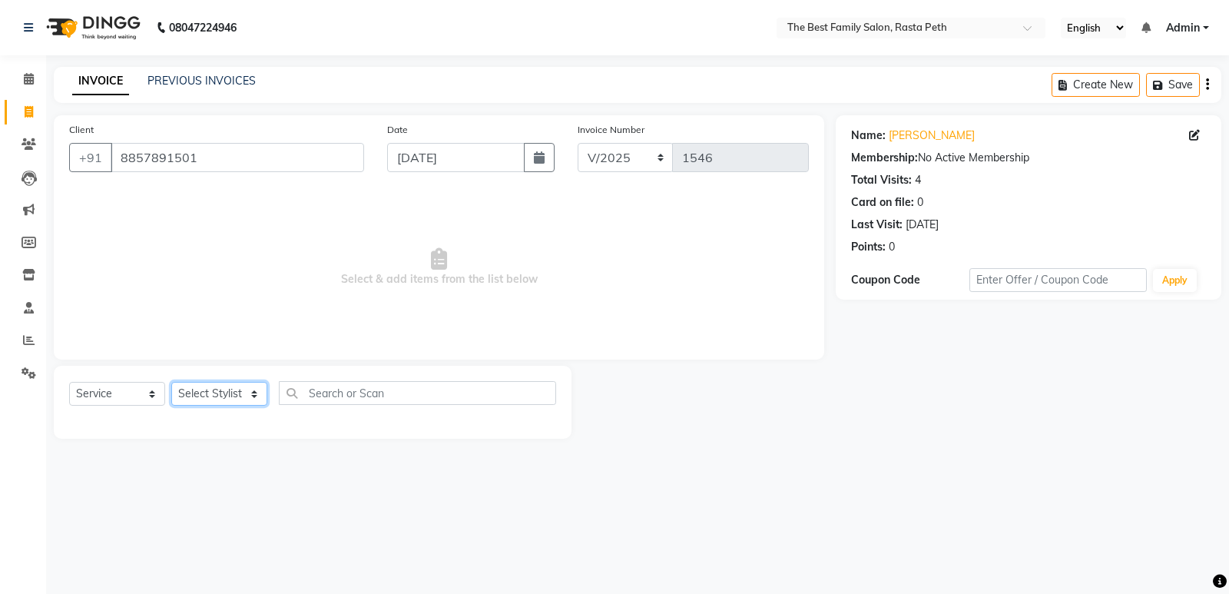
click at [240, 396] on select "Select Stylist Hrugwedi [PERSON_NAME] [PERSON_NAME] Om Other Pooja Somnath [PER…" at bounding box center [219, 394] width 96 height 24
select select "85213"
click at [171, 382] on select "Select Stylist Hrugwedi [PERSON_NAME] [PERSON_NAME] Om Other Pooja Somnath [PER…" at bounding box center [219, 394] width 96 height 24
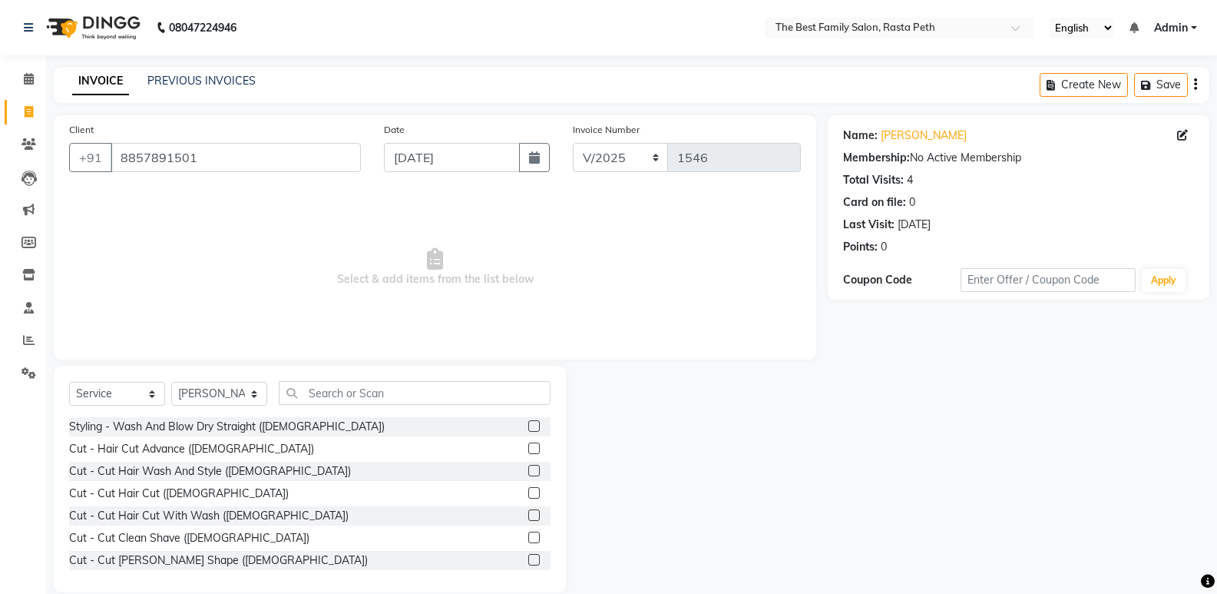
click at [528, 425] on label at bounding box center [534, 426] width 12 height 12
click at [528, 425] on input "checkbox" at bounding box center [533, 427] width 10 height 10
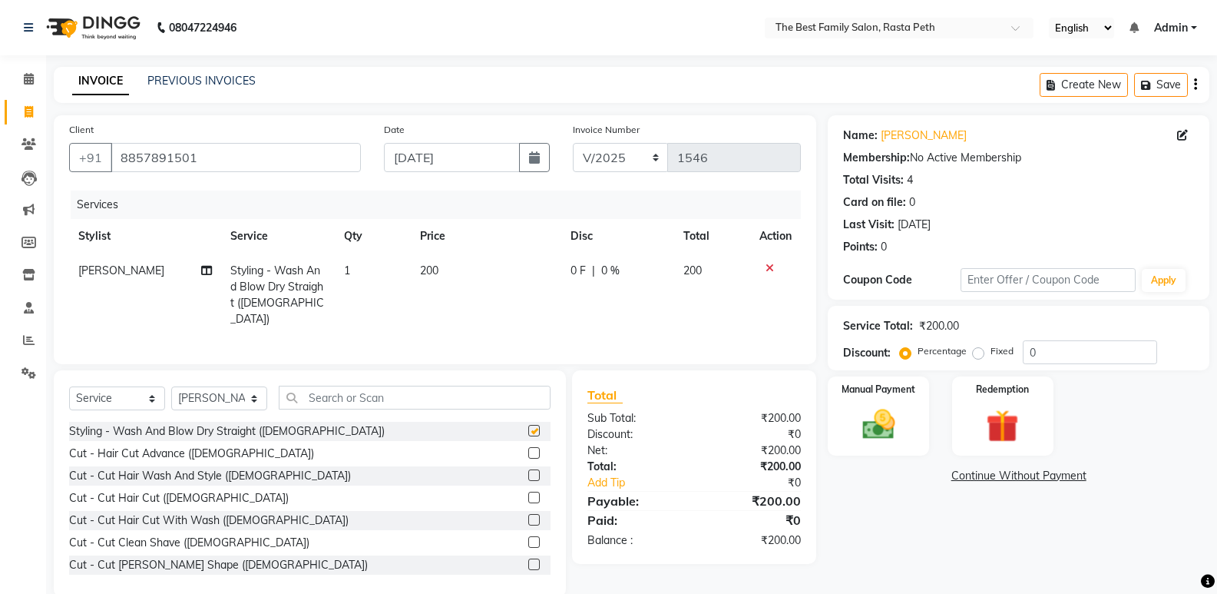
checkbox input "false"
click at [869, 422] on img at bounding box center [878, 424] width 55 height 39
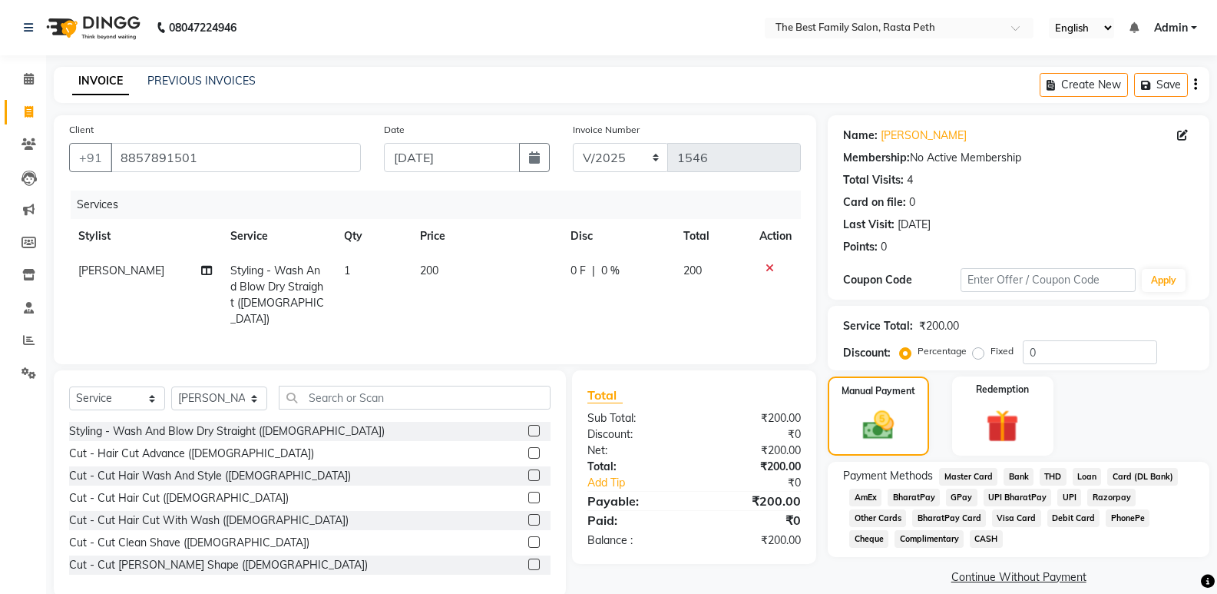
click at [1065, 495] on span "UPI" at bounding box center [1069, 497] width 24 height 18
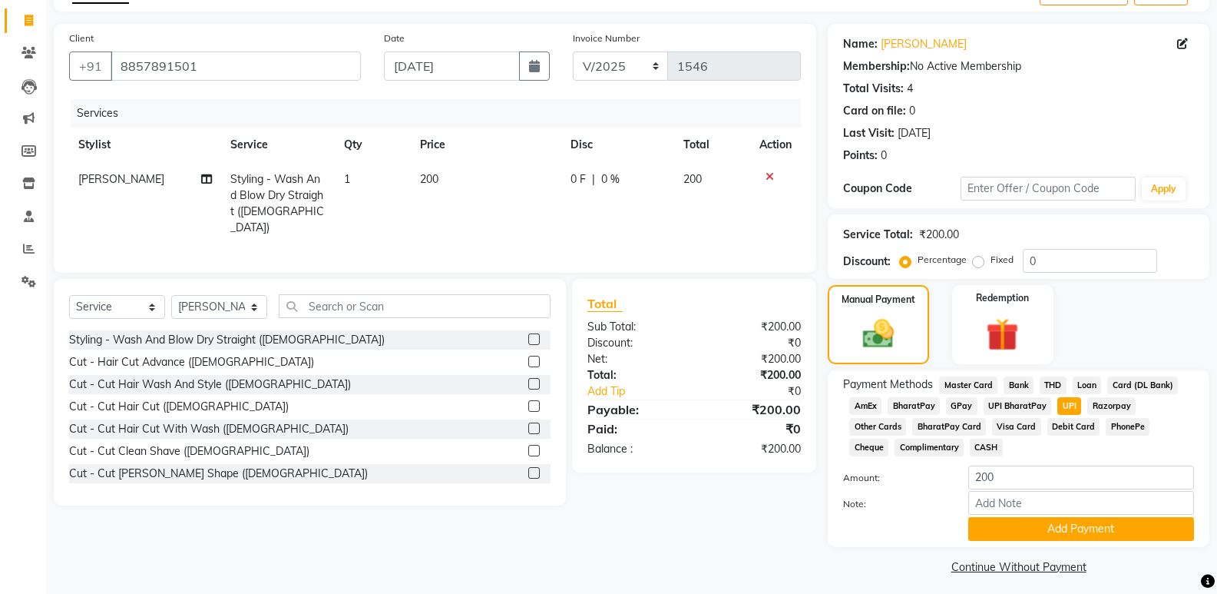
scroll to position [92, 0]
click at [1070, 525] on button "Add Payment" at bounding box center [1081, 528] width 226 height 24
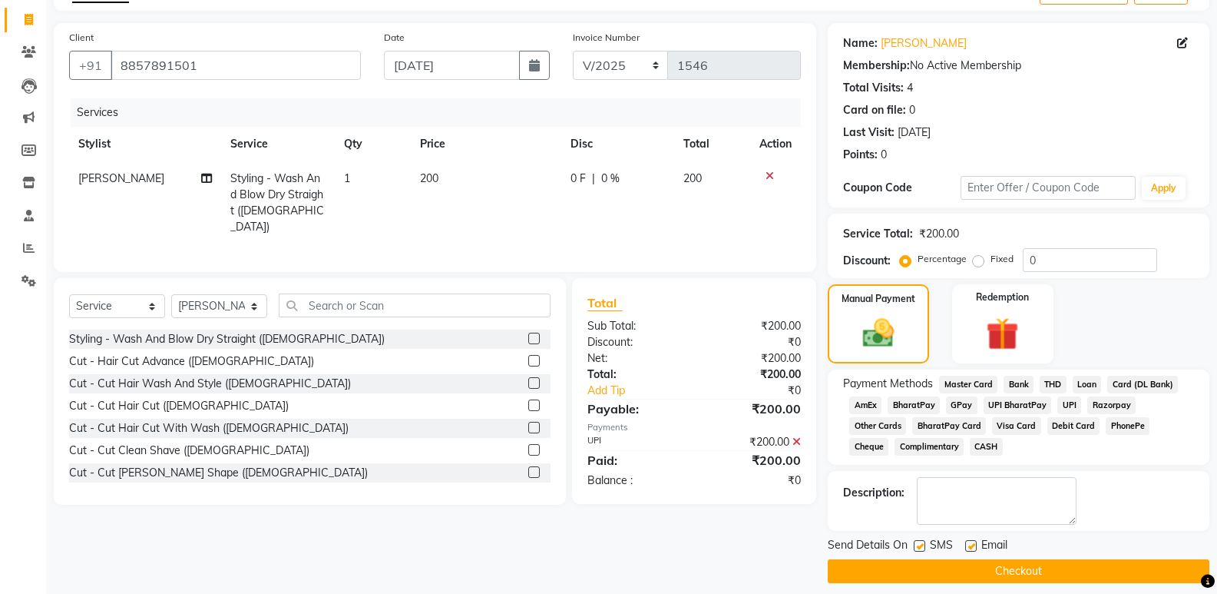
click at [1055, 564] on button "Checkout" at bounding box center [1019, 571] width 382 height 24
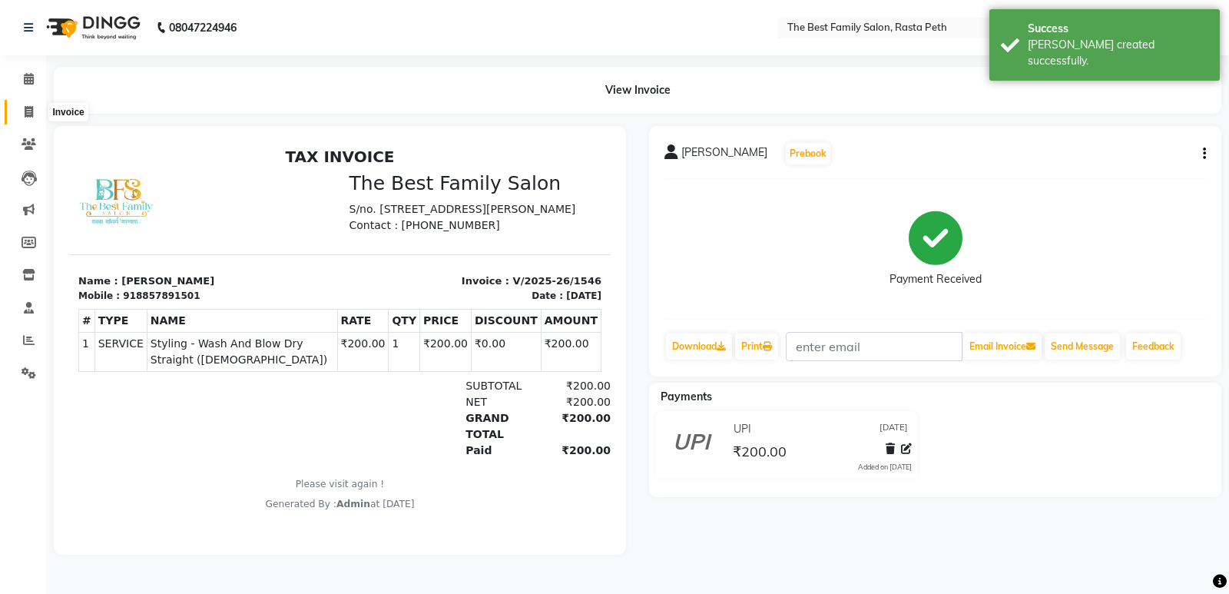
click at [33, 114] on icon at bounding box center [29, 112] width 8 height 12
select select "service"
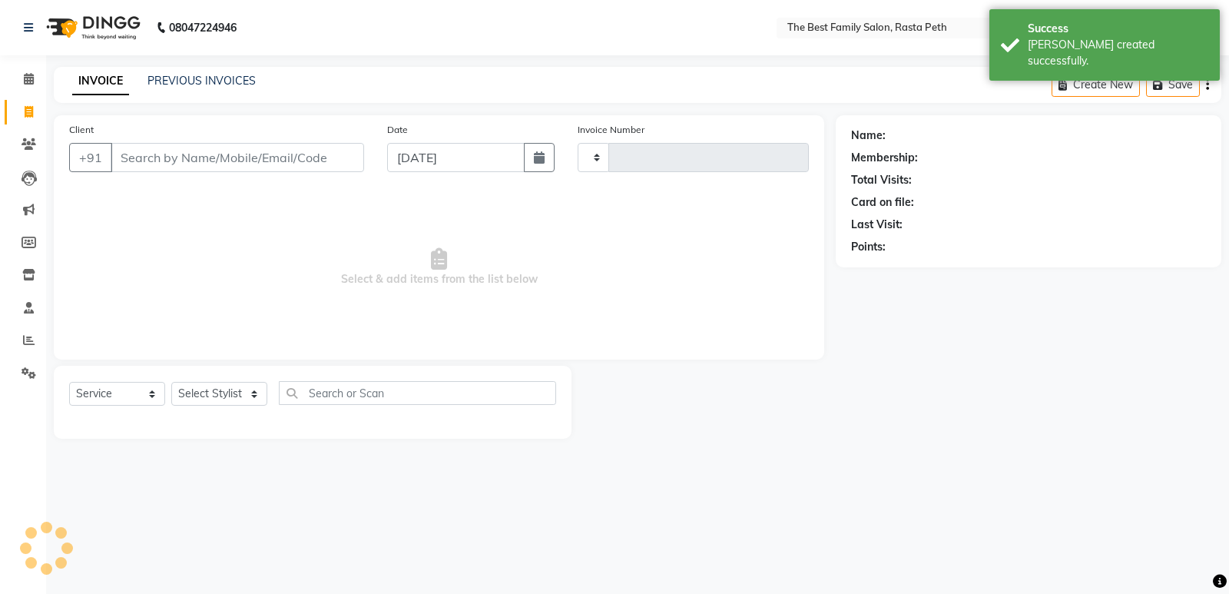
type input "1547"
select select "6744"
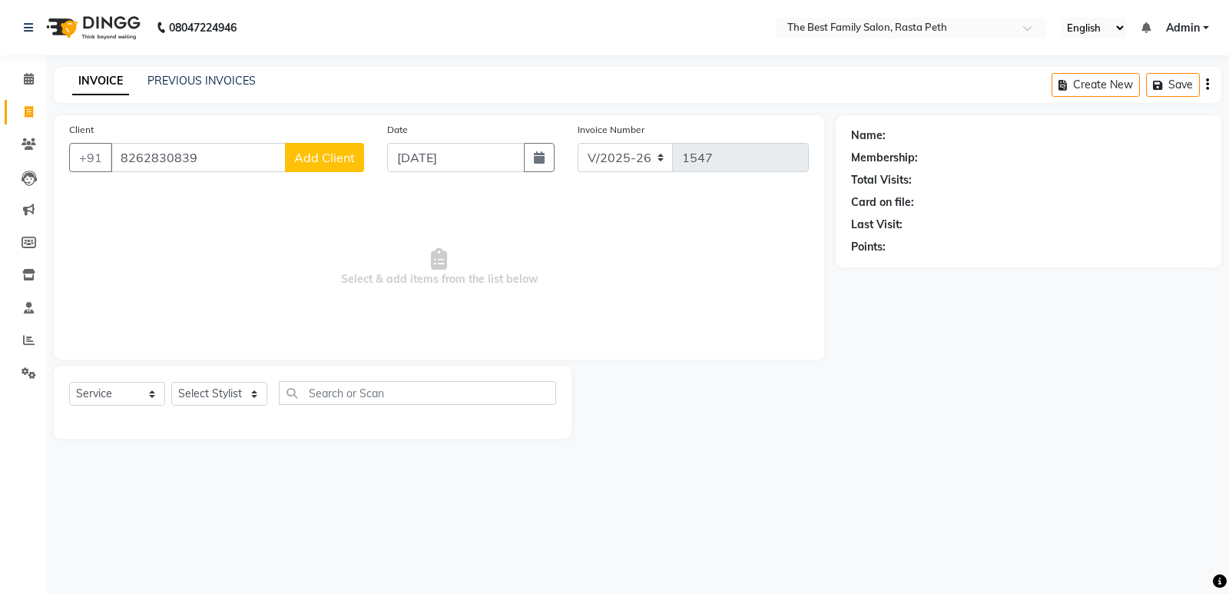
type input "8262830839"
click at [322, 155] on span "Add Client" at bounding box center [324, 157] width 61 height 15
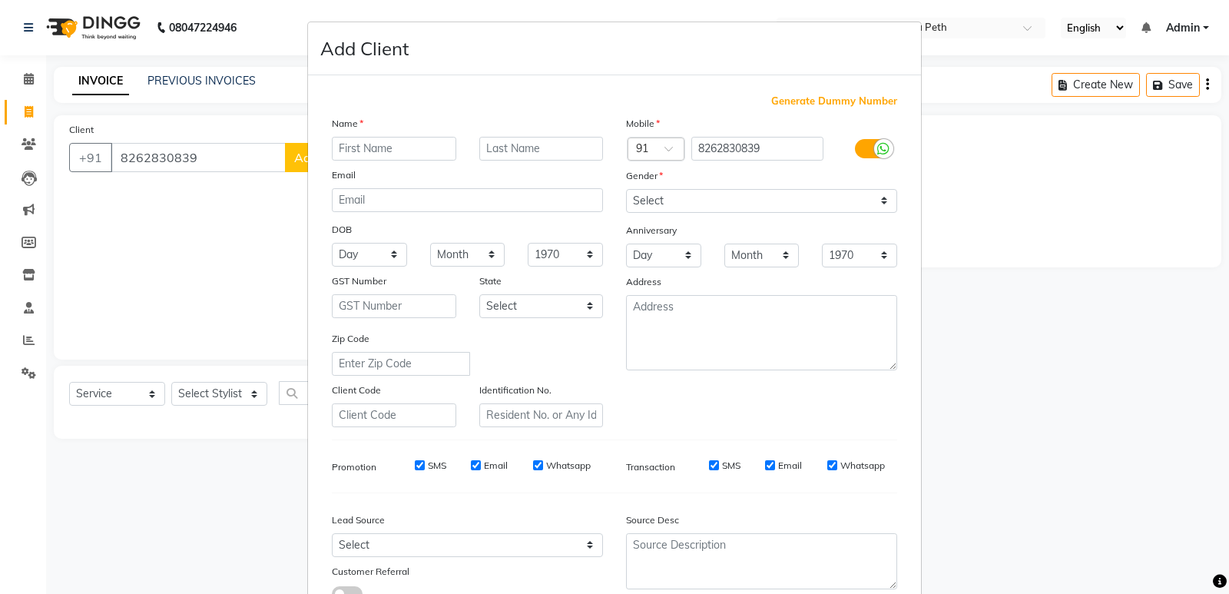
click at [359, 142] on input "text" at bounding box center [394, 149] width 124 height 24
type input "[PERSON_NAME]"
click at [505, 141] on input "text" at bounding box center [541, 149] width 124 height 24
type input "[PERSON_NAME]"
click at [690, 195] on select "Select [DEMOGRAPHIC_DATA] [DEMOGRAPHIC_DATA] Other Prefer Not To Say" at bounding box center [761, 201] width 271 height 24
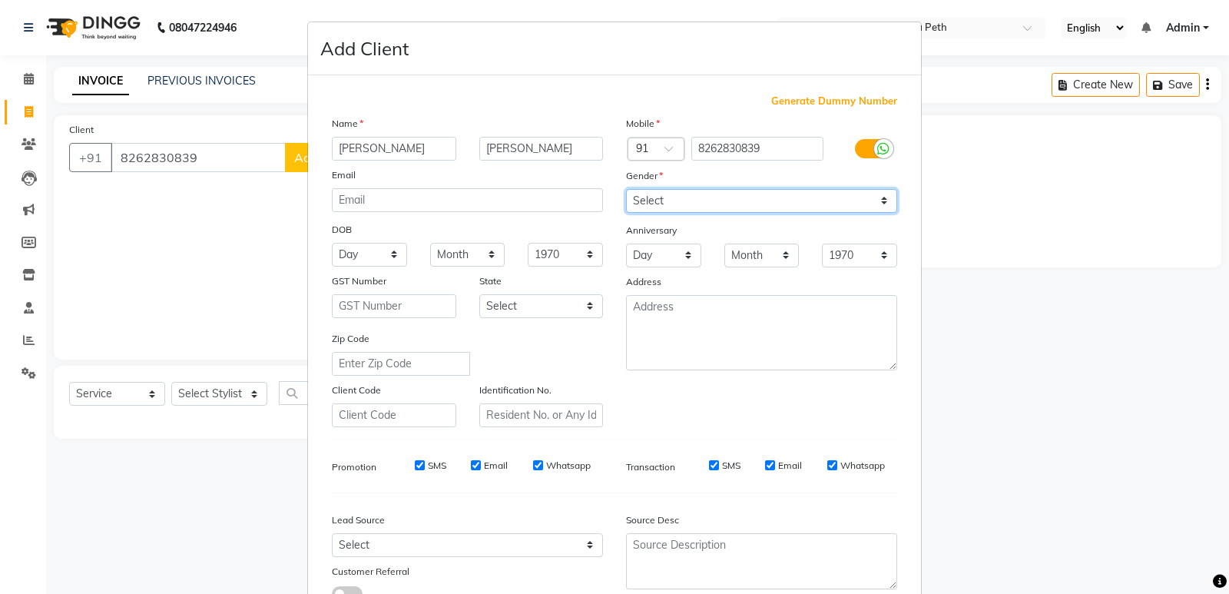
select select "[DEMOGRAPHIC_DATA]"
click at [626, 189] on select "Select [DEMOGRAPHIC_DATA] [DEMOGRAPHIC_DATA] Other Prefer Not To Say" at bounding box center [761, 201] width 271 height 24
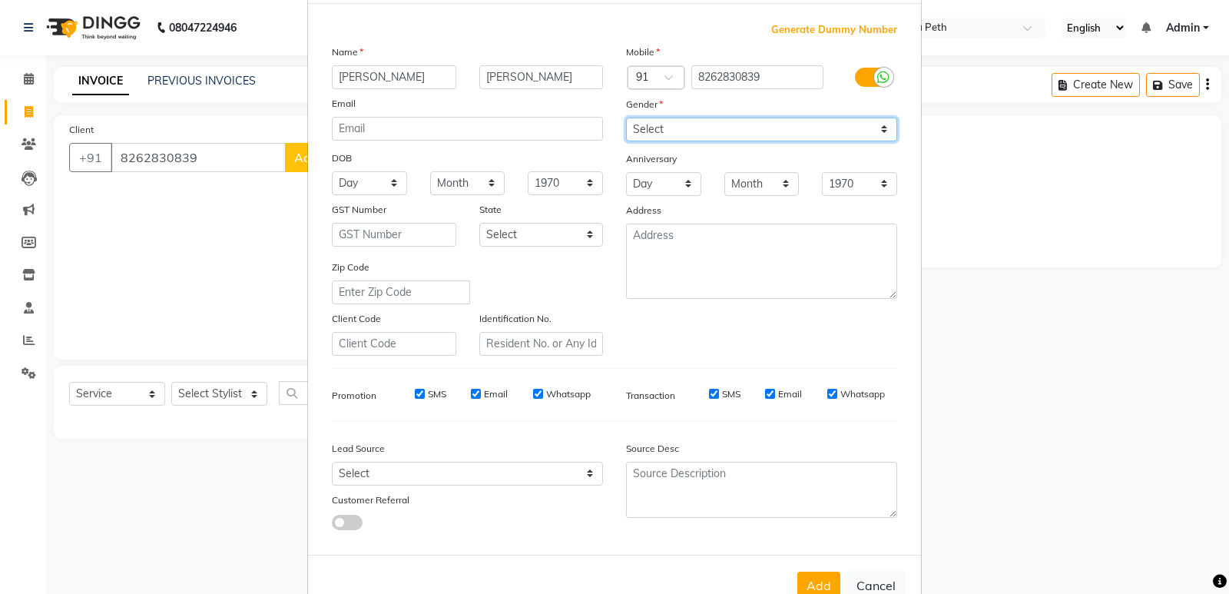
scroll to position [103, 0]
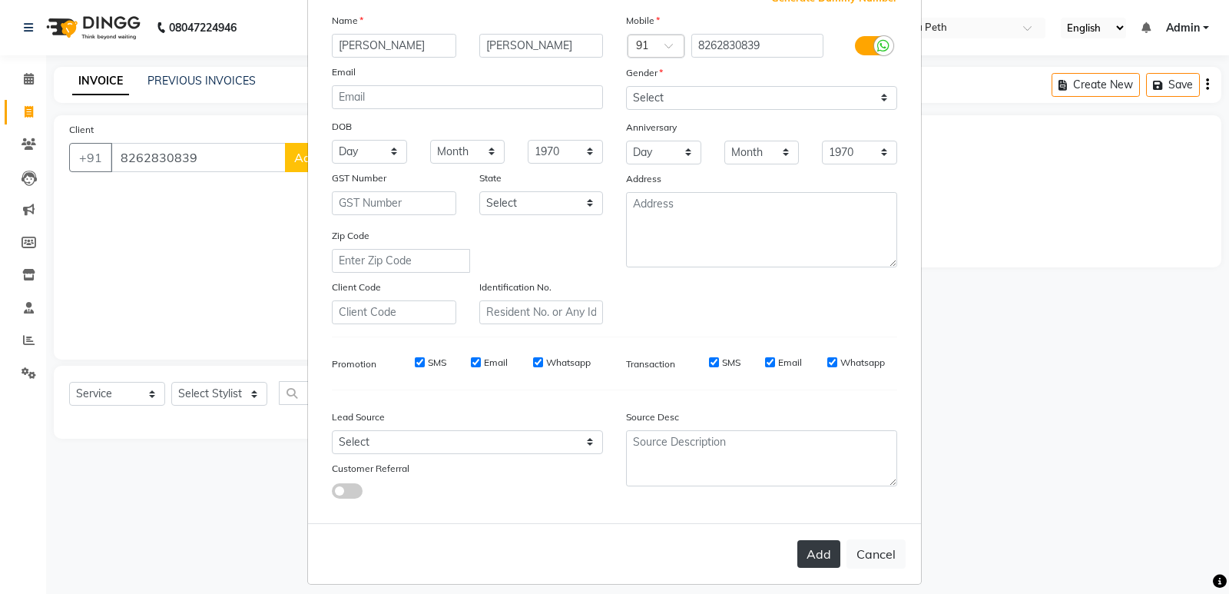
click at [815, 551] on button "Add" at bounding box center [818, 554] width 43 height 28
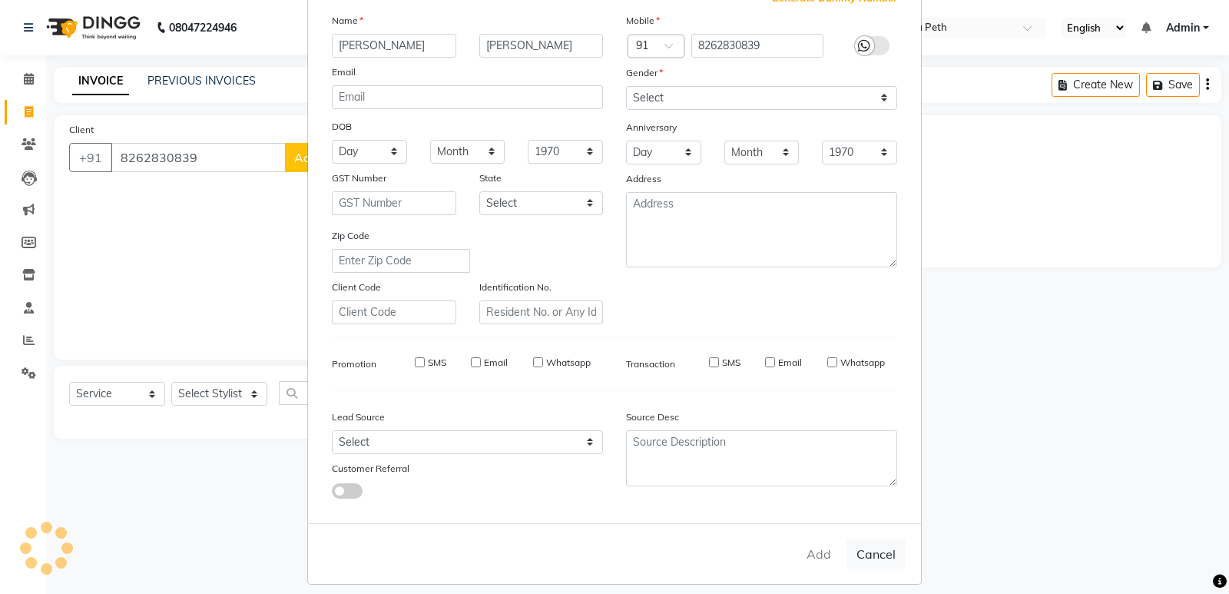
select select
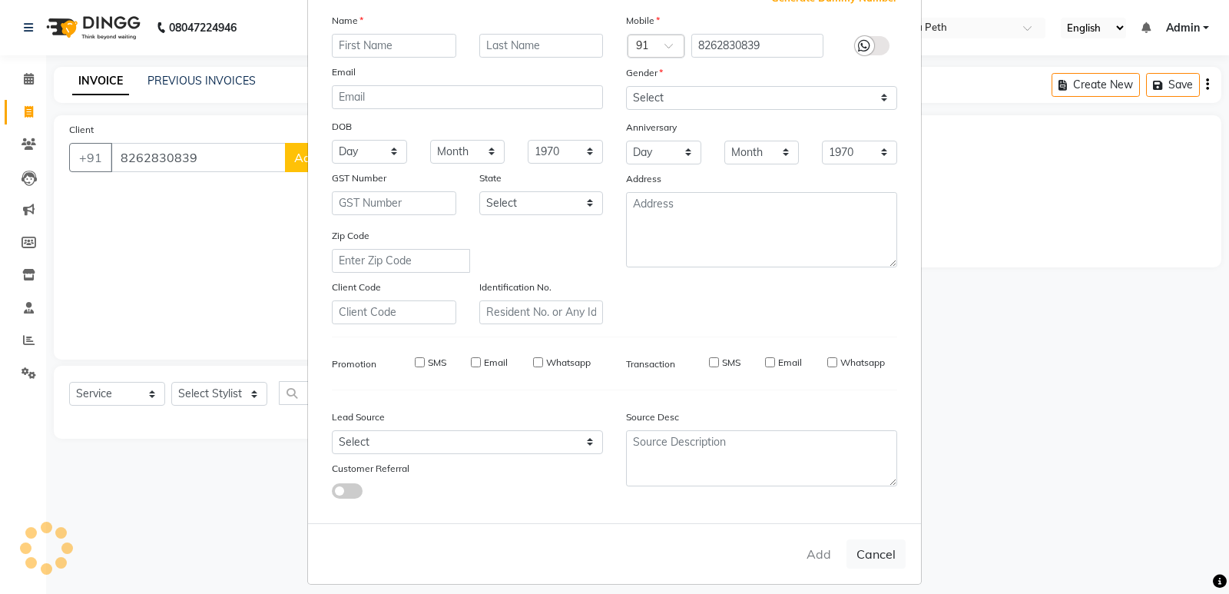
select select
checkbox input "false"
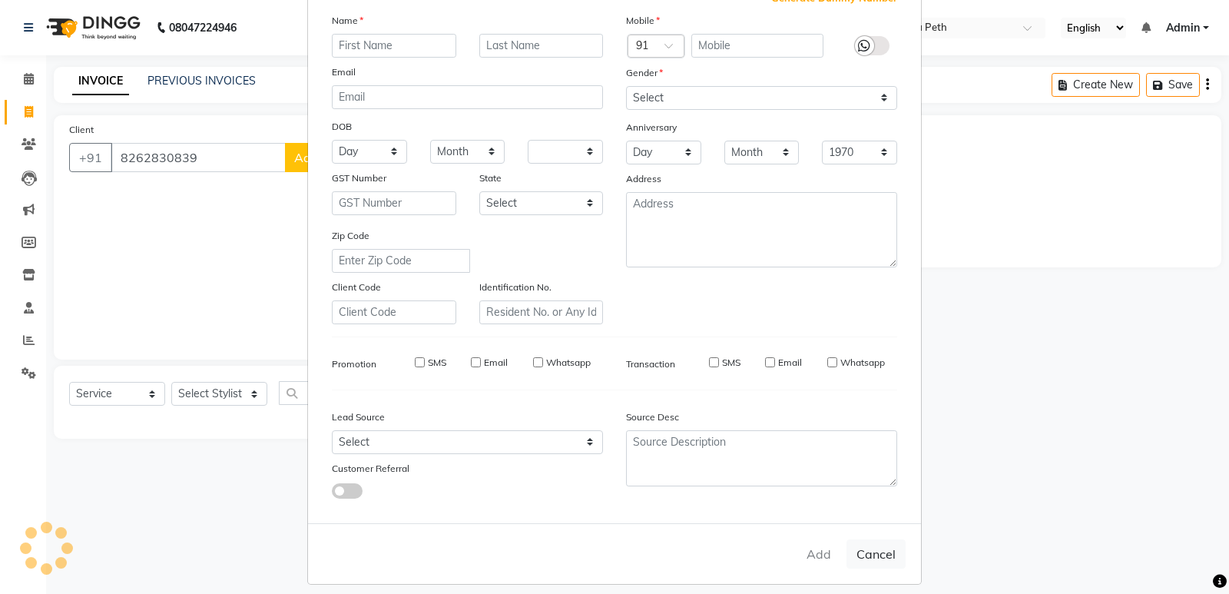
checkbox input "false"
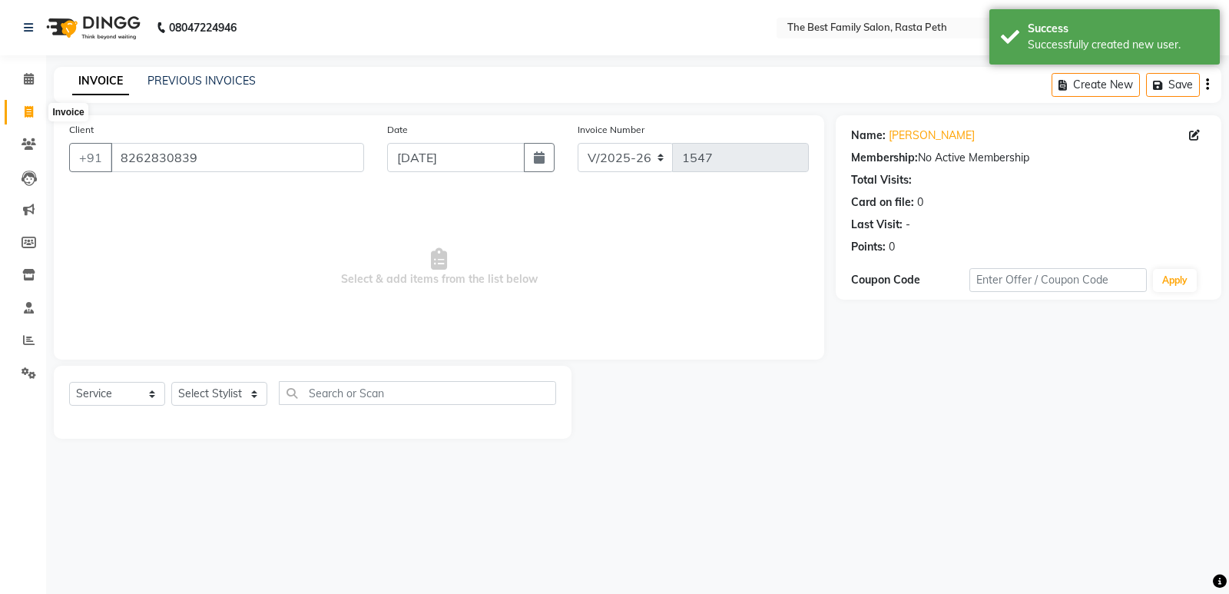
click at [19, 106] on span at bounding box center [28, 113] width 27 height 18
select select "6744"
select select "service"
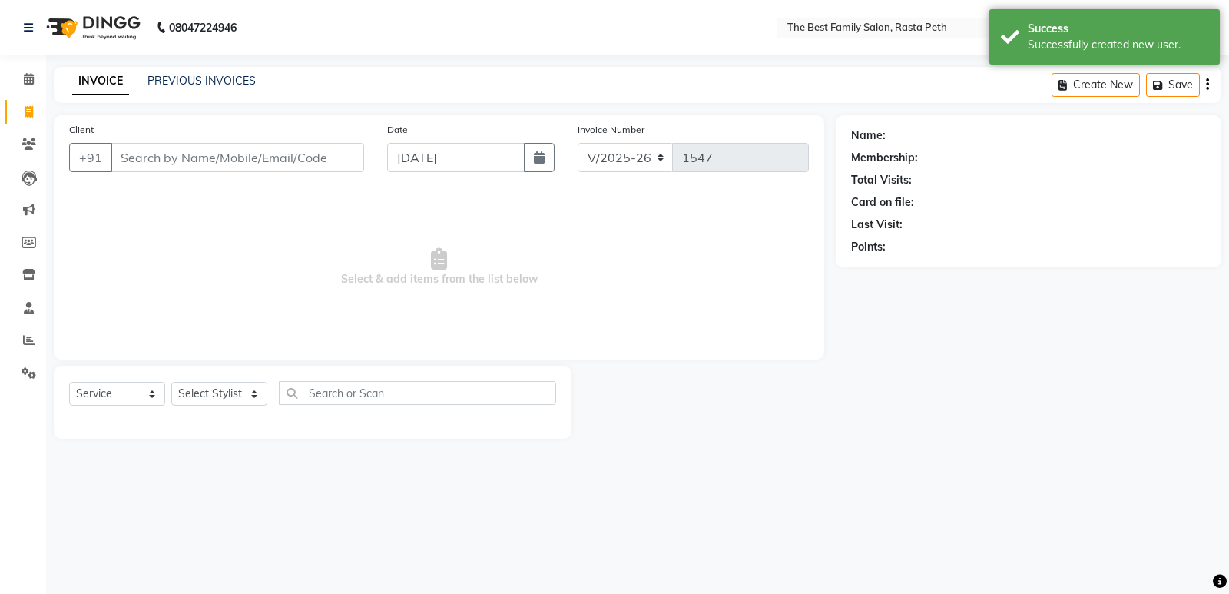
click at [346, 155] on input "Client" at bounding box center [237, 157] width 253 height 29
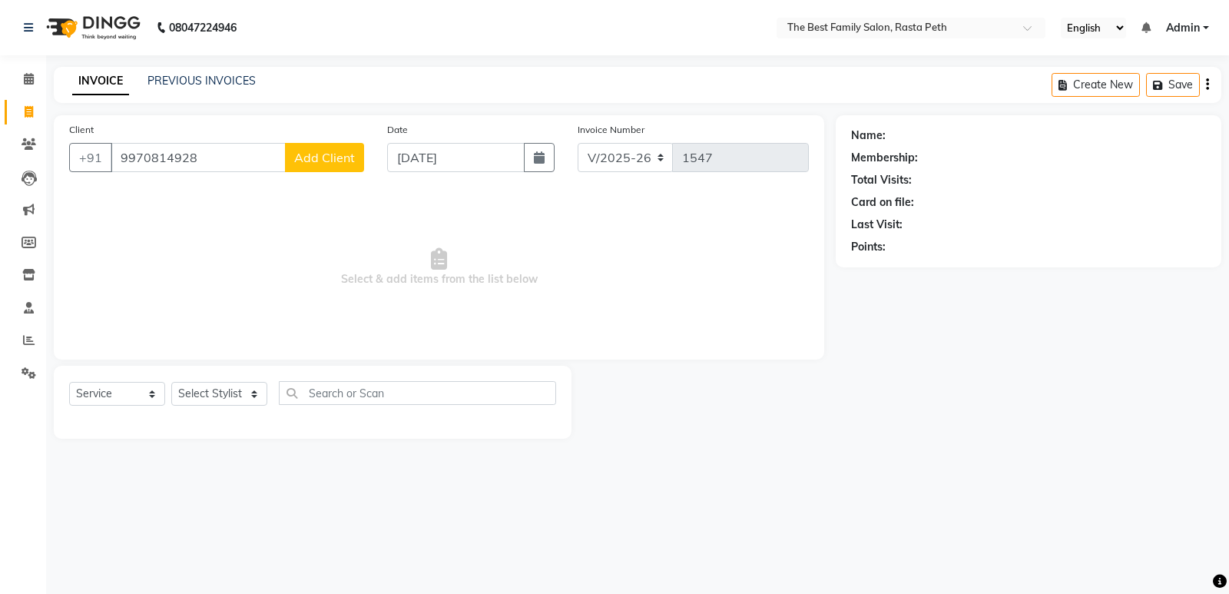
type input "9970814928"
click at [346, 155] on span "Add Client" at bounding box center [324, 157] width 61 height 15
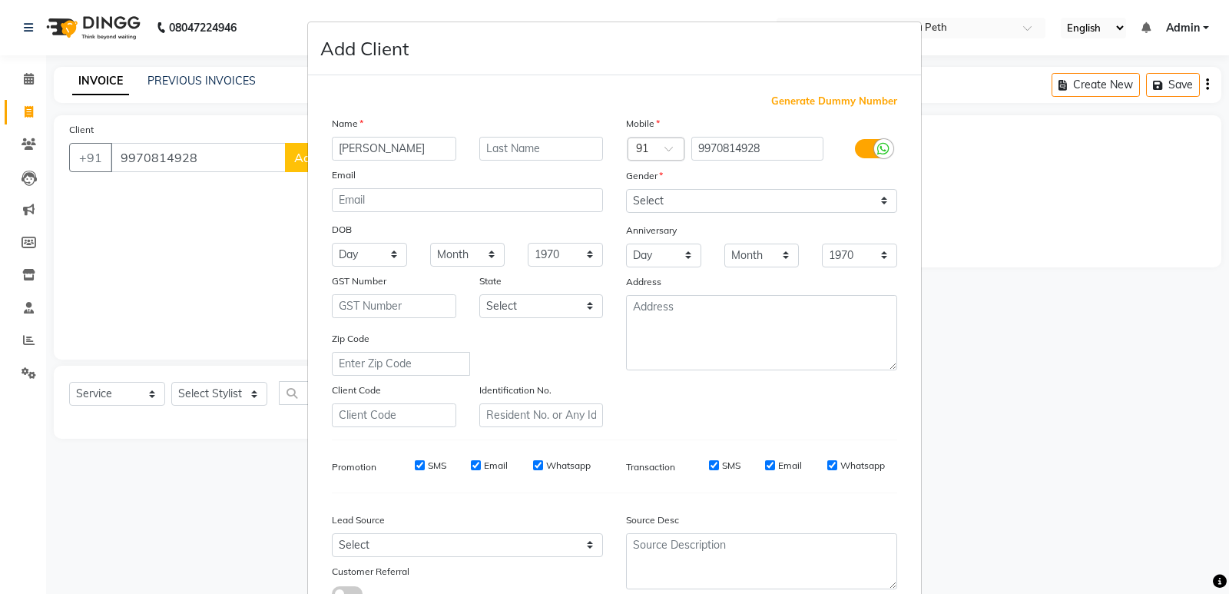
type input "[PERSON_NAME]"
click at [543, 141] on input "text" at bounding box center [541, 149] width 124 height 24
type input "[PERSON_NAME]"
click at [693, 192] on select "Select [DEMOGRAPHIC_DATA] [DEMOGRAPHIC_DATA] Other Prefer Not To Say" at bounding box center [761, 201] width 271 height 24
select select "[DEMOGRAPHIC_DATA]"
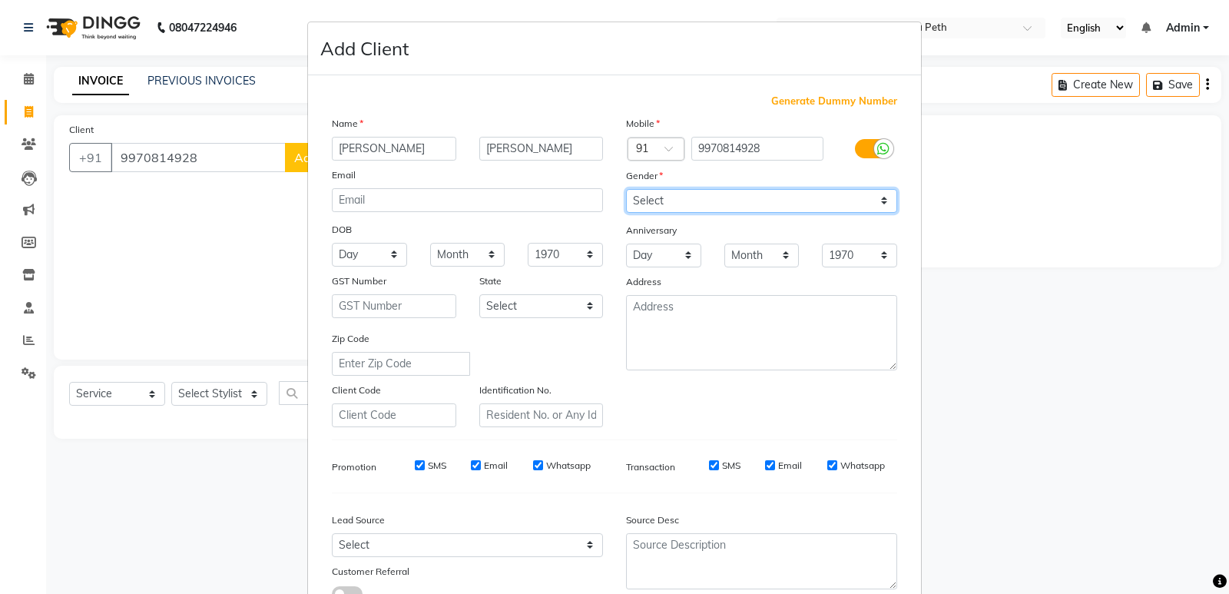
click at [626, 189] on select "Select [DEMOGRAPHIC_DATA] [DEMOGRAPHIC_DATA] Other Prefer Not To Say" at bounding box center [761, 201] width 271 height 24
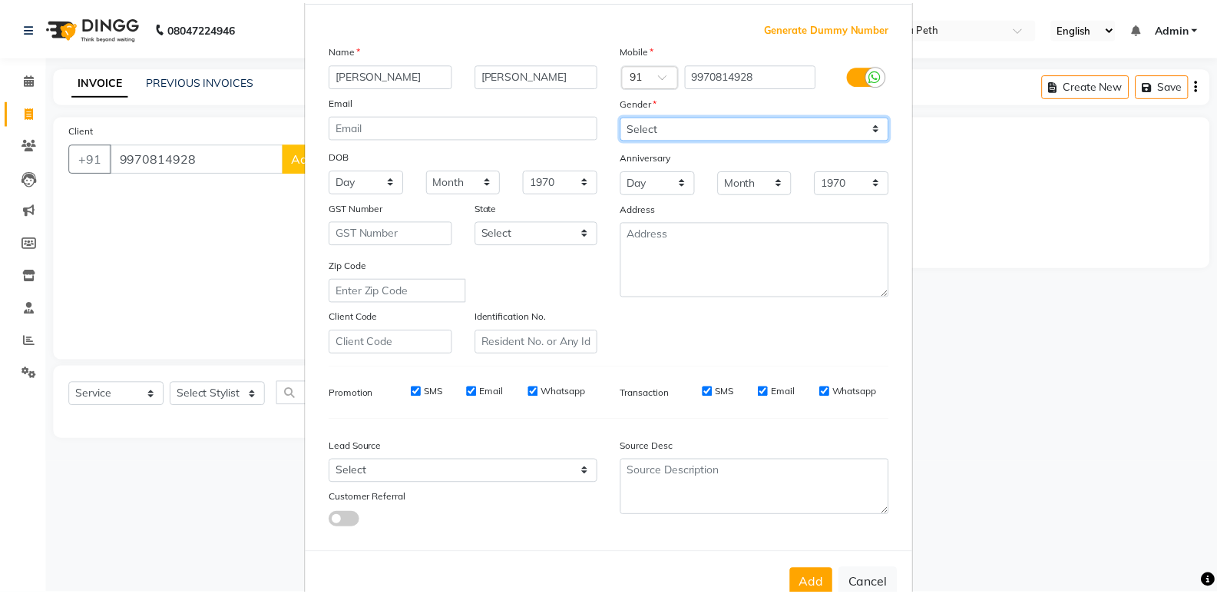
scroll to position [69, 0]
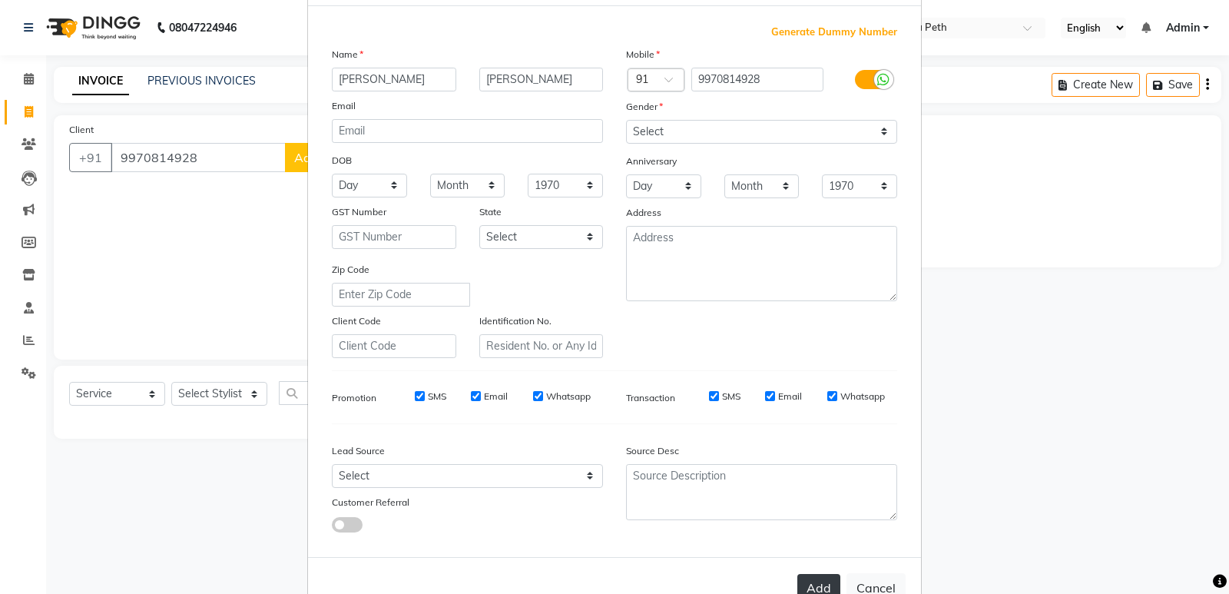
click at [806, 586] on button "Add" at bounding box center [818, 588] width 43 height 28
select select
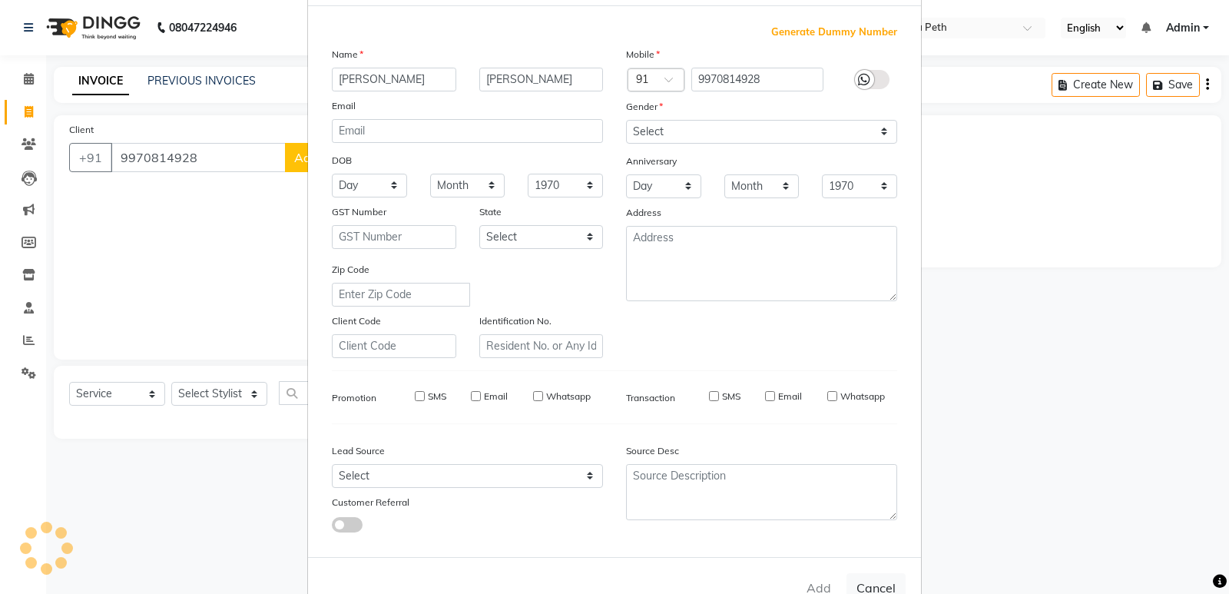
select select
checkbox input "false"
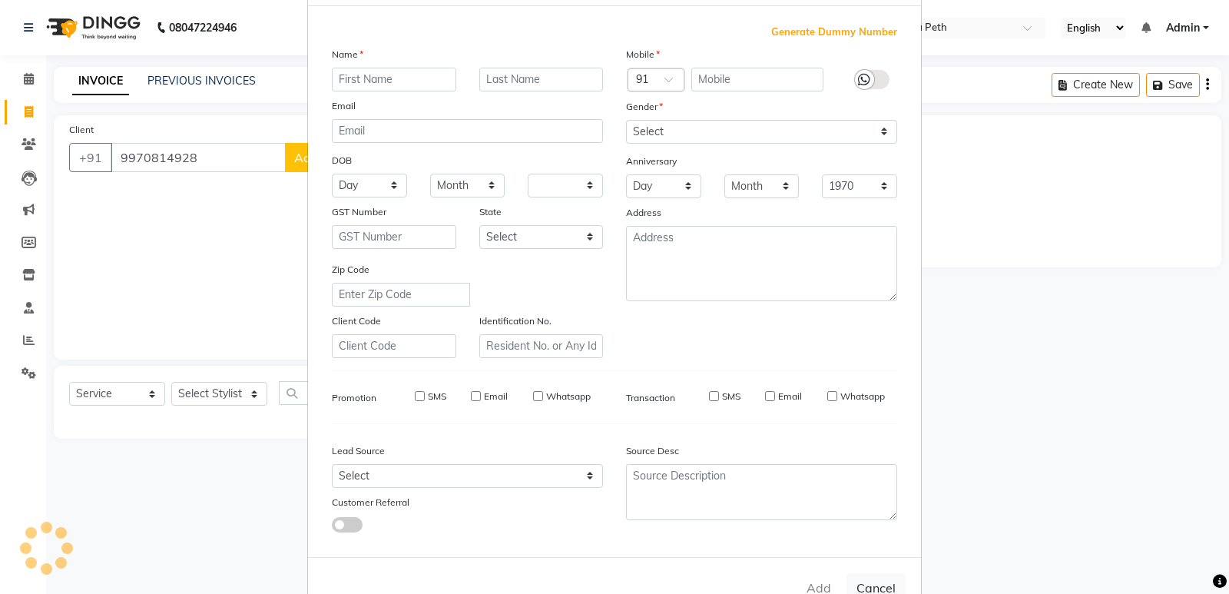
checkbox input "false"
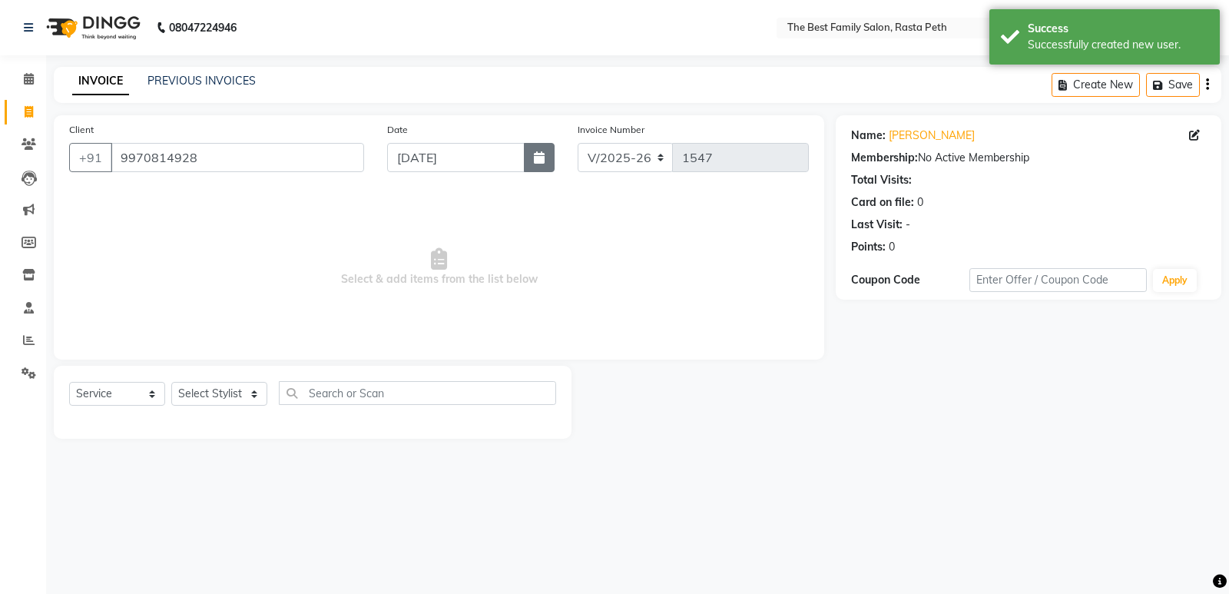
click at [534, 167] on button "button" at bounding box center [539, 157] width 31 height 29
select select "9"
select select "2025"
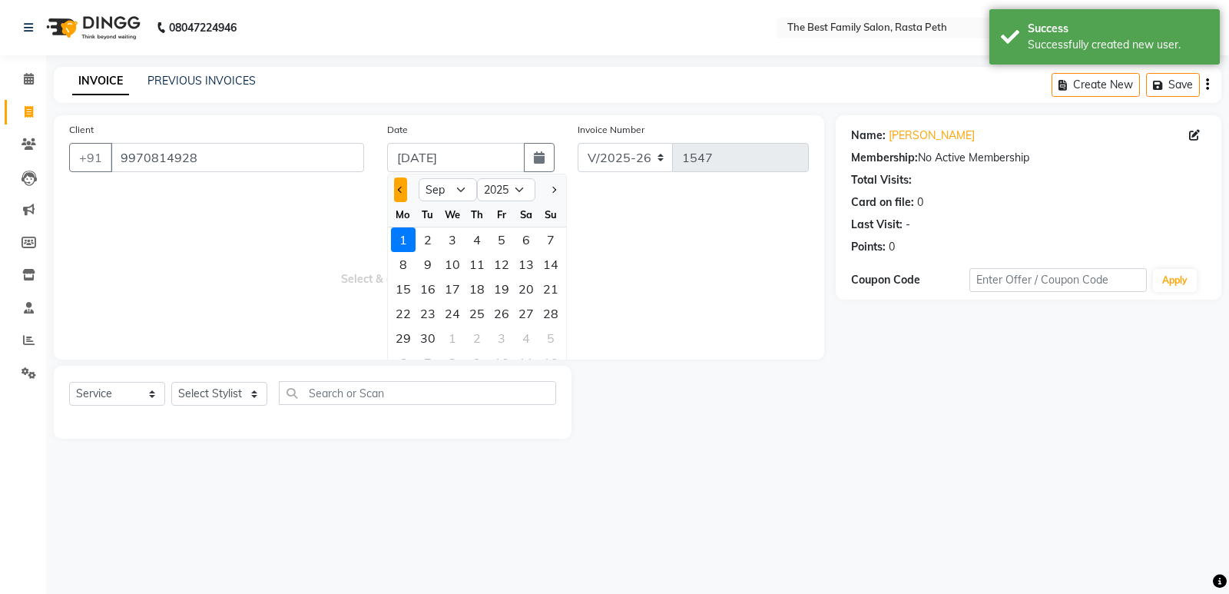
click at [402, 183] on button "Previous month" at bounding box center [400, 189] width 13 height 25
select select "8"
click at [549, 332] on div "31" at bounding box center [550, 338] width 25 height 25
type input "[DATE]"
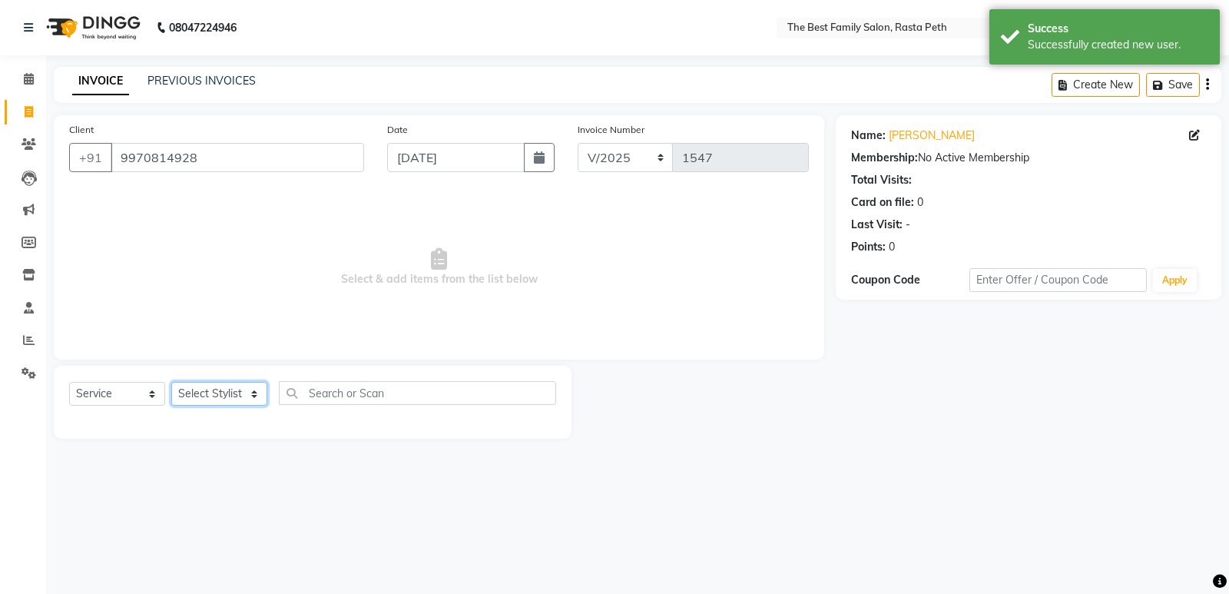
click at [234, 390] on select "Select Stylist Hrugwedi [PERSON_NAME] [PERSON_NAME] Om Other Pooja Somnath [PER…" at bounding box center [219, 394] width 96 height 24
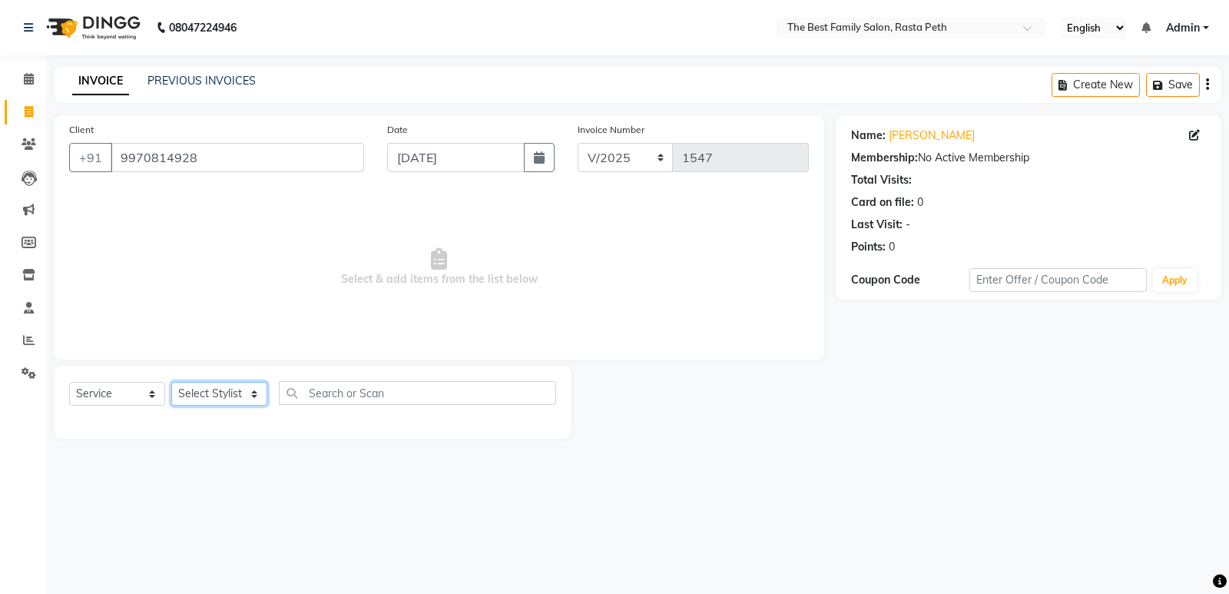
select select "85213"
click at [171, 382] on select "Select Stylist Hrugwedi [PERSON_NAME] [PERSON_NAME] Om Other Pooja Somnath [PER…" at bounding box center [219, 394] width 96 height 24
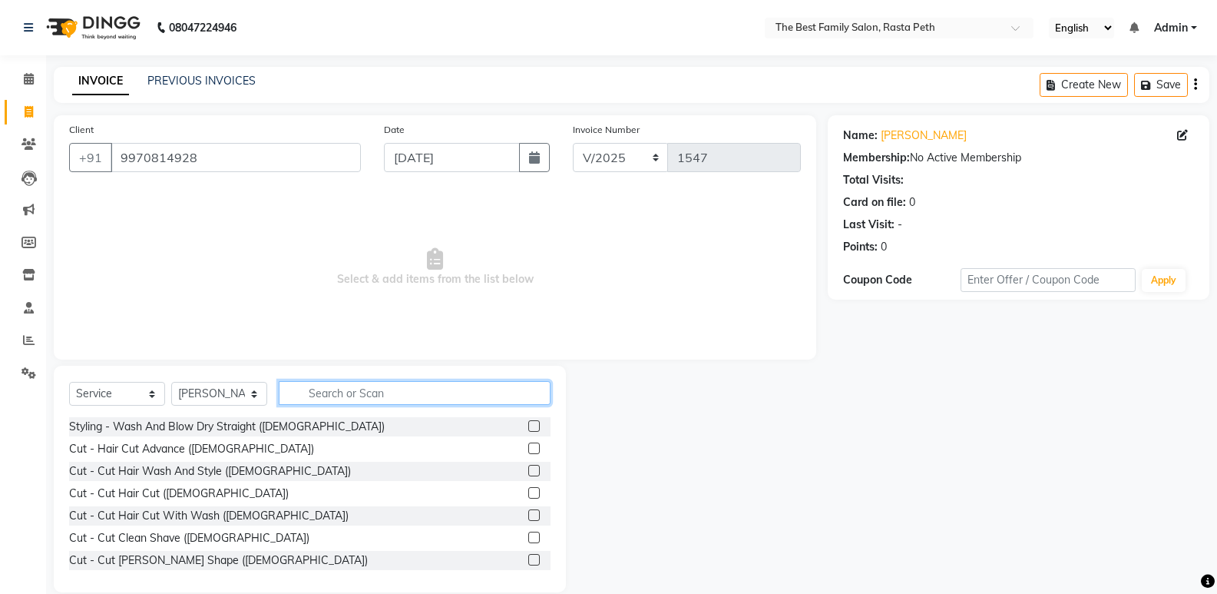
click at [315, 394] on input "text" at bounding box center [415, 393] width 272 height 24
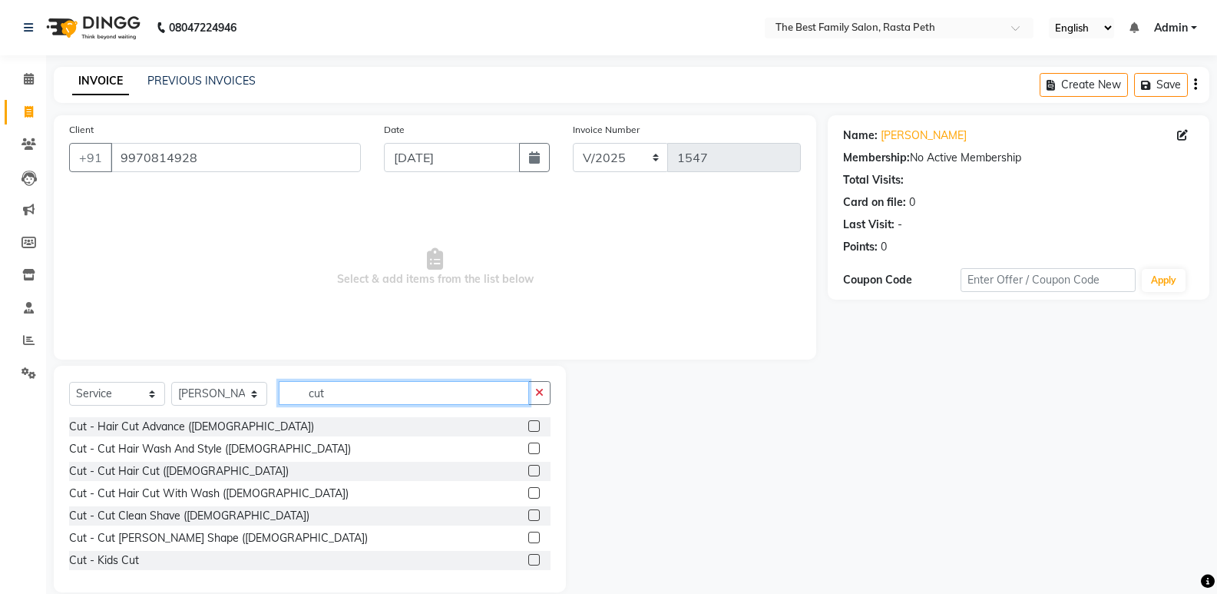
type input "cut"
click at [528, 471] on label at bounding box center [534, 471] width 12 height 12
click at [528, 471] on input "checkbox" at bounding box center [533, 471] width 10 height 10
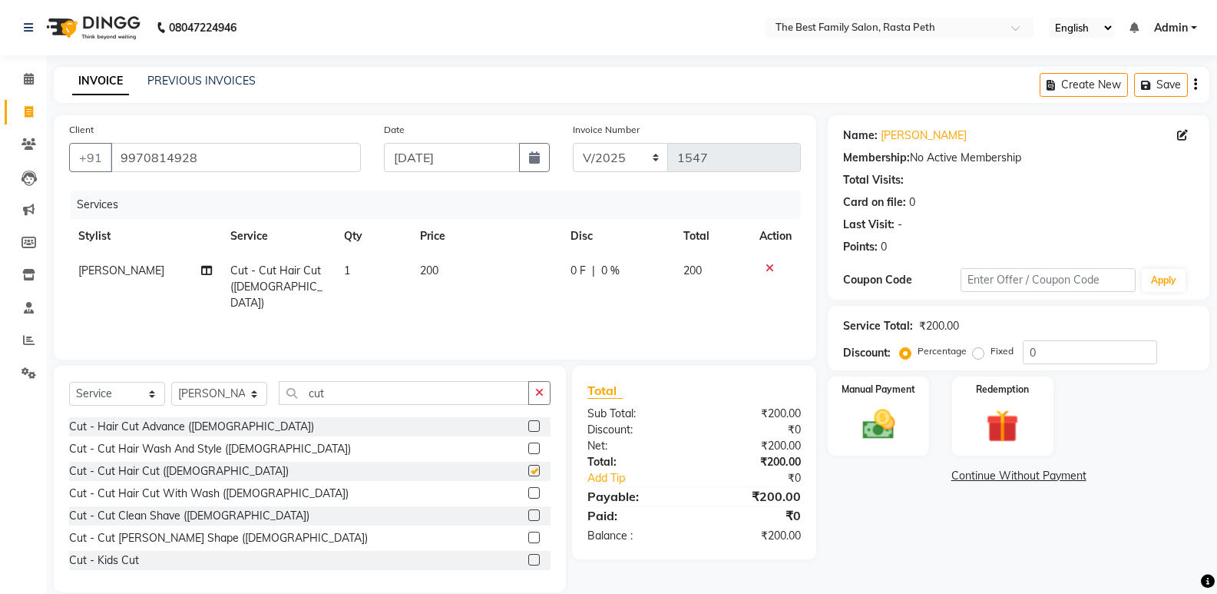
checkbox input "false"
click at [881, 428] on img at bounding box center [878, 424] width 55 height 39
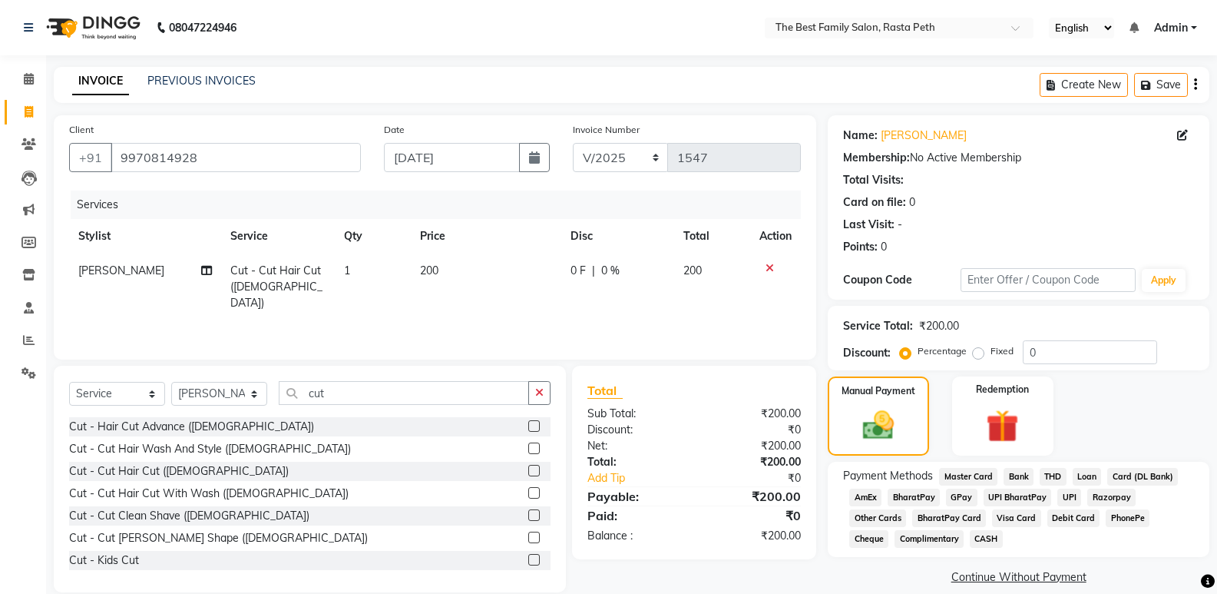
click at [970, 532] on span "CASH" at bounding box center [986, 539] width 33 height 18
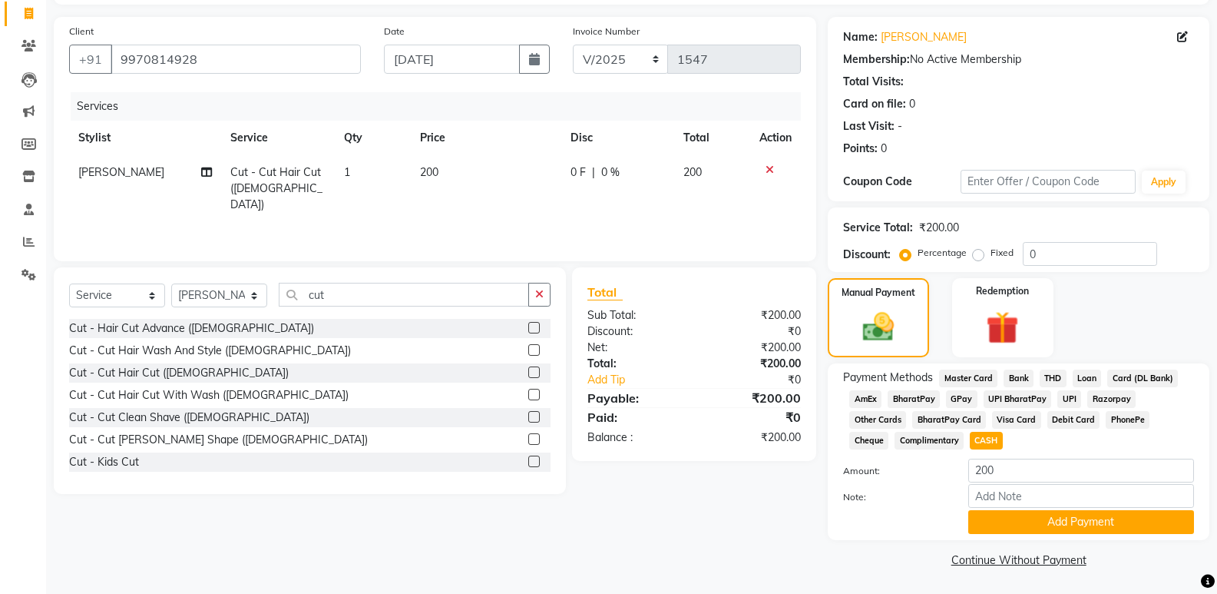
scroll to position [99, 0]
click at [1060, 529] on button "Add Payment" at bounding box center [1081, 521] width 226 height 24
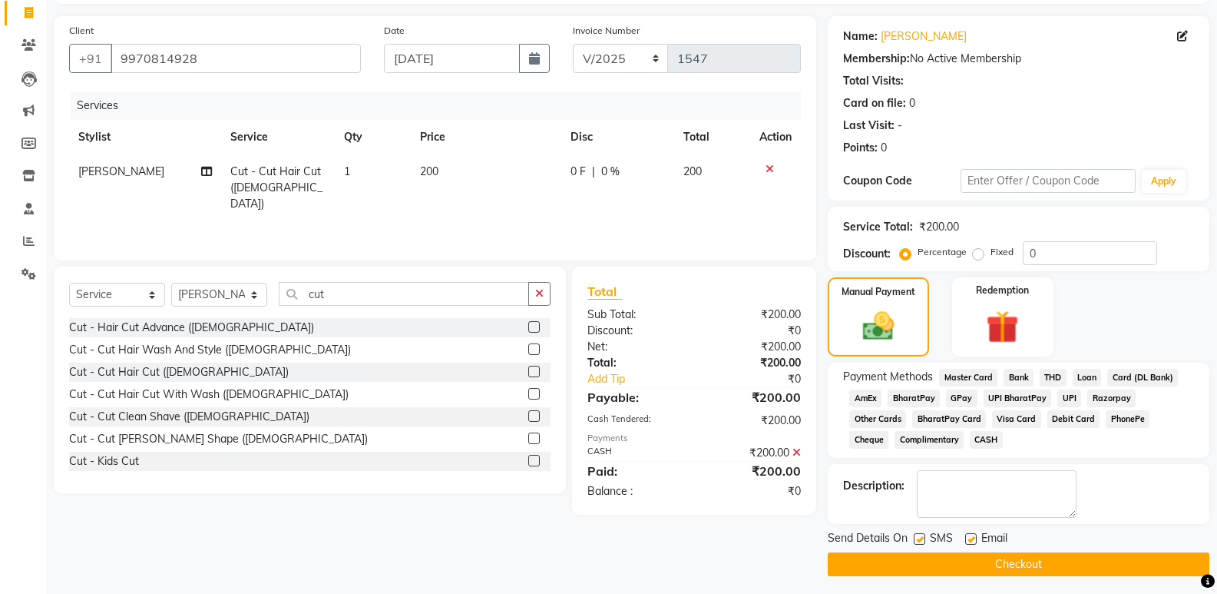
click at [1028, 566] on button "Checkout" at bounding box center [1019, 564] width 382 height 24
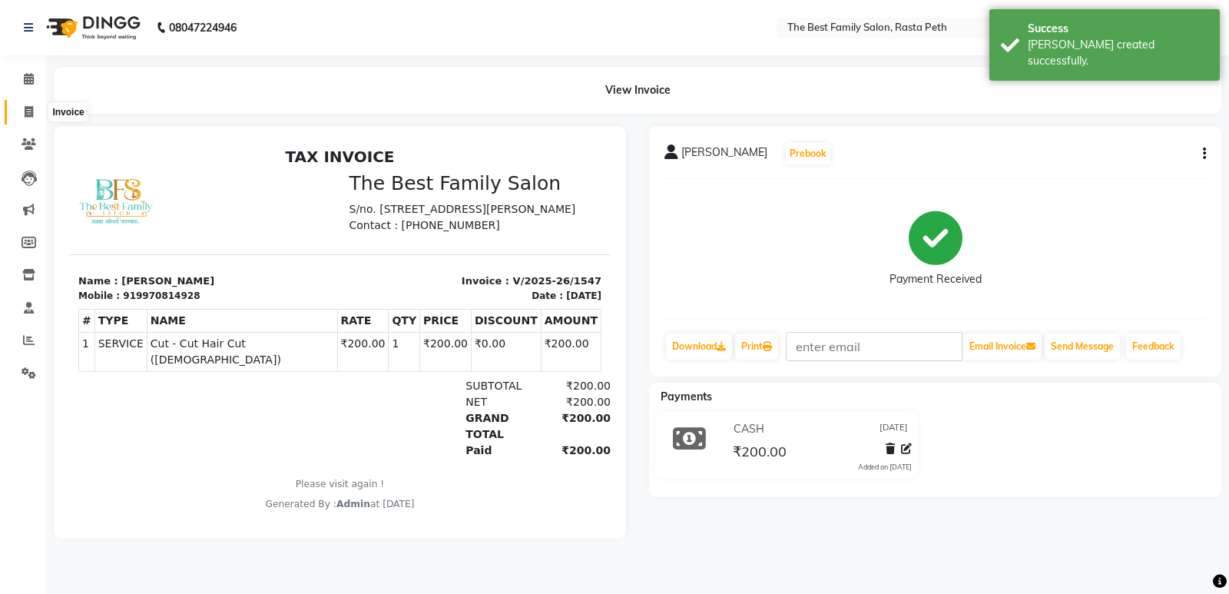
click at [30, 108] on icon at bounding box center [29, 112] width 8 height 12
select select "service"
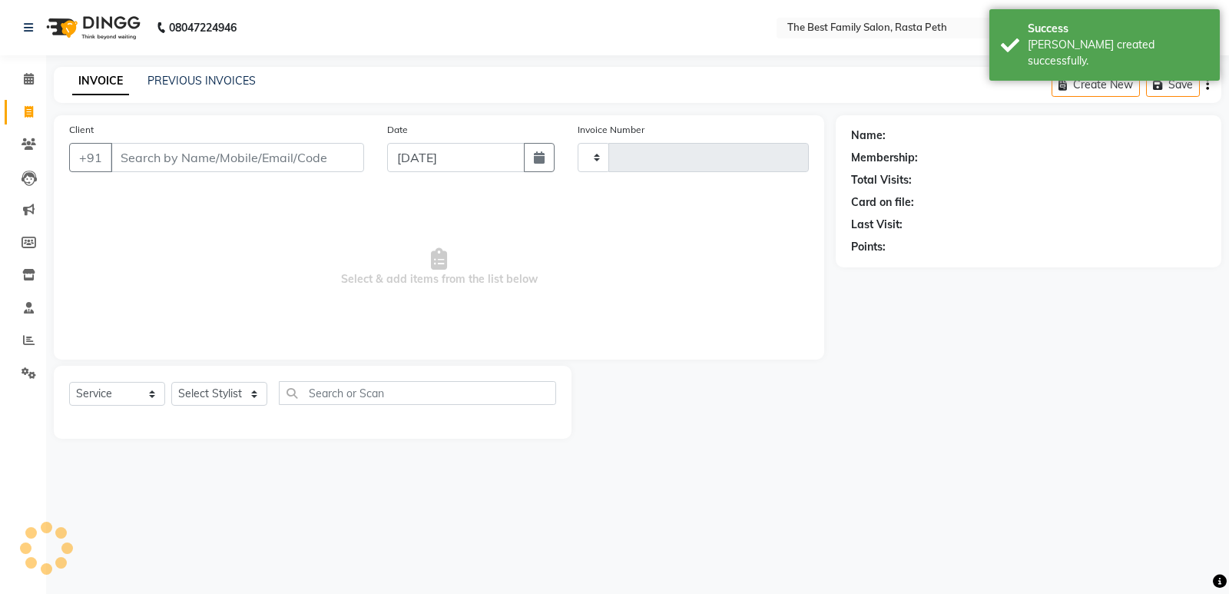
type input "1548"
select select "6744"
click at [125, 150] on input "Client" at bounding box center [237, 157] width 253 height 29
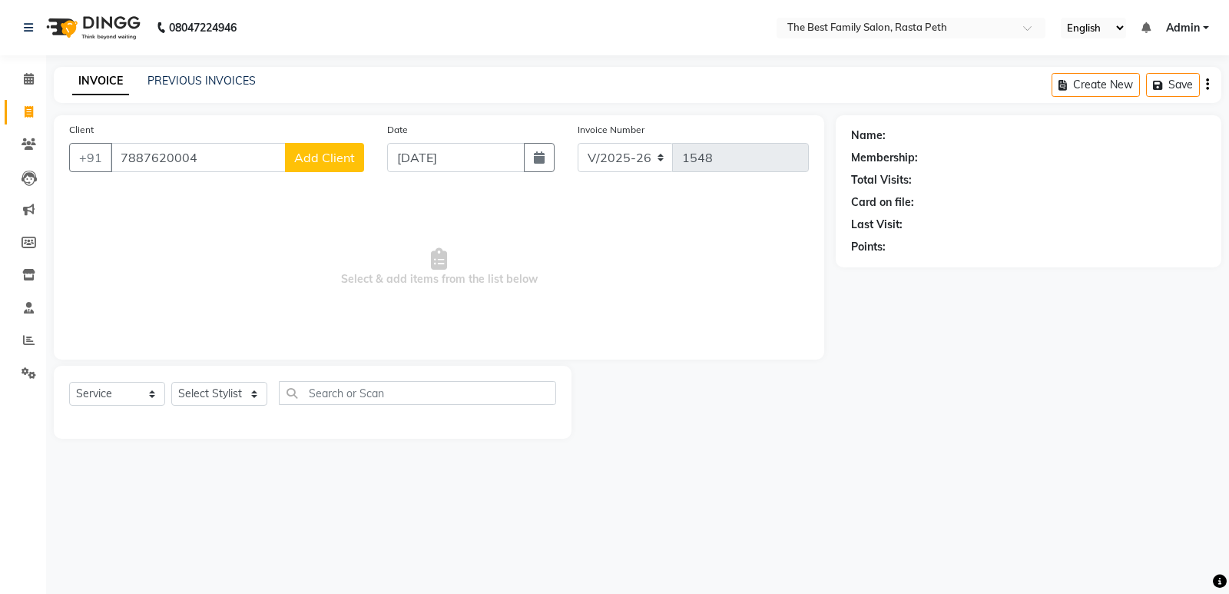
type input "7887620004"
click at [309, 161] on span "Add Client" at bounding box center [324, 157] width 61 height 15
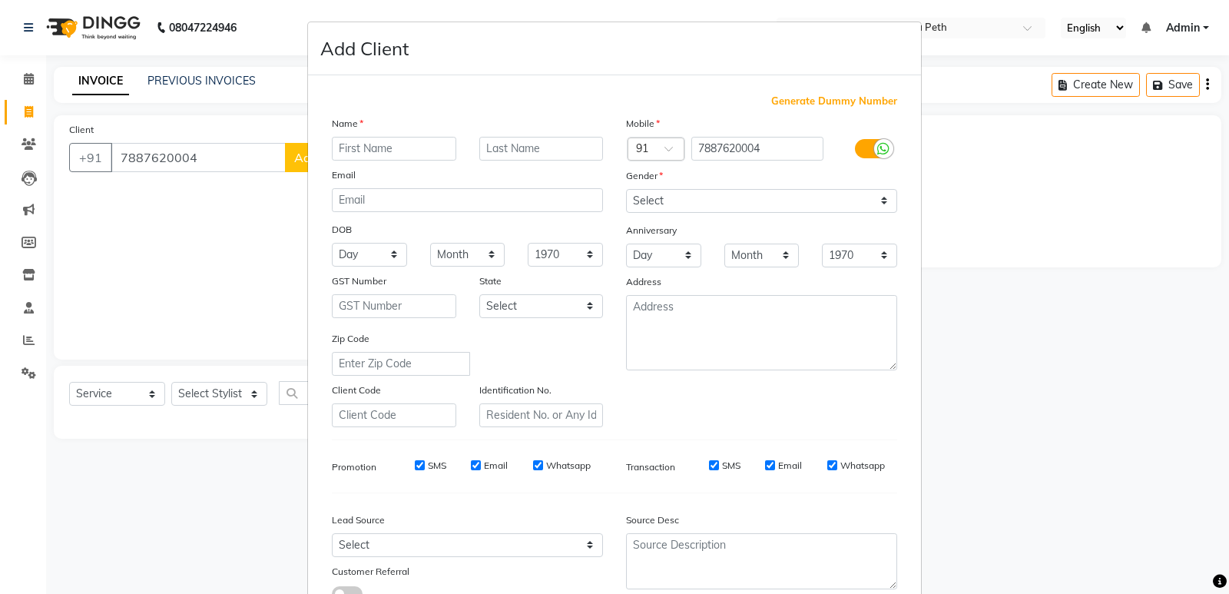
click at [369, 147] on input "text" at bounding box center [394, 149] width 124 height 24
type input "aary"
click at [505, 137] on input "text" at bounding box center [541, 149] width 124 height 24
type input "gujar"
click at [666, 198] on select "Select [DEMOGRAPHIC_DATA] [DEMOGRAPHIC_DATA] Other Prefer Not To Say" at bounding box center [761, 201] width 271 height 24
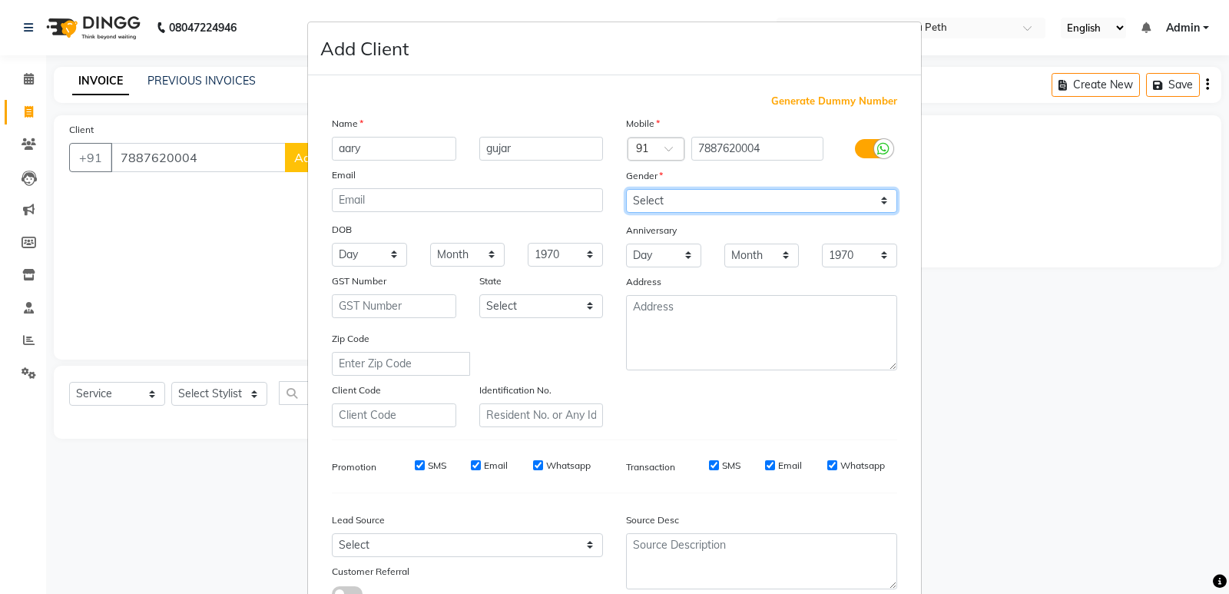
select select "[DEMOGRAPHIC_DATA]"
click at [626, 189] on select "Select [DEMOGRAPHIC_DATA] [DEMOGRAPHIC_DATA] Other Prefer Not To Say" at bounding box center [761, 201] width 271 height 24
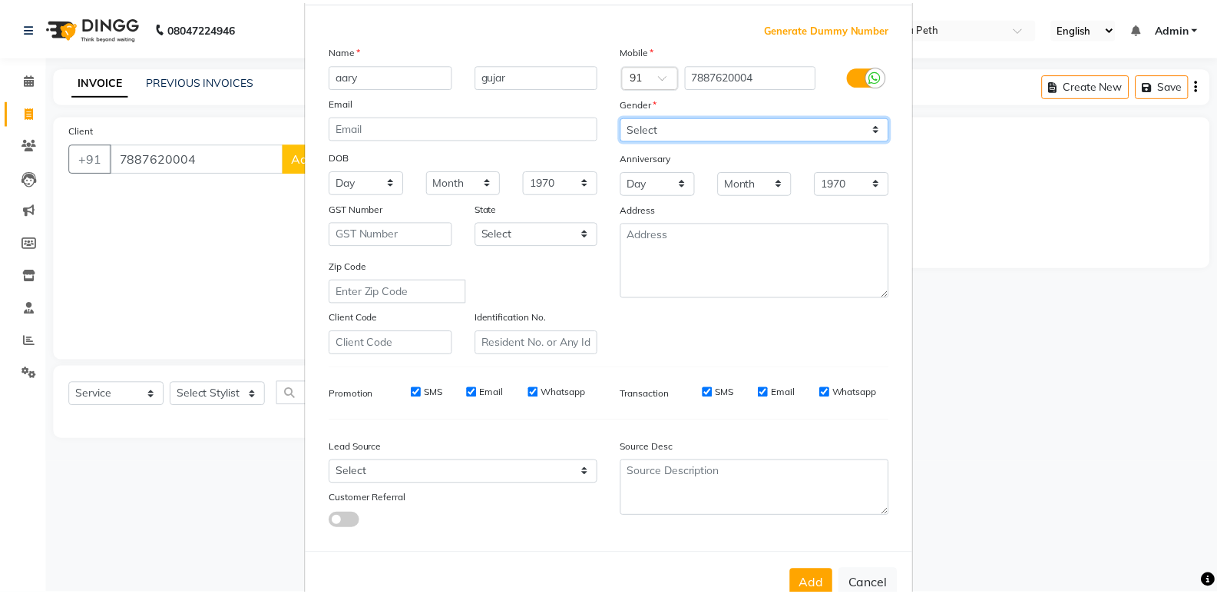
scroll to position [74, 0]
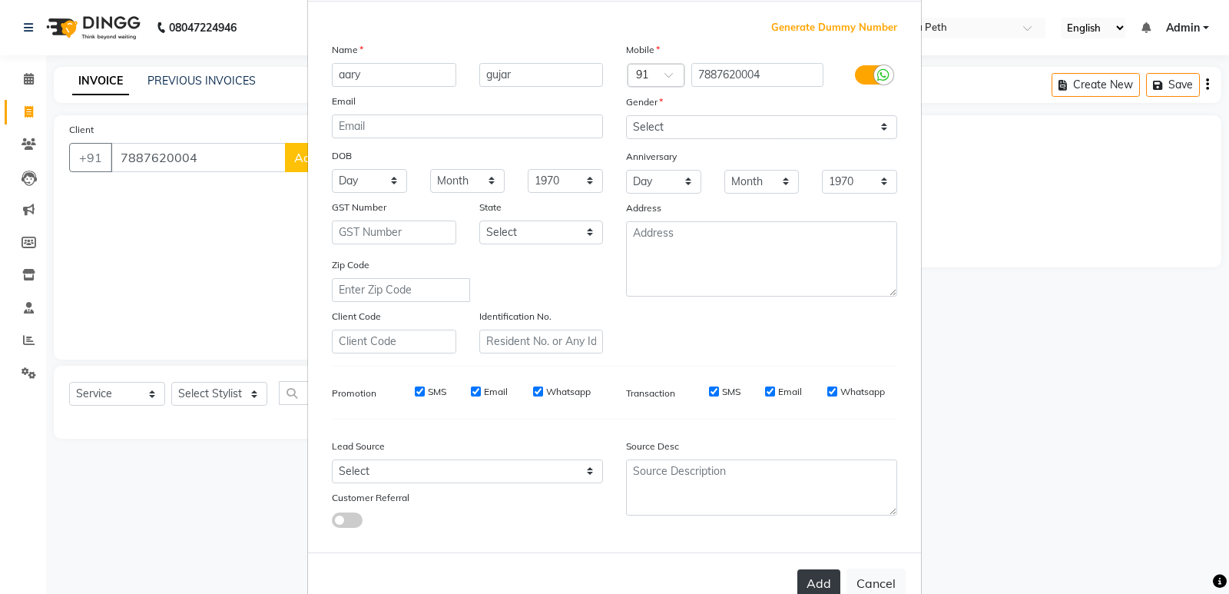
click at [811, 581] on button "Add" at bounding box center [818, 583] width 43 height 28
select select
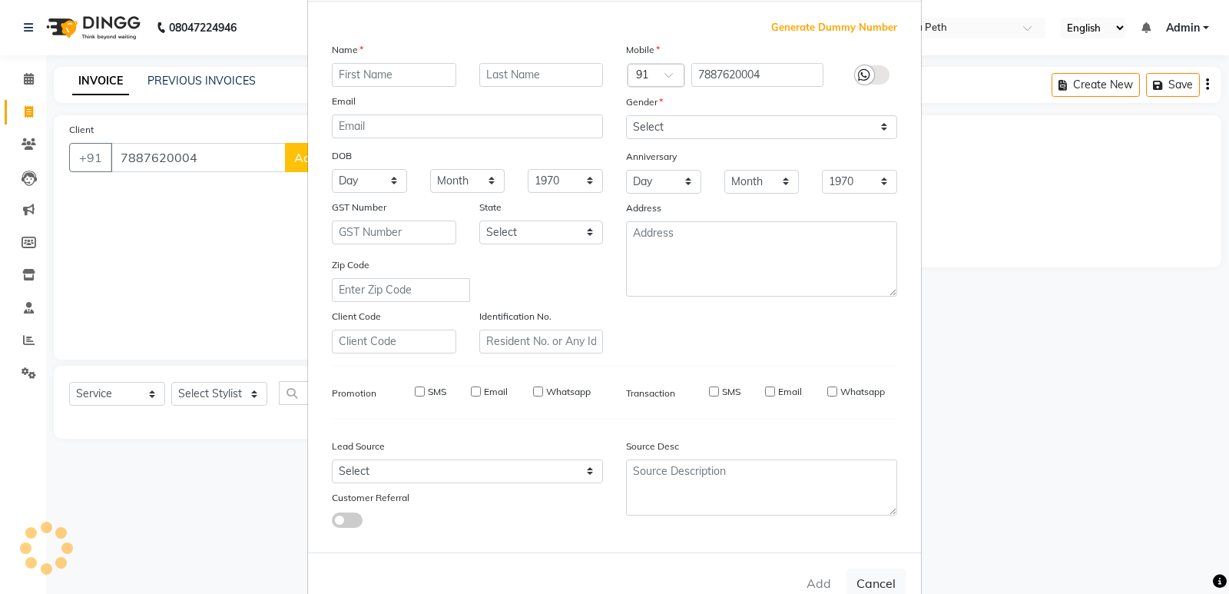
select select
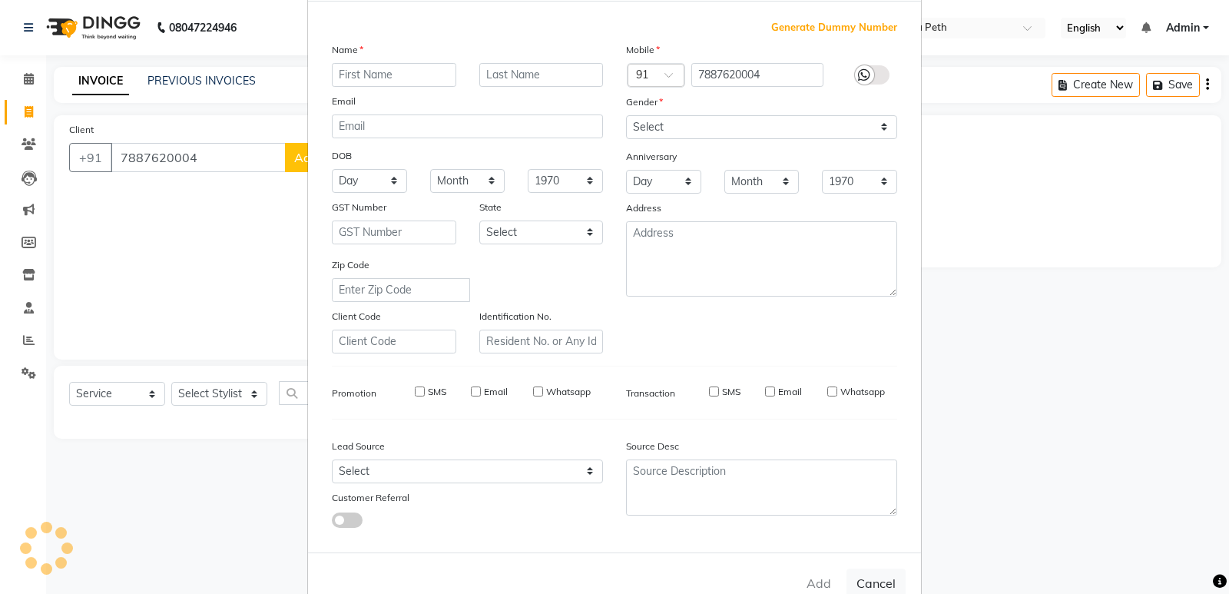
checkbox input "false"
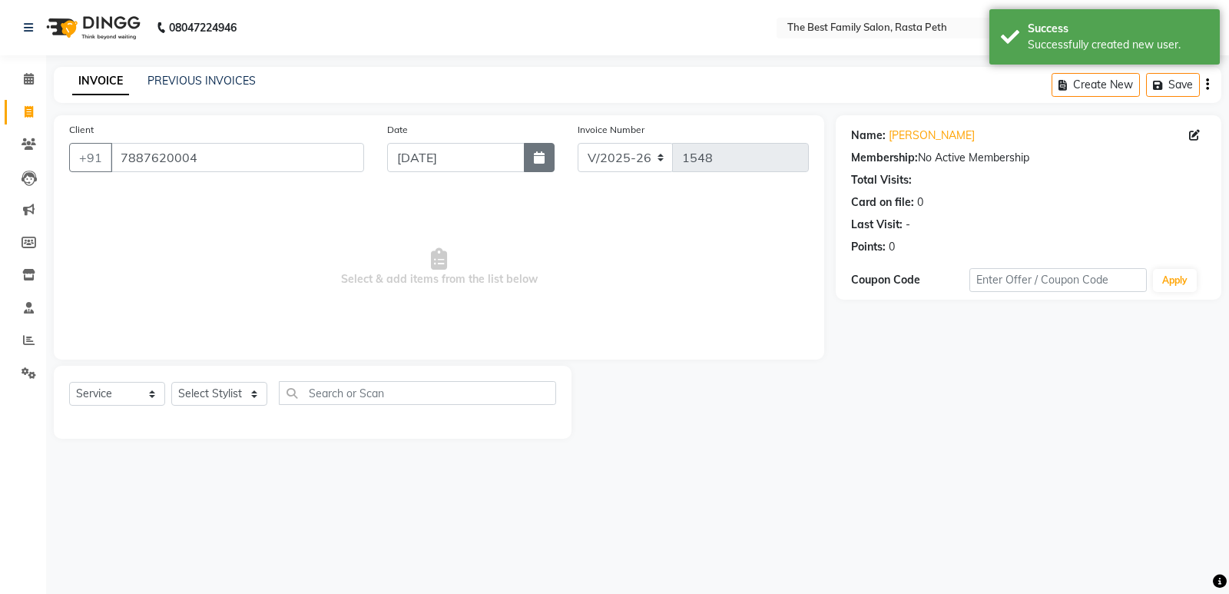
click at [544, 159] on icon "button" at bounding box center [539, 157] width 11 height 12
select select "9"
select select "2025"
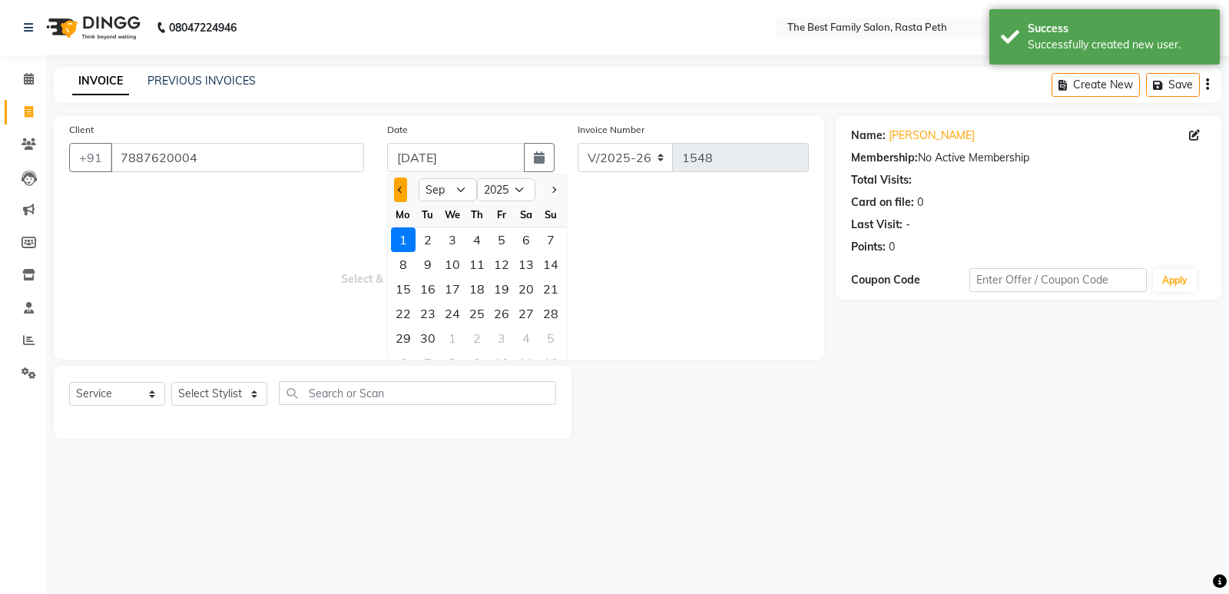
click at [404, 192] on button "Previous month" at bounding box center [400, 189] width 13 height 25
select select "8"
click at [549, 343] on div "31" at bounding box center [550, 338] width 25 height 25
type input "[DATE]"
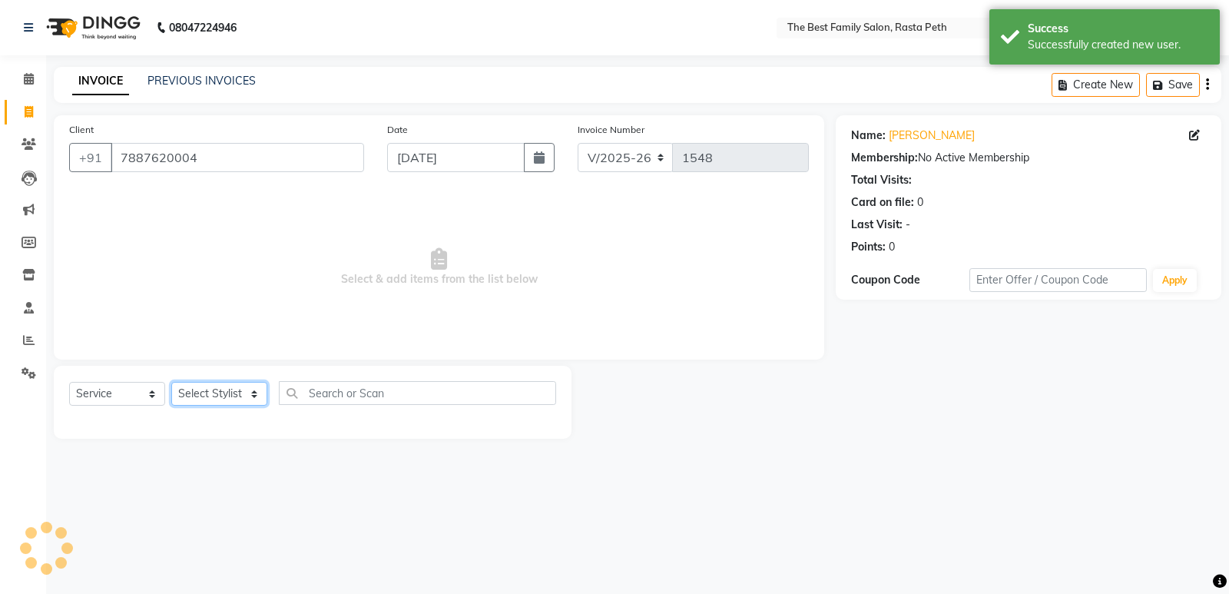
click at [244, 392] on select "Select Stylist Hrugwedi [PERSON_NAME] [PERSON_NAME] Om Other Pooja Somnath [PER…" at bounding box center [219, 394] width 96 height 24
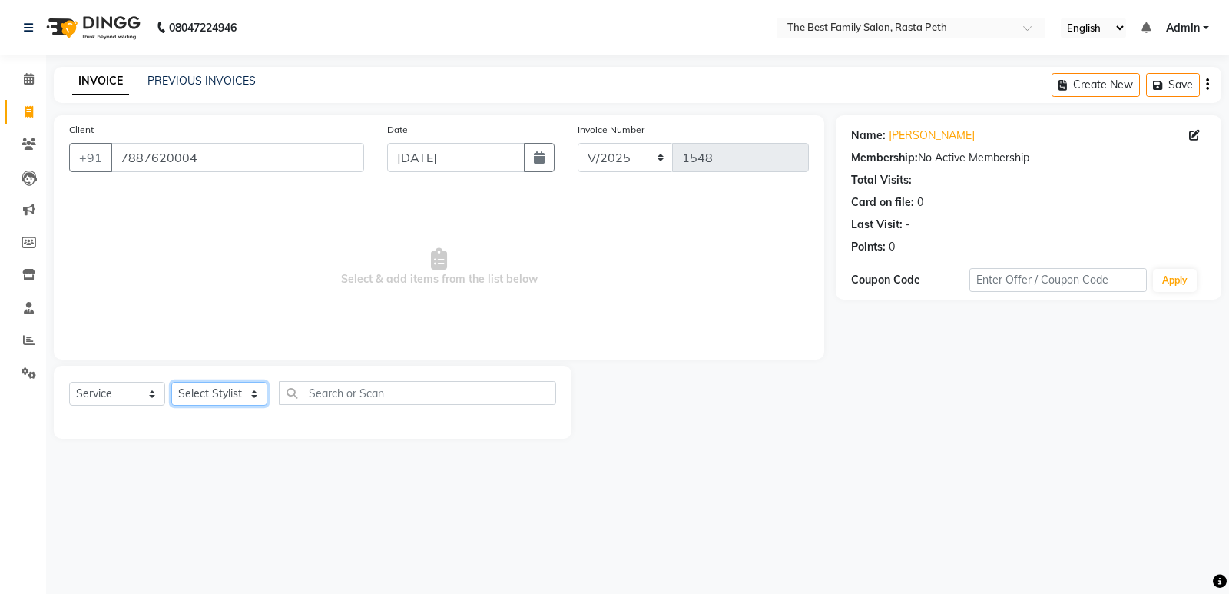
select select "85213"
click at [171, 382] on select "Select Stylist Hrugwedi [PERSON_NAME] [PERSON_NAME] Om Other Pooja Somnath [PER…" at bounding box center [219, 394] width 96 height 24
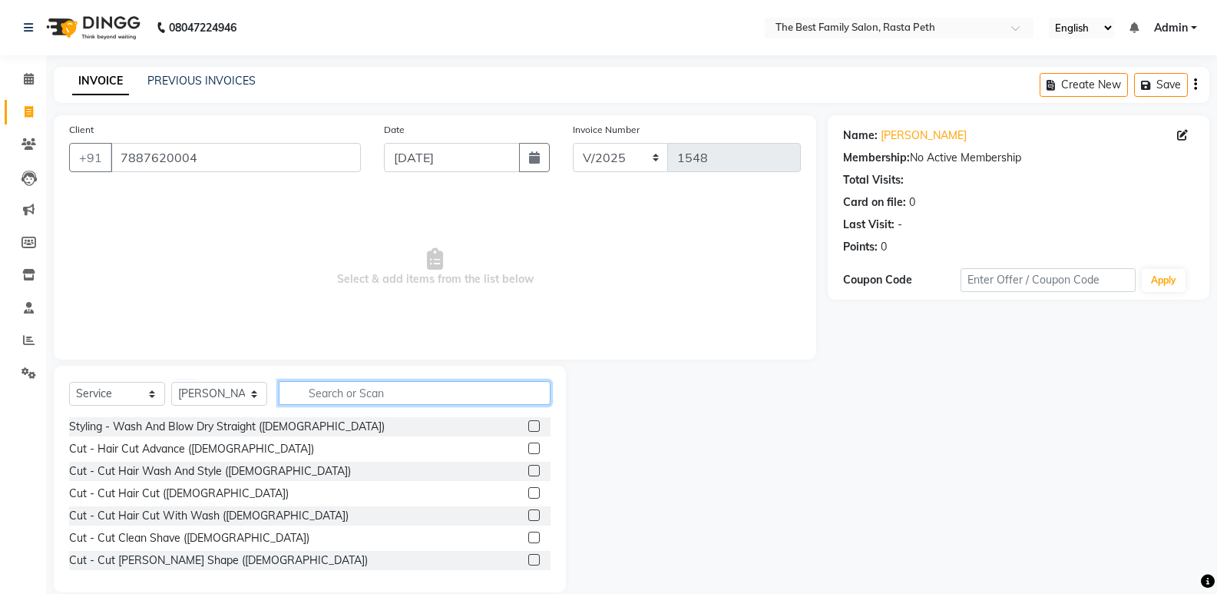
click at [313, 392] on input "text" at bounding box center [415, 393] width 272 height 24
click at [528, 491] on label at bounding box center [534, 493] width 12 height 12
click at [528, 491] on input "checkbox" at bounding box center [533, 493] width 10 height 10
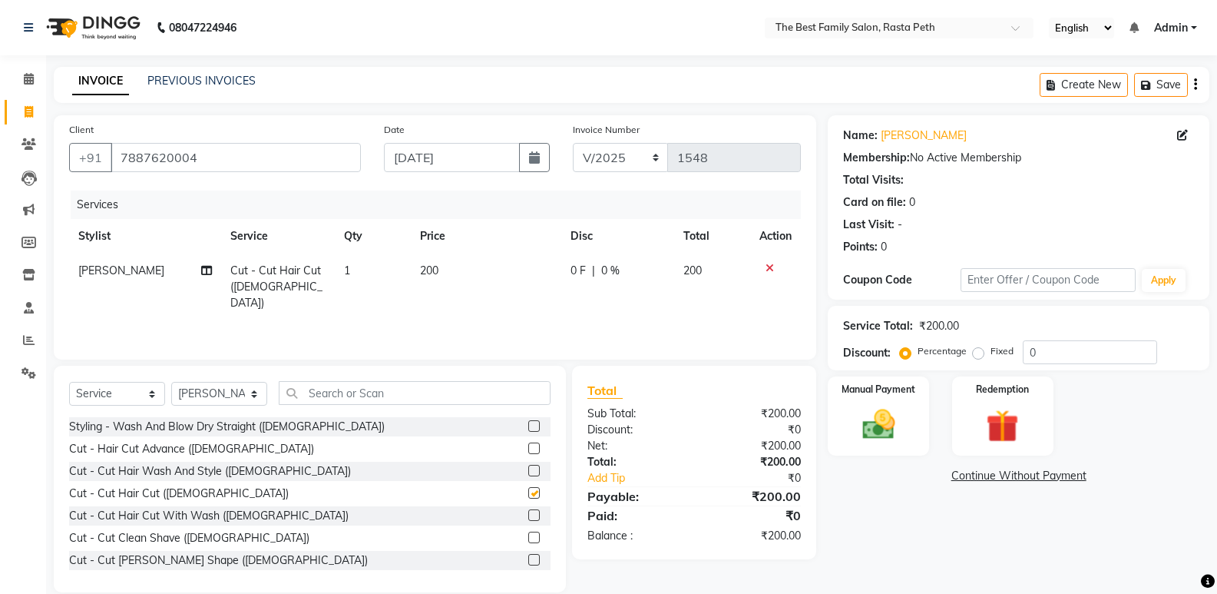
checkbox input "false"
click at [878, 451] on div "Manual Payment" at bounding box center [878, 416] width 105 height 82
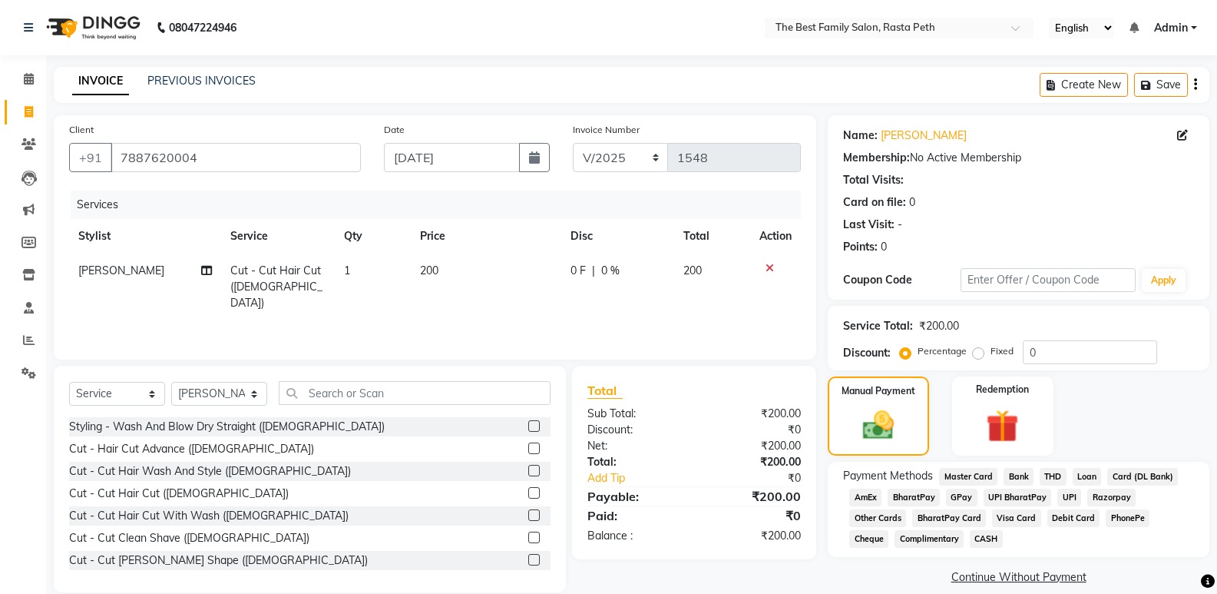
click at [970, 531] on span "CASH" at bounding box center [986, 539] width 33 height 18
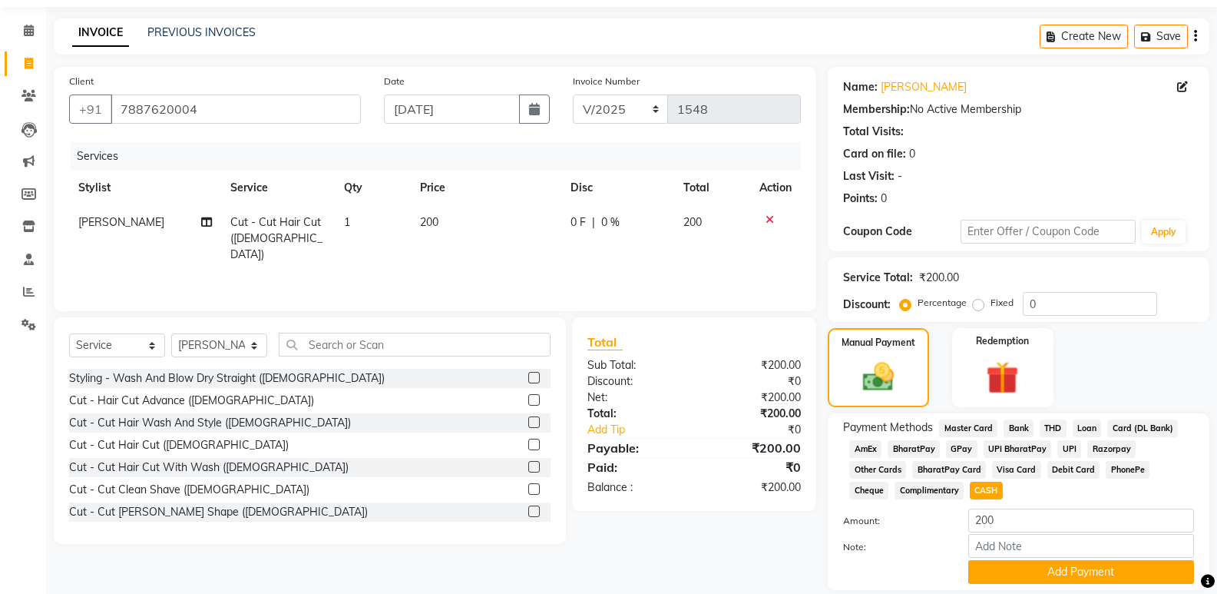
scroll to position [49, 0]
click at [998, 581] on button "Add Payment" at bounding box center [1081, 571] width 226 height 24
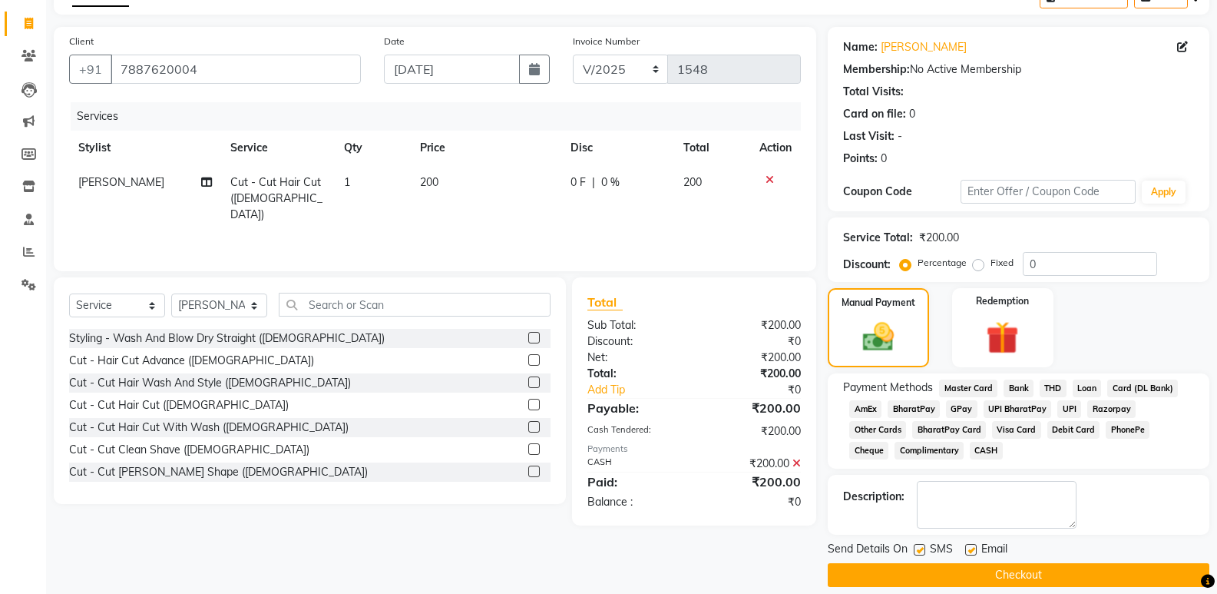
scroll to position [104, 0]
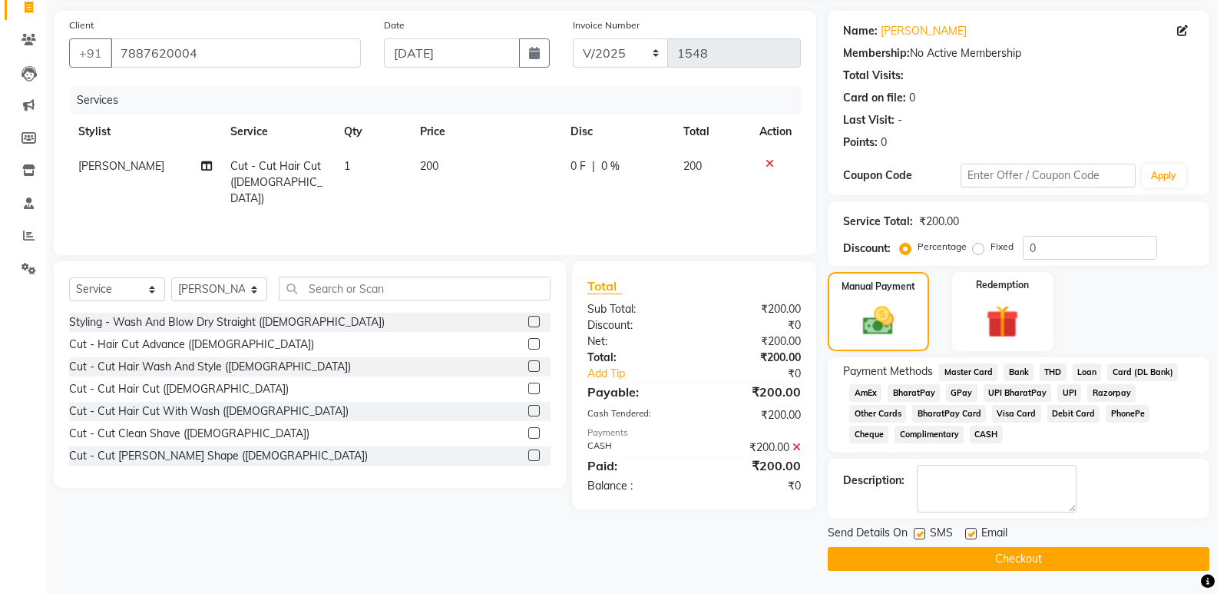
click at [952, 566] on button "Checkout" at bounding box center [1019, 559] width 382 height 24
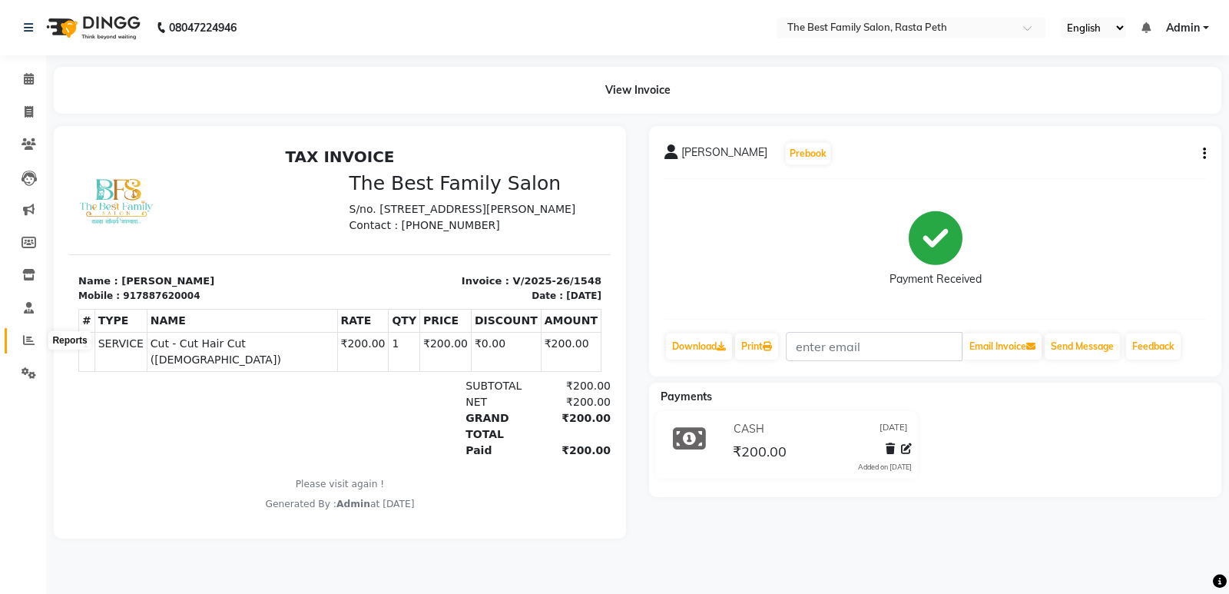
click at [23, 336] on icon at bounding box center [29, 340] width 12 height 12
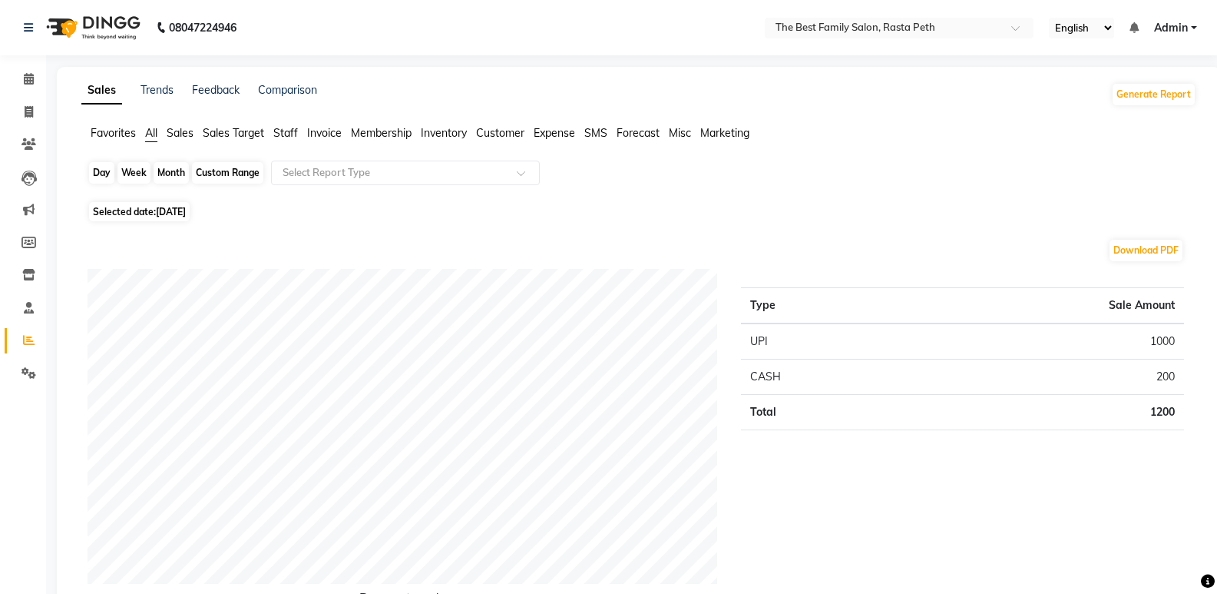
click at [103, 170] on div "Day" at bounding box center [101, 173] width 25 height 22
select select "9"
select select "2025"
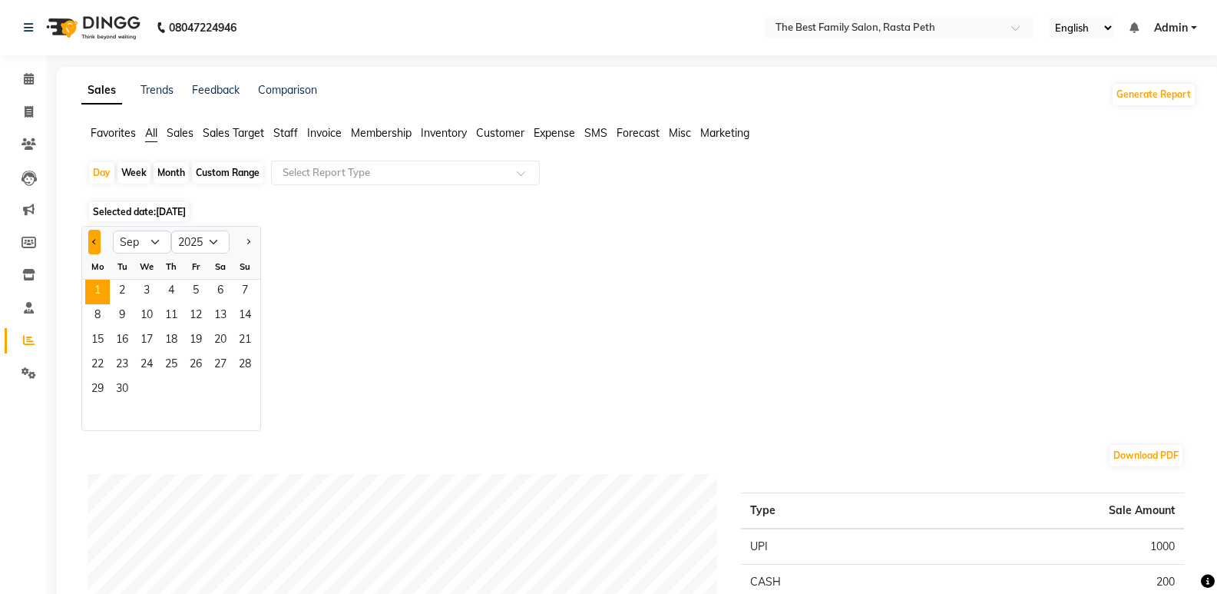
click at [92, 240] on button "Previous month" at bounding box center [94, 242] width 12 height 25
select select "8"
click at [246, 388] on span "31" at bounding box center [245, 390] width 25 height 25
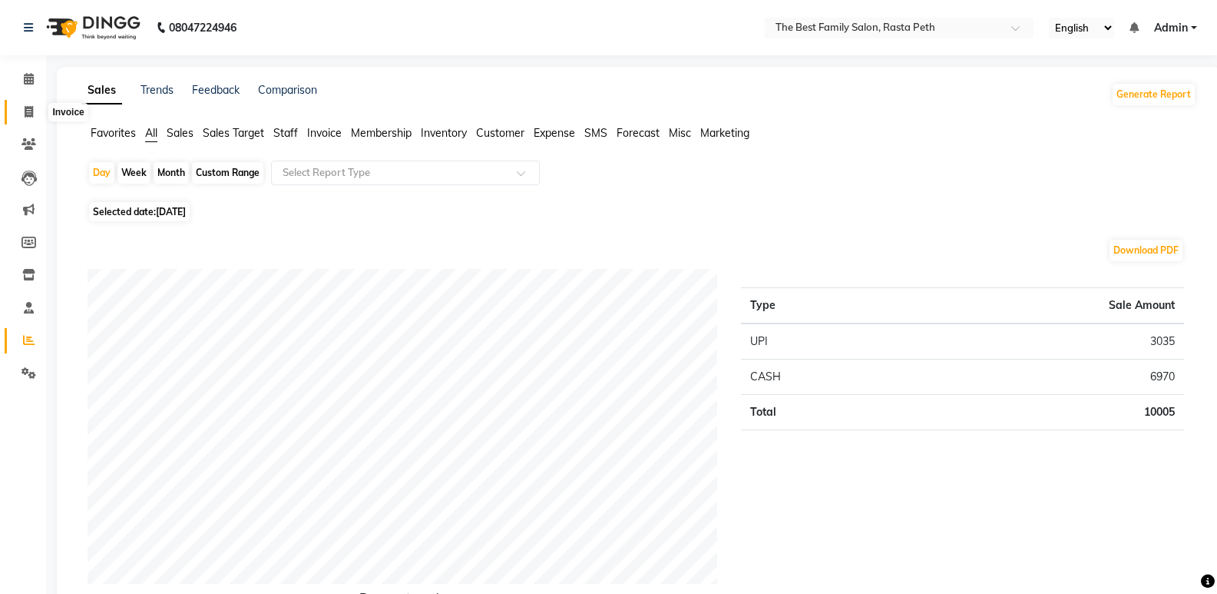
click at [28, 116] on icon at bounding box center [29, 112] width 8 height 12
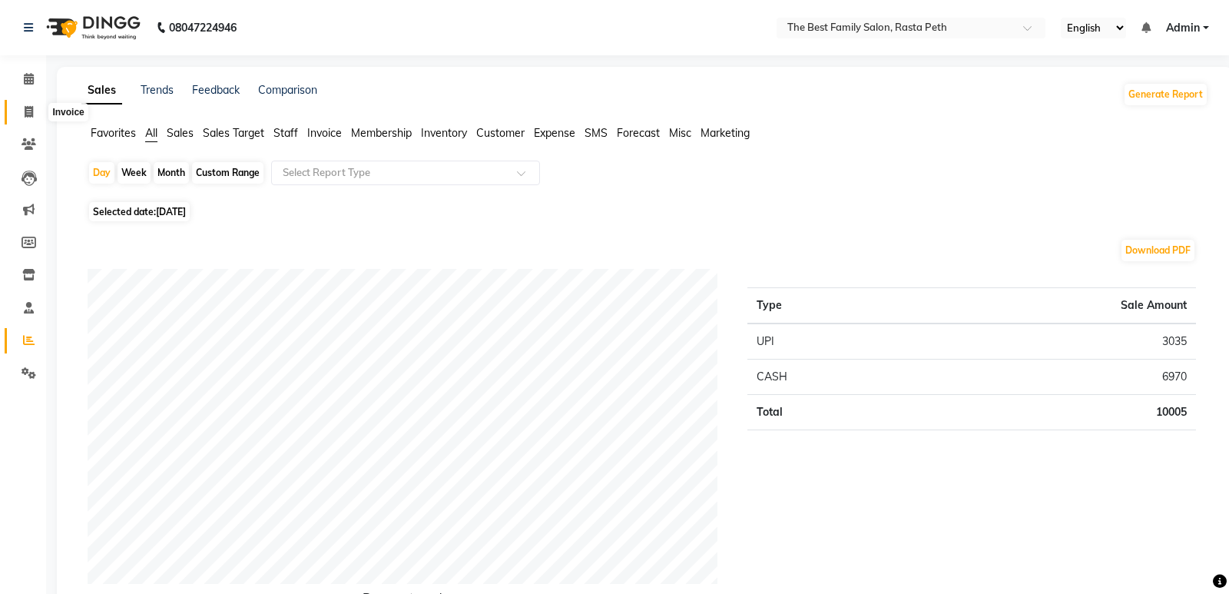
select select "6744"
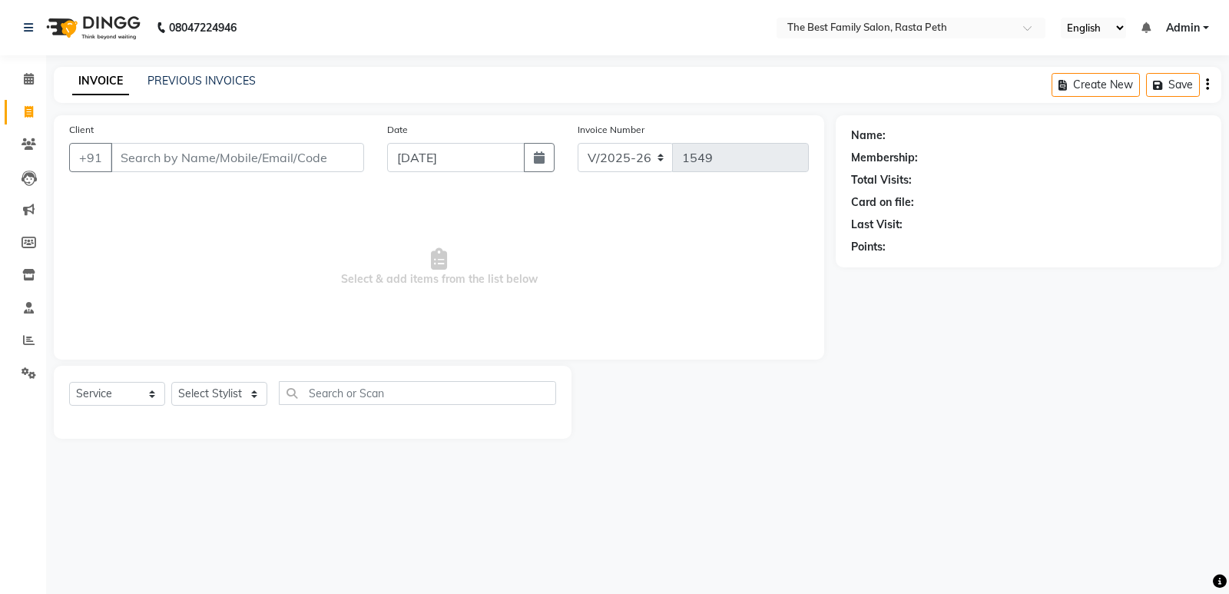
drag, startPoint x: 540, startPoint y: 425, endPoint x: 710, endPoint y: 387, distance: 174.0
click at [710, 387] on div "Select Service Product Membership Package Voucher Prepaid Gift Card Select Styl…" at bounding box center [438, 402] width 793 height 73
click at [590, 513] on div "08047224946 Select Location × The Best Family Salon, Rasta Peth English ENGLISH…" at bounding box center [614, 297] width 1229 height 594
click at [253, 388] on select "Select Stylist Hrugwedi [PERSON_NAME] [PERSON_NAME] Om Other Pooja Somnath [PER…" at bounding box center [219, 394] width 96 height 24
click at [130, 392] on select "Select Service Product Membership Package Voucher Prepaid Gift Card" at bounding box center [117, 394] width 96 height 24
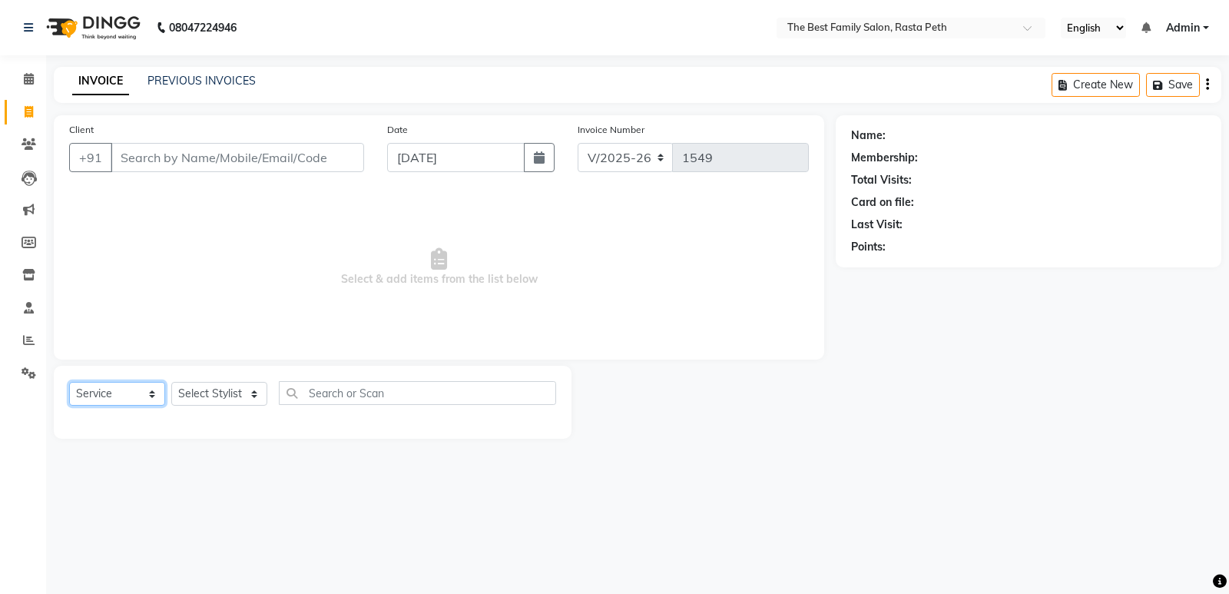
select select "product"
click at [69, 382] on select "Select Service Product Membership Package Voucher Prepaid Gift Card" at bounding box center [117, 394] width 96 height 24
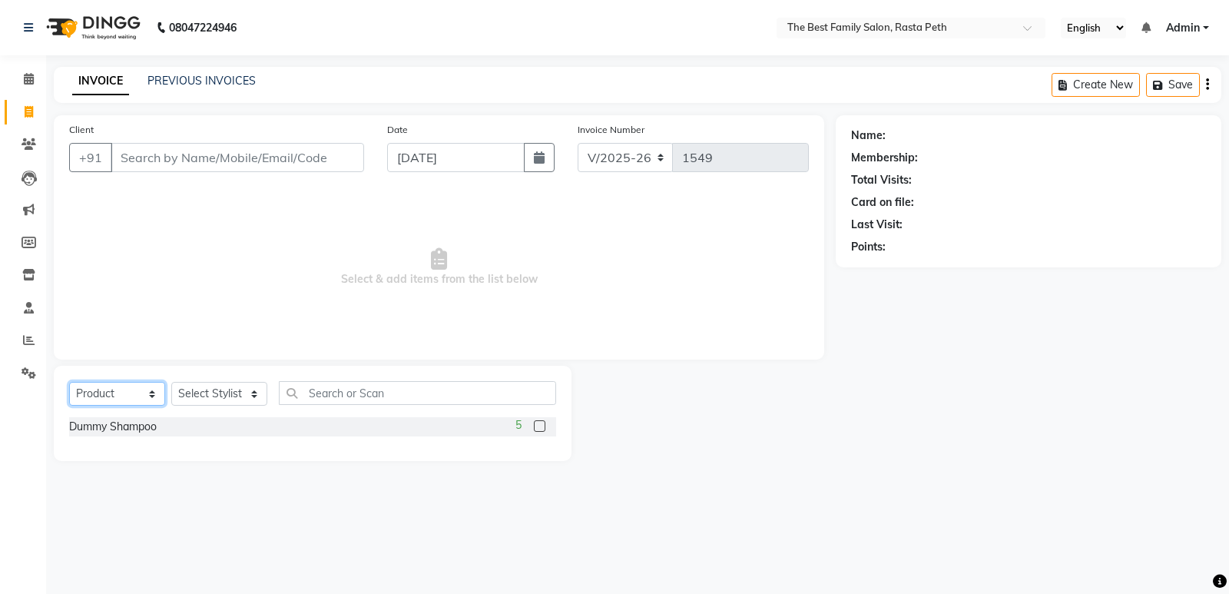
click at [150, 397] on select "Select Service Product Membership Package Voucher Prepaid Gift Card" at bounding box center [117, 394] width 96 height 24
click at [69, 382] on select "Select Service Product Membership Package Voucher Prepaid Gift Card" at bounding box center [117, 394] width 96 height 24
